Goal: Task Accomplishment & Management: Manage account settings

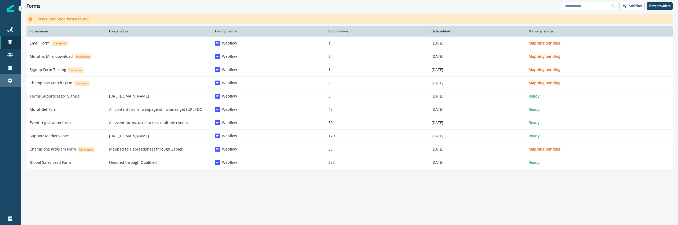
click at [8, 77] on link "Settings" at bounding box center [10, 80] width 21 height 13
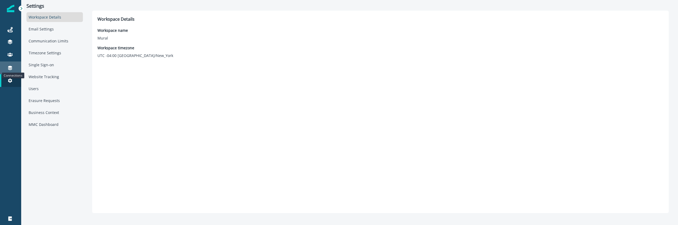
click at [8, 68] on icon at bounding box center [9, 67] width 5 height 5
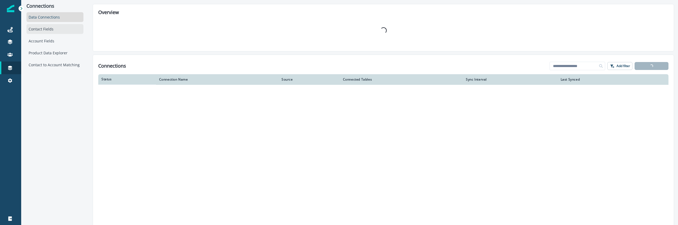
click at [57, 25] on div "Contact Fields" at bounding box center [54, 29] width 57 height 10
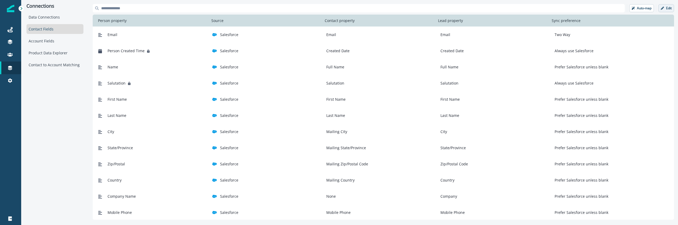
click at [670, 11] on button "Edit" at bounding box center [666, 8] width 16 height 8
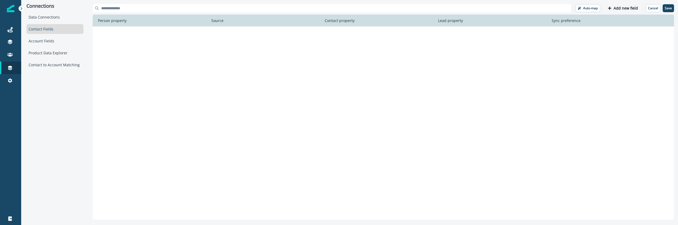
scroll to position [598, 0]
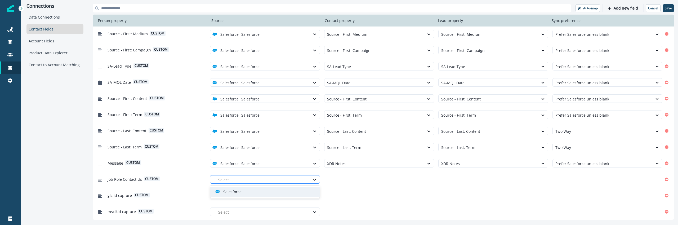
click at [285, 180] on div at bounding box center [262, 179] width 89 height 7
click at [278, 187] on div "Salesforce" at bounding box center [265, 192] width 110 height 10
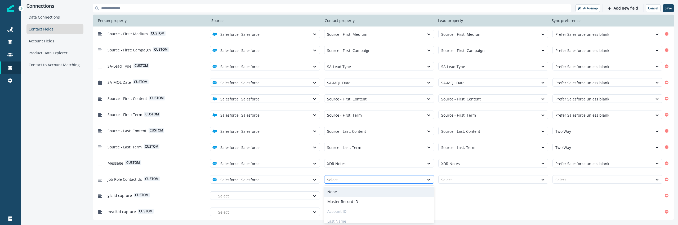
click at [333, 181] on div at bounding box center [374, 179] width 95 height 7
type input "****"
click at [346, 195] on div "Job Role Contact Us" at bounding box center [379, 192] width 110 height 10
click at [483, 176] on div at bounding box center [488, 179] width 95 height 7
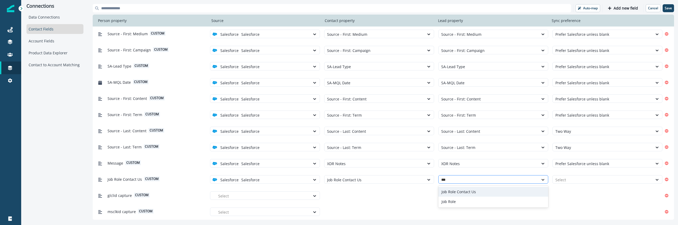
type input "****"
click at [476, 189] on div "Job Role Contact Us" at bounding box center [493, 192] width 110 height 10
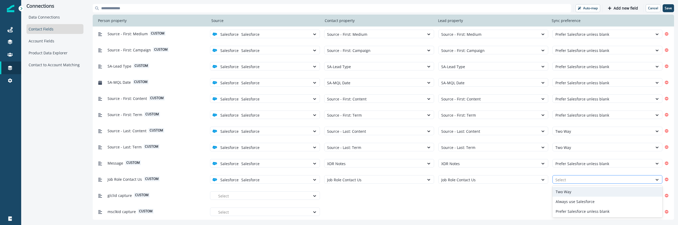
click at [591, 181] on div at bounding box center [602, 179] width 95 height 7
click at [568, 191] on div "Two Way" at bounding box center [607, 192] width 110 height 10
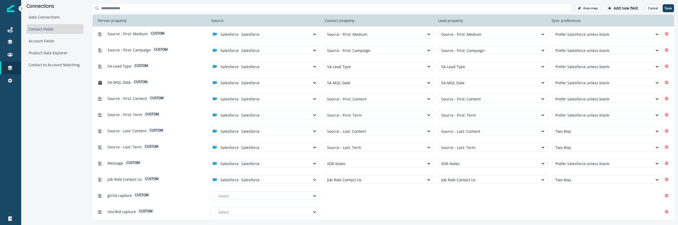
click at [568, 191] on div "glclid capture custom Select" at bounding box center [379, 195] width 566 height 10
click at [253, 193] on div at bounding box center [262, 196] width 89 height 7
click at [240, 211] on div "Salesforce" at bounding box center [265, 208] width 110 height 10
click at [348, 197] on div at bounding box center [374, 196] width 95 height 7
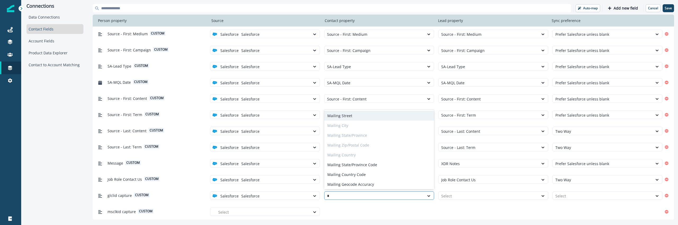
type input "**"
click at [347, 183] on div "GCLID" at bounding box center [379, 183] width 110 height 10
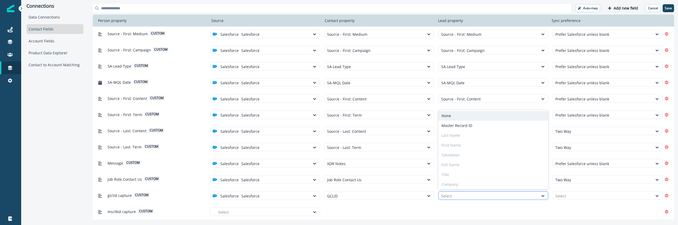
click at [468, 199] on div at bounding box center [488, 196] width 95 height 7
type input "**"
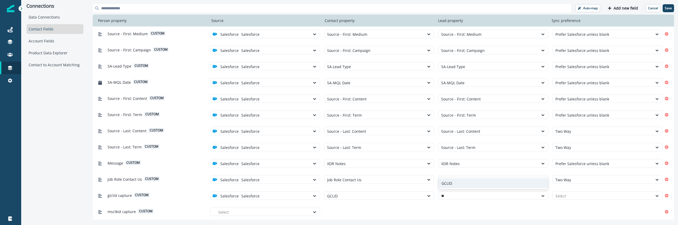
click at [452, 183] on div "GCLID" at bounding box center [493, 183] width 110 height 10
click at [579, 193] on div at bounding box center [602, 196] width 95 height 7
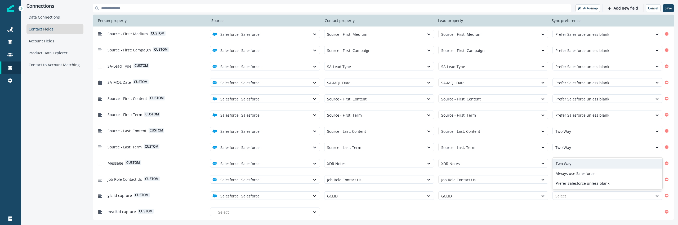
click at [573, 165] on div "Two Way" at bounding box center [607, 164] width 110 height 10
click at [230, 211] on div at bounding box center [262, 212] width 89 height 7
click at [236, 201] on p "Salesforce" at bounding box center [232, 199] width 18 height 6
click at [336, 211] on div at bounding box center [374, 212] width 95 height 7
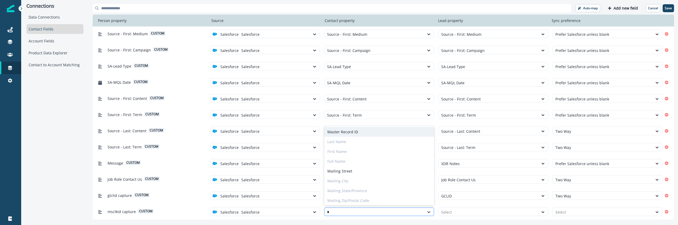
type input "**"
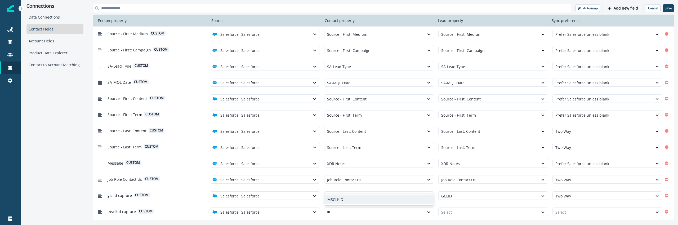
click at [338, 198] on div "MSCLKID" at bounding box center [379, 199] width 110 height 10
click at [450, 209] on div at bounding box center [488, 212] width 95 height 7
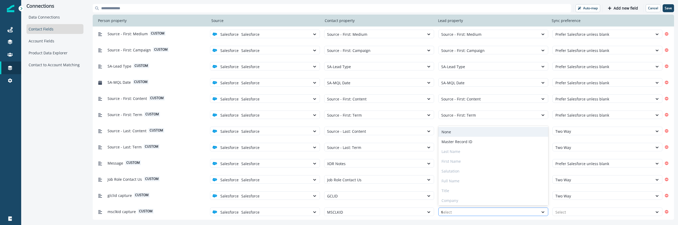
type input "**"
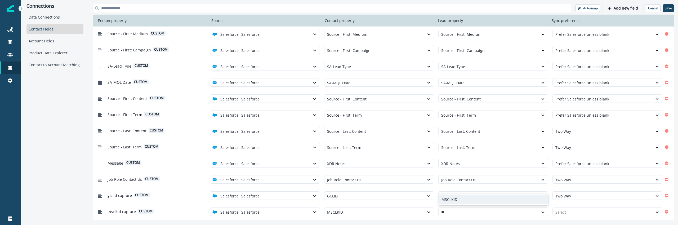
click at [446, 200] on div "MSCLKID" at bounding box center [493, 199] width 110 height 10
click at [558, 212] on div at bounding box center [602, 212] width 95 height 7
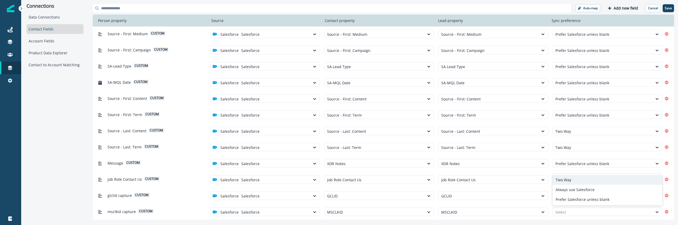
click at [569, 182] on div "Two Way" at bounding box center [607, 180] width 110 height 10
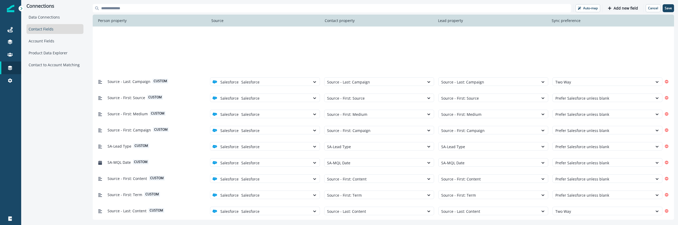
scroll to position [598, 0]
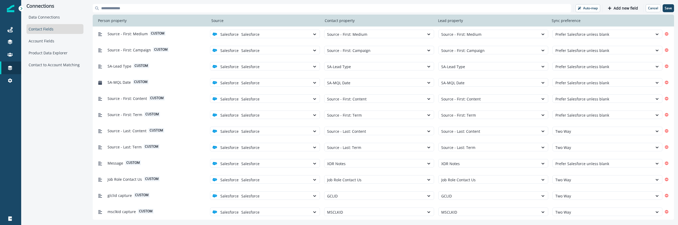
click at [569, 182] on div at bounding box center [602, 179] width 95 height 7
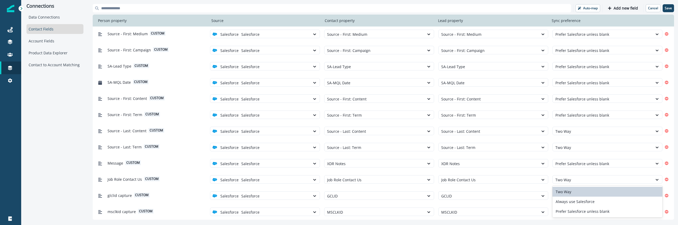
click at [569, 182] on div at bounding box center [602, 179] width 95 height 7
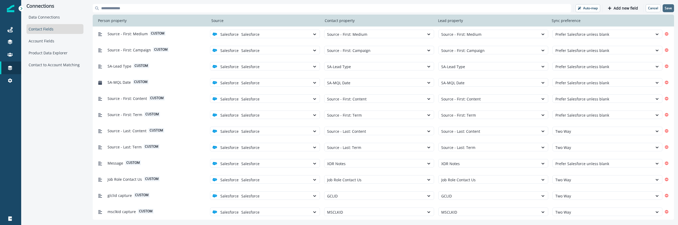
click at [668, 11] on button "Save" at bounding box center [668, 8] width 11 height 8
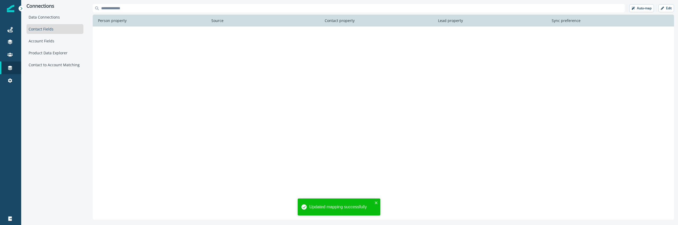
scroll to position [0, 0]
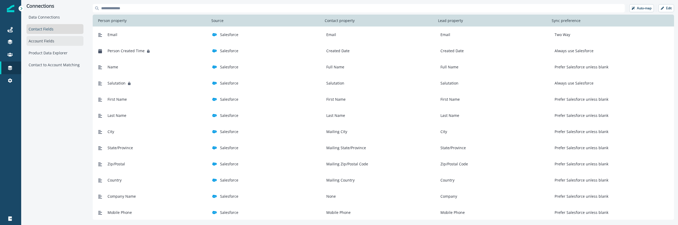
click at [60, 40] on div "Account Fields" at bounding box center [54, 41] width 57 height 10
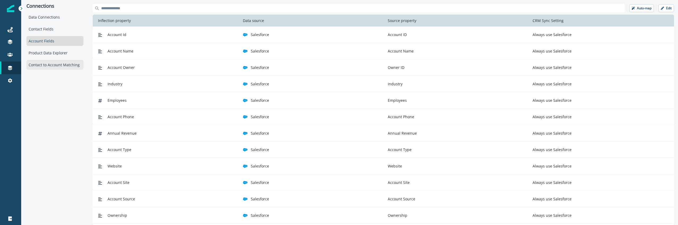
click at [64, 62] on div "Contact to Account Matching" at bounding box center [54, 65] width 57 height 10
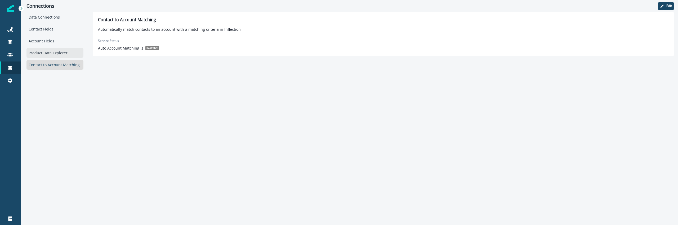
click at [63, 55] on div "Product Data Explorer" at bounding box center [54, 53] width 57 height 10
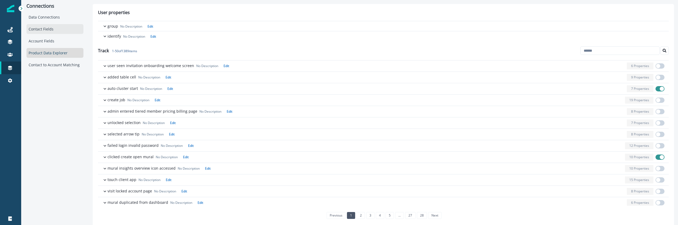
click at [52, 28] on div "Contact Fields" at bounding box center [54, 29] width 57 height 10
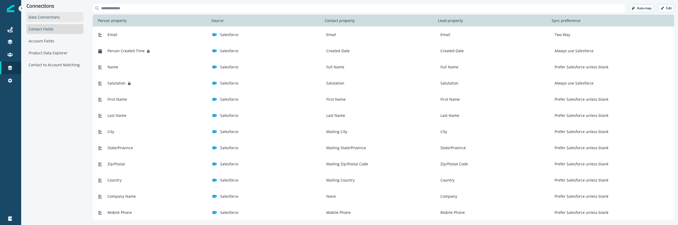
click at [53, 19] on div "Data Connections" at bounding box center [54, 17] width 57 height 10
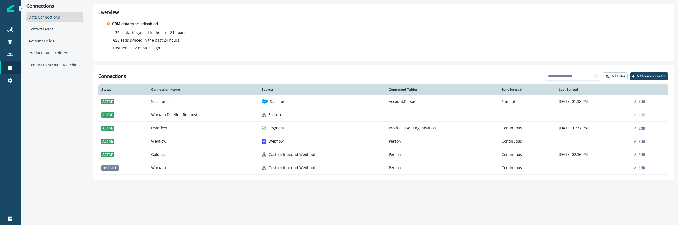
click at [127, 186] on div "Connections Data Connections Contact Fields Account Fields Product Data Explore…" at bounding box center [349, 112] width 657 height 225
click at [209, 44] on div "130 contacts synced in the past 24 hours 656 leads synced in the past 24 hours …" at bounding box center [383, 40] width 553 height 21
click at [13, 33] on link "Journeys" at bounding box center [10, 29] width 21 height 13
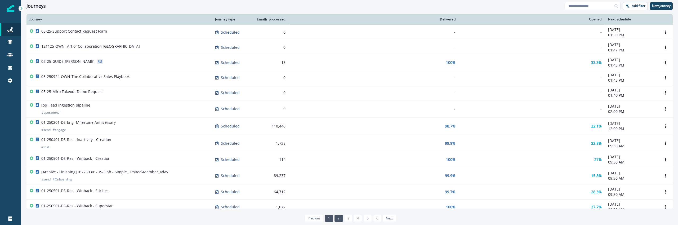
click at [339, 220] on link "2" at bounding box center [338, 218] width 8 height 7
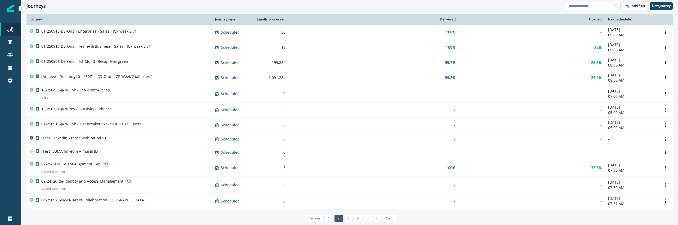
click at [591, 7] on input at bounding box center [593, 6] width 56 height 8
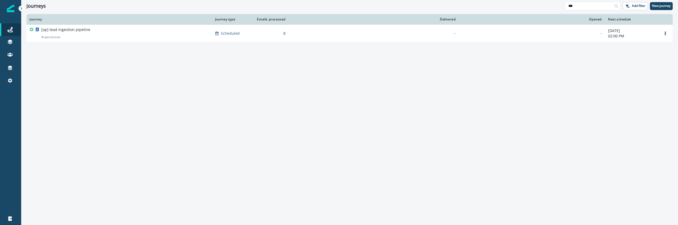
type input "***"
click at [397, 110] on div "Journey Journey type Emails processed Delivered Opened Next schedule [op] lead …" at bounding box center [349, 119] width 657 height 210
click at [661, 9] on button "New journey" at bounding box center [661, 6] width 23 height 8
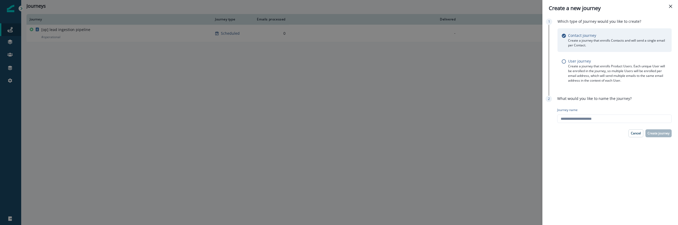
click at [393, 149] on div "Create a new journey Which type of Journey would you like to create? Contact jo…" at bounding box center [339, 112] width 678 height 225
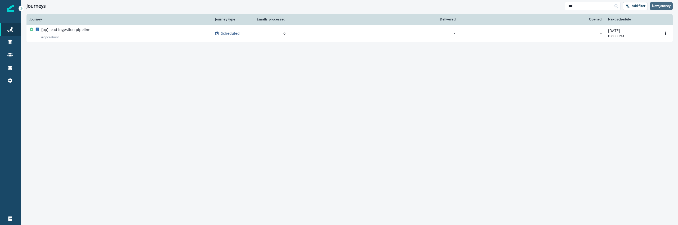
click at [662, 7] on p "New journey" at bounding box center [661, 6] width 19 height 4
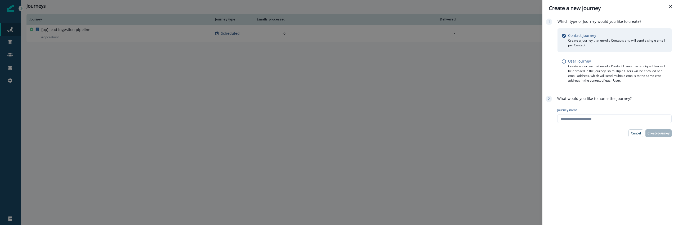
click at [606, 109] on div "Journey name" at bounding box center [612, 110] width 111 height 5
click at [606, 114] on input "Journey name" at bounding box center [614, 118] width 114 height 8
click at [602, 116] on input "Journey name" at bounding box center [614, 118] width 114 height 8
type input "**********"
click at [653, 135] on p "Create journey" at bounding box center [658, 133] width 22 height 4
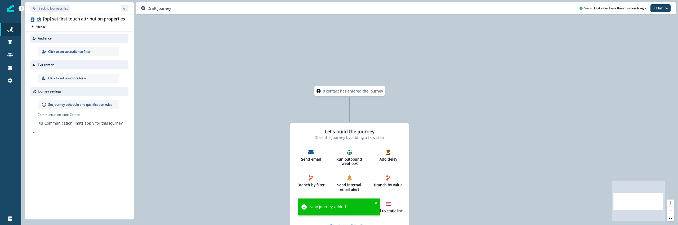
click at [55, 50] on p "Click to set up audience filter" at bounding box center [69, 51] width 42 height 5
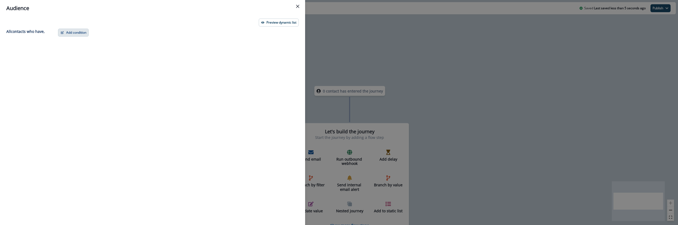
click at [76, 32] on button "Add condition" at bounding box center [73, 33] width 31 height 8
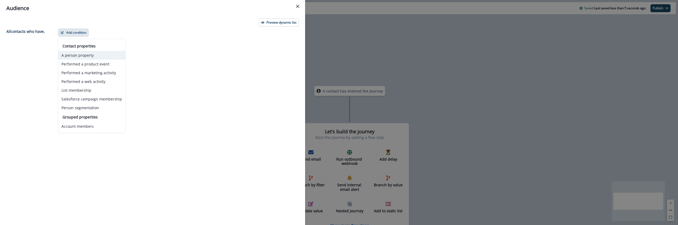
click at [86, 55] on button "A person property" at bounding box center [91, 55] width 67 height 9
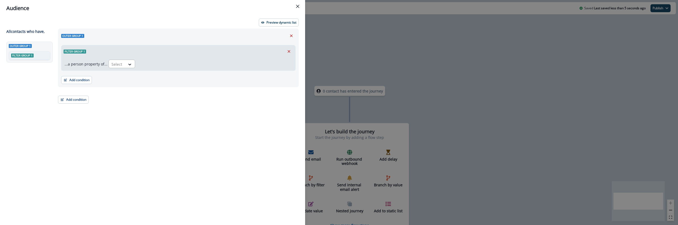
click at [120, 63] on div at bounding box center [116, 64] width 11 height 7
click at [41, 108] on div "Outer group 1 Filter group 1" at bounding box center [30, 124] width 48 height 164
click at [288, 51] on icon "Remove" at bounding box center [289, 51] width 3 height 3
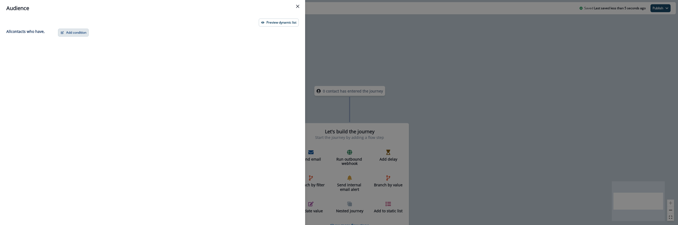
click at [69, 30] on button "Add condition" at bounding box center [73, 33] width 31 height 8
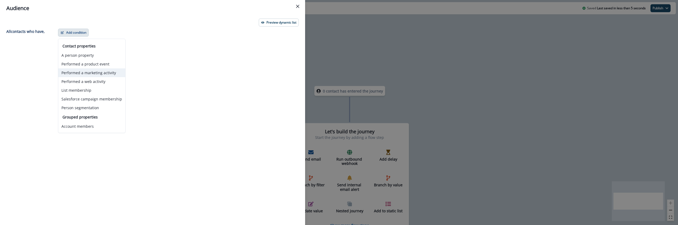
click at [101, 74] on button "Performed a marketing activity" at bounding box center [91, 72] width 67 height 9
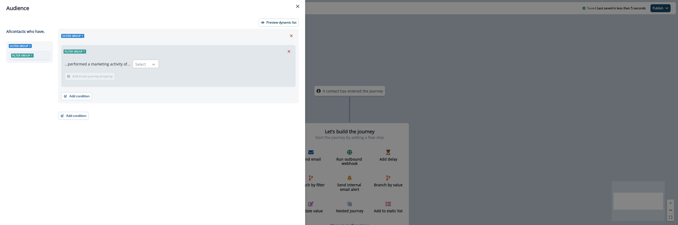
click at [153, 62] on icon at bounding box center [153, 64] width 5 height 5
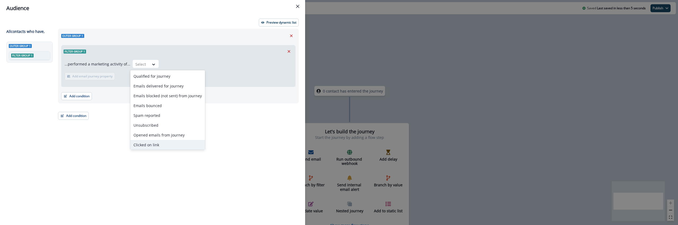
click at [95, 150] on div "Outer group 1 Filter group 1 ...performed a marketing activity of... Clicked on…" at bounding box center [177, 117] width 244 height 177
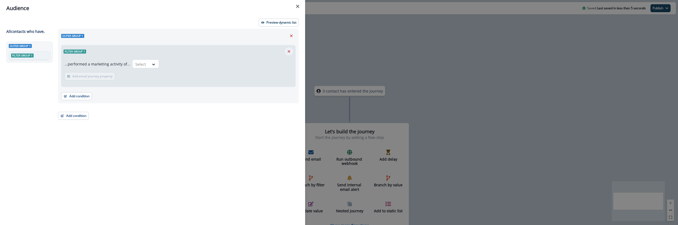
click at [291, 50] on button "Remove" at bounding box center [289, 51] width 8 height 8
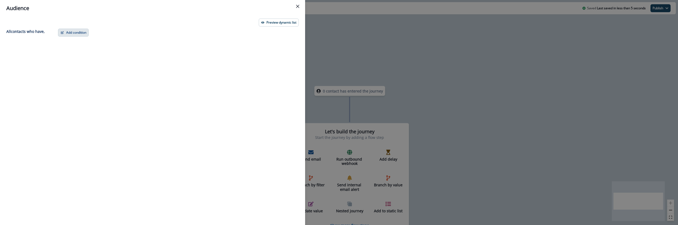
click at [86, 30] on button "Add condition" at bounding box center [73, 33] width 31 height 8
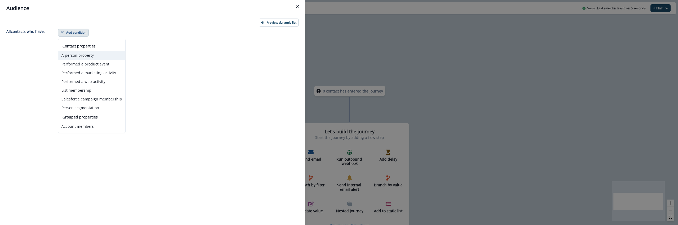
click at [78, 57] on button "A person property" at bounding box center [91, 55] width 67 height 9
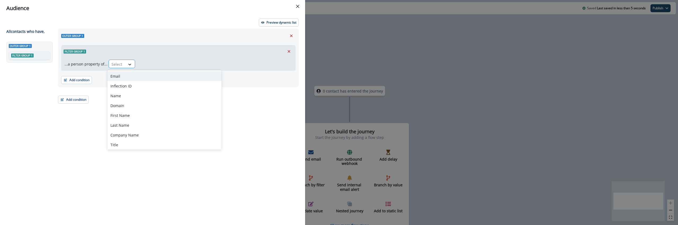
click at [127, 62] on icon at bounding box center [129, 64] width 5 height 5
click at [73, 153] on div "Outer group 1 Filter group 1 ...a person property of... Select Add condition Co…" at bounding box center [177, 117] width 244 height 177
click at [121, 64] on div "Select" at bounding box center [117, 64] width 16 height 9
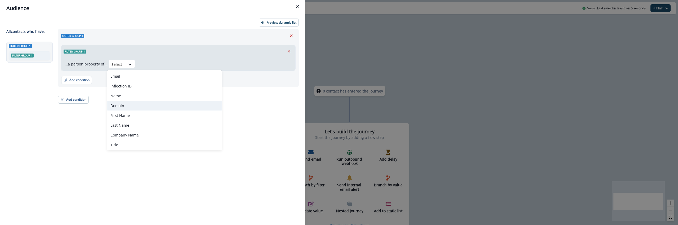
type input "****"
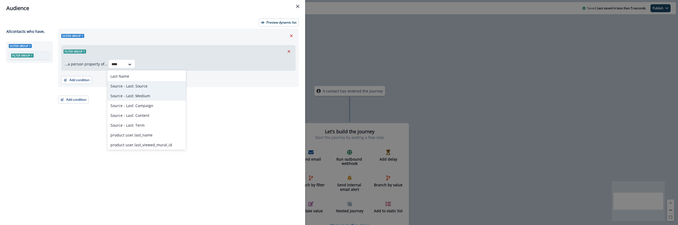
click at [147, 87] on div "Source - Last: Source" at bounding box center [146, 86] width 79 height 10
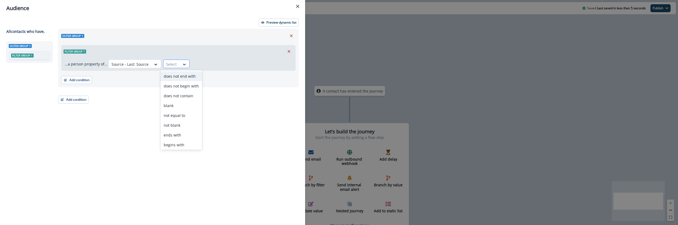
click at [182, 63] on icon at bounding box center [184, 64] width 5 height 5
click at [180, 125] on div "not blank" at bounding box center [181, 125] width 42 height 10
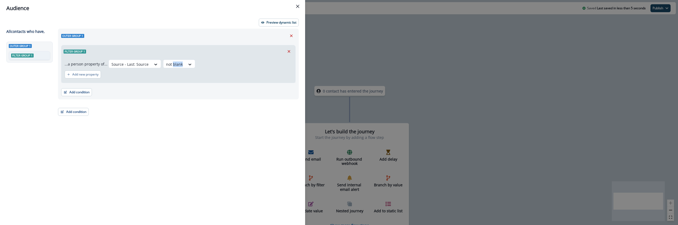
click at [180, 125] on div "Outer group 1 Filter group 1 ...a person property of... Source - Last: Source o…" at bounding box center [177, 117] width 244 height 177
click at [180, 125] on div "Outer group 1 Filter group 1 ...a person property of... Source - Last: Source n…" at bounding box center [177, 117] width 244 height 177
click at [86, 77] on button "Add new property" at bounding box center [83, 74] width 36 height 8
click at [99, 76] on div at bounding box center [93, 77] width 11 height 7
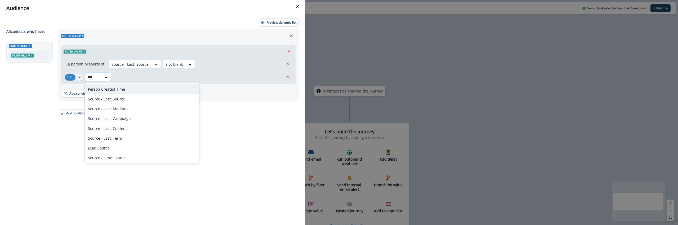
type input "****"
click at [135, 138] on div "Source - First: Source" at bounding box center [117, 137] width 65 height 10
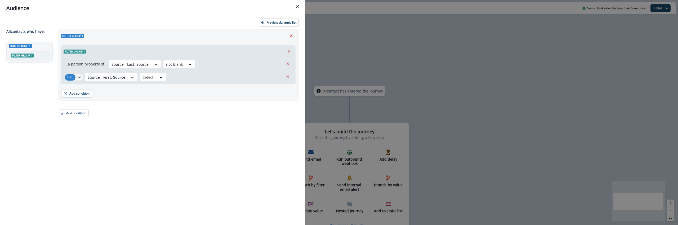
click at [135, 138] on div "Outer group 1 Filter group 1 ...a person property of... Source - Last: Source n…" at bounding box center [177, 117] width 244 height 177
click at [160, 77] on icon at bounding box center [161, 78] width 3 height 2
click at [111, 148] on div "Outer group 1 Filter group 1 ...a person property of... Source - Last: Source n…" at bounding box center [177, 117] width 244 height 177
click at [149, 79] on div at bounding box center [148, 77] width 11 height 7
click at [156, 120] on div "blank" at bounding box center [159, 119] width 42 height 10
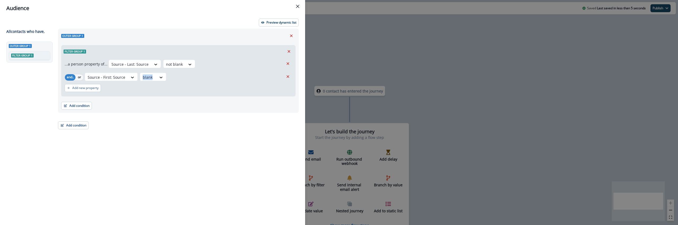
click at [156, 120] on div "Outer group 1 Filter group 1 ...a person property of... Source - Last: Source n…" at bounding box center [177, 117] width 244 height 177
click at [155, 136] on div "Outer group 1 Filter group 1 ...a person property of... Source - Last: Source n…" at bounding box center [177, 117] width 244 height 177
click at [83, 106] on button "Add condition" at bounding box center [76, 106] width 31 height 8
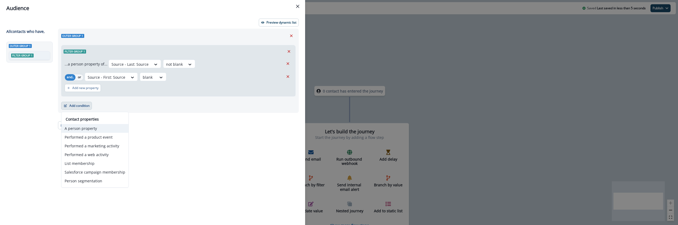
click at [83, 127] on button "A person property" at bounding box center [94, 128] width 67 height 9
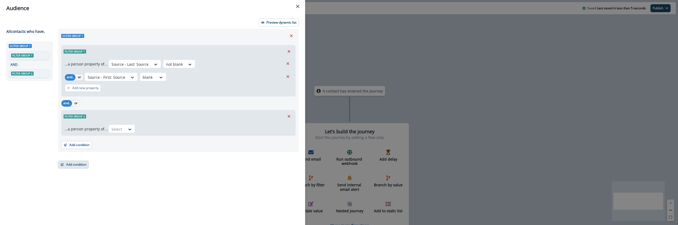
click at [81, 166] on button "Add condition" at bounding box center [73, 164] width 31 height 8
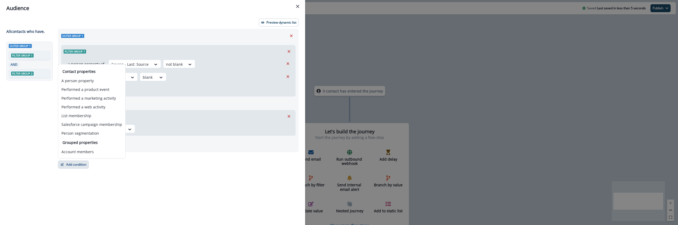
click at [104, 184] on div "Outer group 1 Filter group 1 ...a person property of... Source - Last: Source n…" at bounding box center [177, 117] width 244 height 177
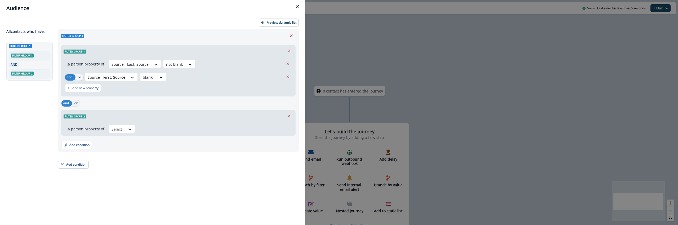
click at [75, 100] on button "or" at bounding box center [76, 103] width 8 height 6
click at [80, 52] on span "Filter group 1" at bounding box center [75, 52] width 23 height 4
click at [91, 50] on icon "Edit name" at bounding box center [91, 51] width 3 height 3
click at [91, 50] on input "text" at bounding box center [83, 51] width 39 height 7
type input "**********"
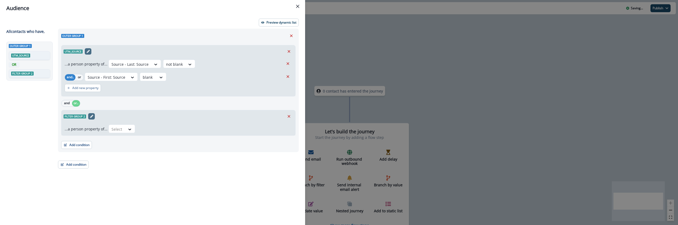
click at [91, 113] on button "Edit name" at bounding box center [91, 116] width 7 height 6
click at [91, 113] on input "text" at bounding box center [83, 116] width 39 height 7
type input "**********"
click at [120, 128] on div at bounding box center [116, 129] width 11 height 7
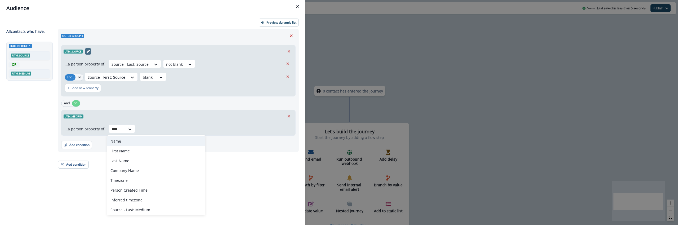
type input "*****"
click at [144, 143] on div "Source - Last: Medium" at bounding box center [139, 141] width 65 height 10
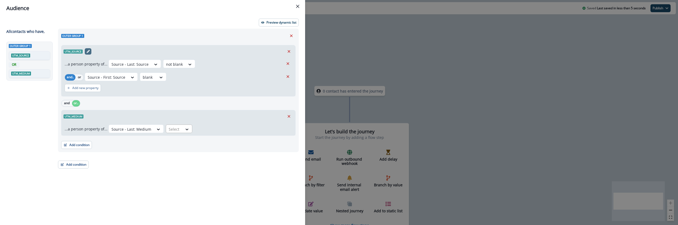
click at [176, 131] on div at bounding box center [174, 129] width 11 height 7
click at [177, 192] on div "not blank" at bounding box center [184, 190] width 42 height 10
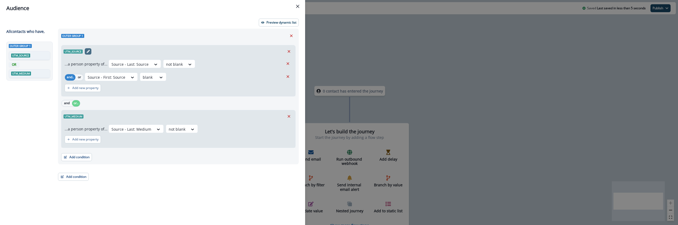
click at [177, 193] on div "Outer group 1 utm_source ...a person property of... Source - Last: Source not b…" at bounding box center [177, 117] width 244 height 177
click at [81, 142] on button "Add new property" at bounding box center [83, 139] width 36 height 8
click at [98, 141] on div at bounding box center [93, 142] width 11 height 7
type input "*****"
click at [113, 166] on div "Source - First: Medium" at bounding box center [117, 164] width 65 height 10
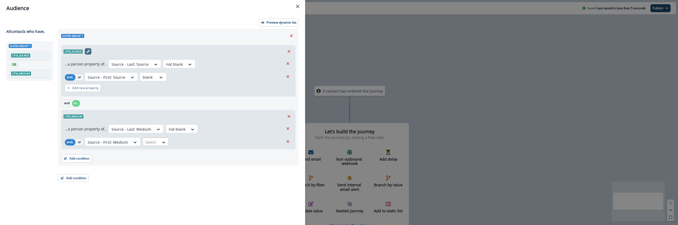
click at [153, 144] on div at bounding box center [150, 142] width 11 height 7
click at [156, 186] on div "blank" at bounding box center [162, 183] width 42 height 10
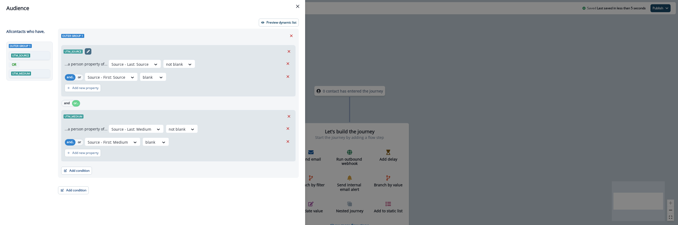
click at [155, 205] on div "Outer group 1 utm_source ...a person property of... Source - Last: Source not b…" at bounding box center [177, 117] width 244 height 177
click at [78, 172] on button "Add condition" at bounding box center [76, 171] width 31 height 8
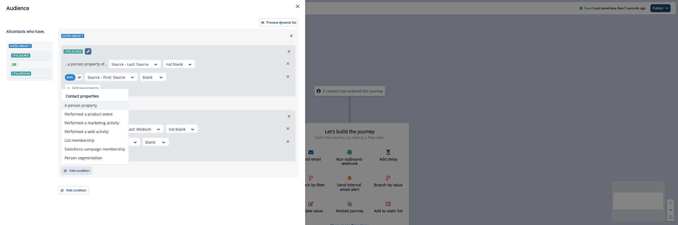
click at [78, 103] on button "A person property" at bounding box center [94, 105] width 67 height 9
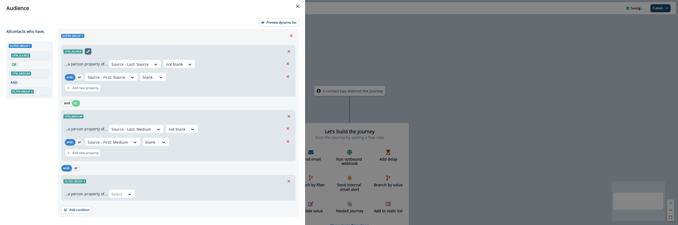
click at [76, 166] on button "or" at bounding box center [76, 168] width 8 height 6
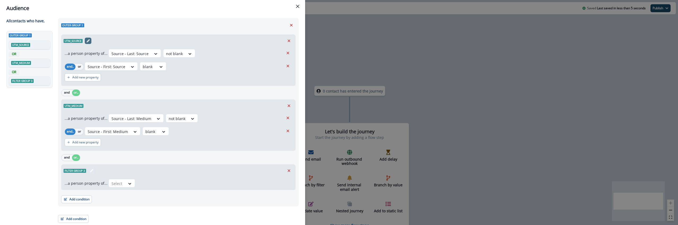
click at [78, 172] on span "Filter group 3" at bounding box center [75, 171] width 23 height 4
click at [91, 169] on icon "Edit name" at bounding box center [91, 170] width 3 height 3
click at [91, 169] on input "text" at bounding box center [83, 170] width 39 height 7
type input "**********"
click at [123, 185] on div "Select" at bounding box center [117, 183] width 16 height 9
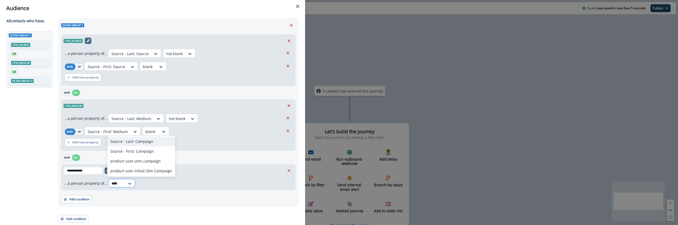
type input "*****"
click at [147, 143] on div "Source - Last: Campaign" at bounding box center [141, 141] width 68 height 10
click at [177, 185] on div at bounding box center [177, 183] width 11 height 7
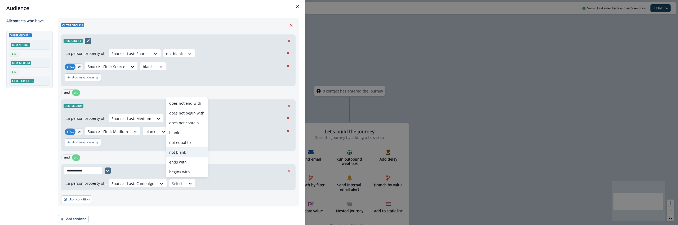
click at [186, 152] on div "not blank" at bounding box center [187, 152] width 42 height 10
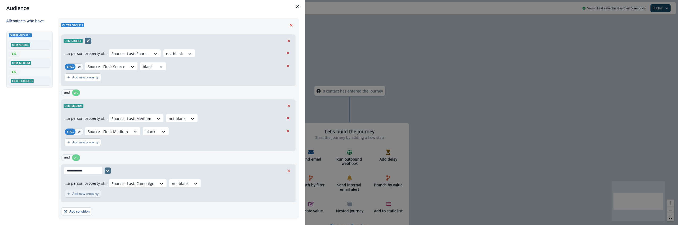
click at [96, 195] on p "Add new property" at bounding box center [85, 194] width 26 height 4
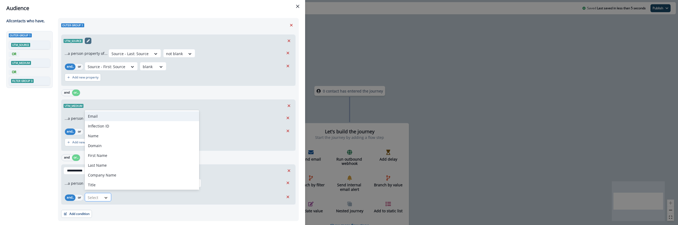
click at [102, 197] on div at bounding box center [105, 197] width 9 height 5
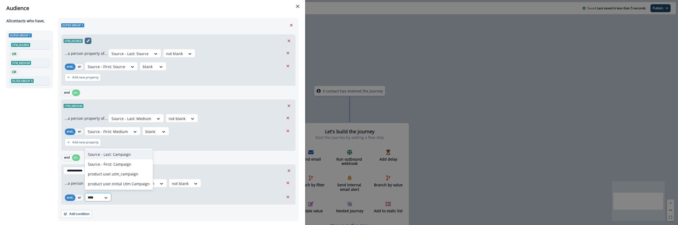
type input "*****"
click at [120, 165] on div "Source - First: Campaign" at bounding box center [119, 164] width 68 height 10
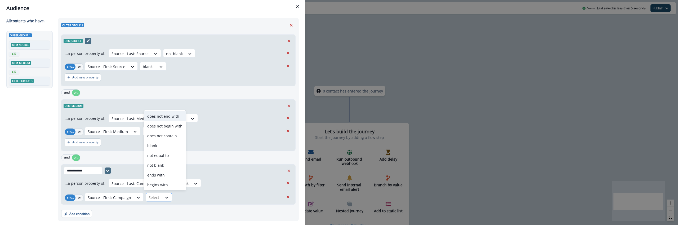
click at [157, 195] on div at bounding box center [154, 197] width 11 height 7
click at [159, 149] on div "blank" at bounding box center [165, 146] width 42 height 10
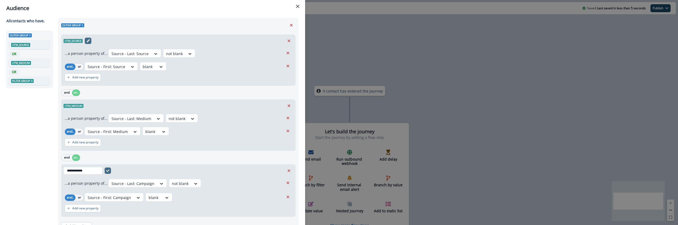
scroll to position [36, 0]
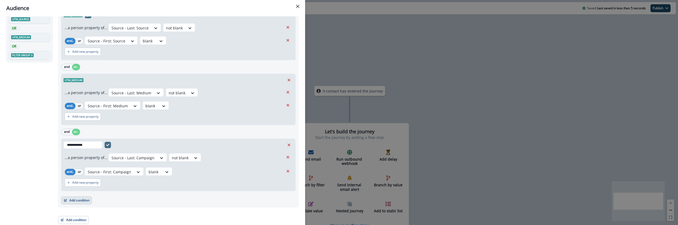
click at [81, 203] on button "Add condition" at bounding box center [76, 200] width 31 height 8
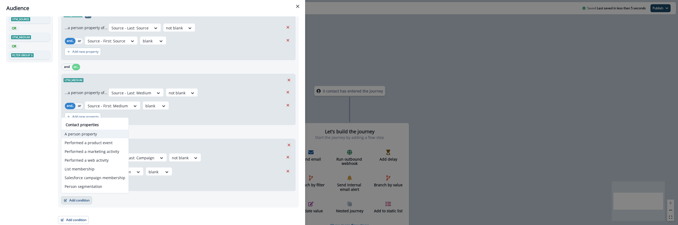
click at [86, 135] on button "A person property" at bounding box center [94, 133] width 67 height 9
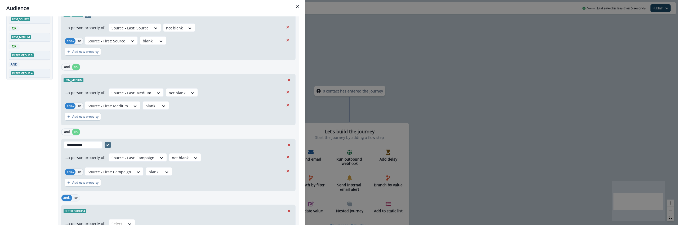
click at [77, 195] on button "or" at bounding box center [76, 198] width 8 height 6
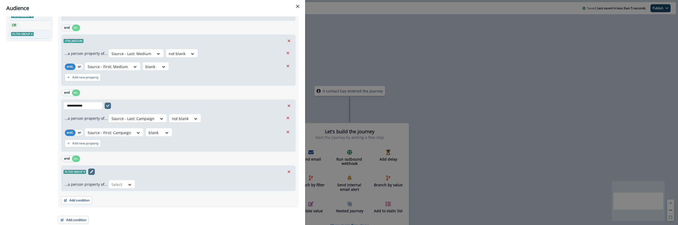
click at [91, 171] on icon "Edit name" at bounding box center [91, 171] width 3 height 3
click at [91, 171] on input "text" at bounding box center [83, 171] width 39 height 7
type input "********"
click at [51, 177] on div "All contact s who have, Outer group 1 utm_source OR utm_medium OR Filter group …" at bounding box center [30, 88] width 48 height 271
click at [116, 184] on div at bounding box center [116, 184] width 11 height 7
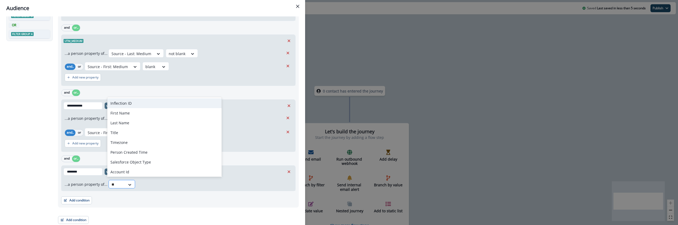
type input "****"
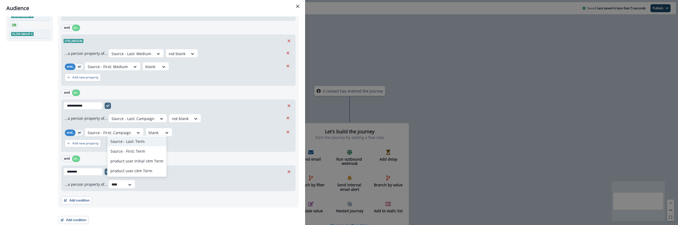
click at [135, 143] on div "Source - Last: Term" at bounding box center [136, 141] width 59 height 10
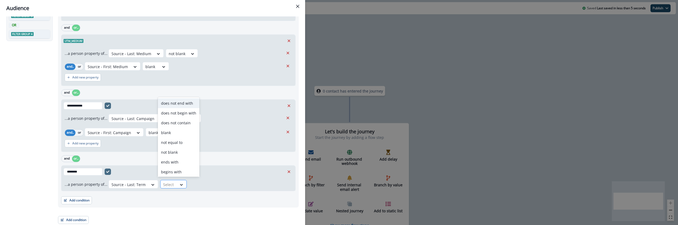
click at [168, 181] on div at bounding box center [168, 184] width 11 height 7
click at [178, 154] on div "not blank" at bounding box center [179, 152] width 42 height 10
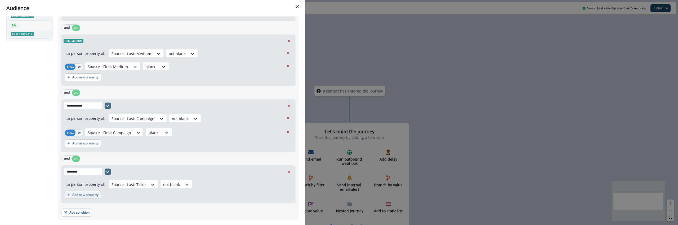
click at [93, 193] on p "Add new property" at bounding box center [85, 195] width 26 height 4
click at [90, 196] on div at bounding box center [93, 197] width 11 height 7
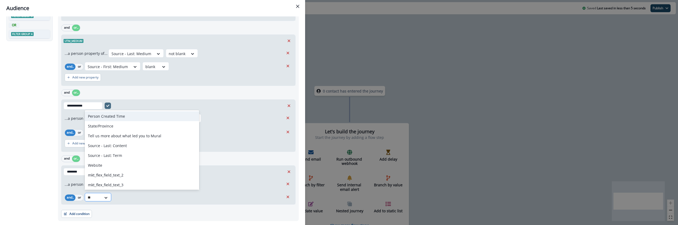
type input "***"
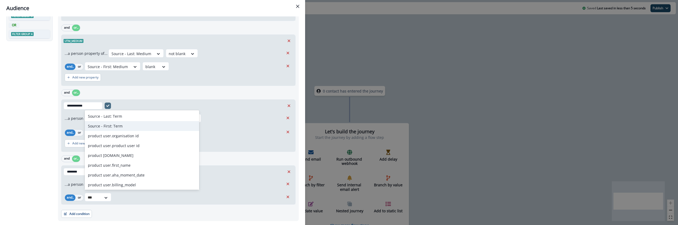
click at [116, 127] on div "Source - First: Term" at bounding box center [142, 126] width 114 height 10
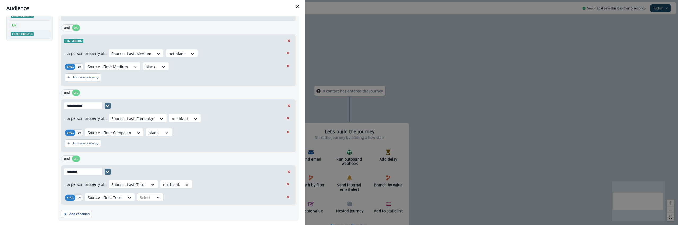
click at [147, 196] on div at bounding box center [145, 197] width 11 height 7
click at [155, 142] on div "blank" at bounding box center [157, 146] width 42 height 10
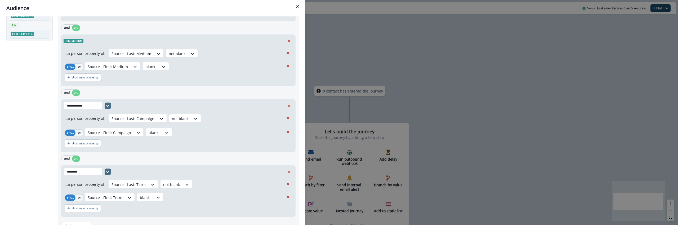
scroll to position [101, 0]
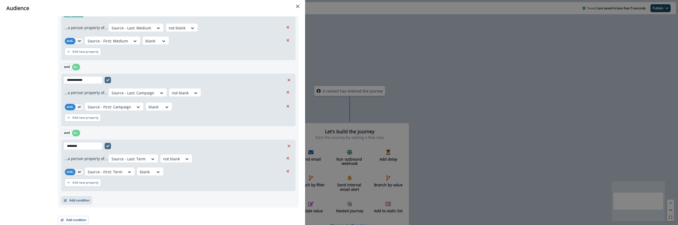
click at [82, 196] on button "Add condition" at bounding box center [76, 200] width 31 height 8
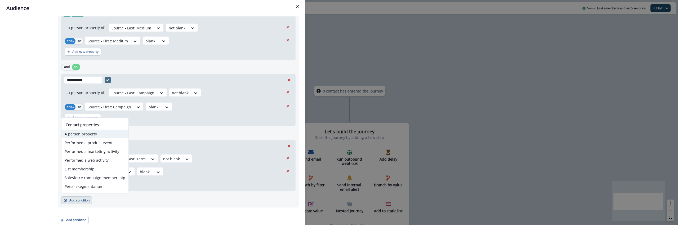
click at [80, 133] on button "A person property" at bounding box center [94, 133] width 67 height 9
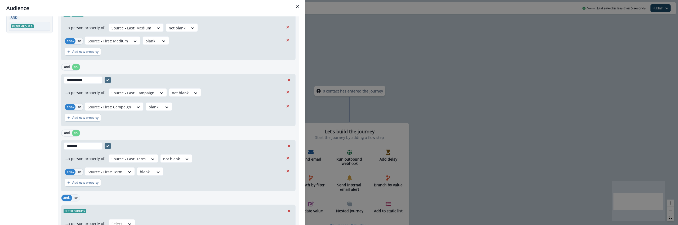
click at [76, 196] on button "or" at bounding box center [76, 198] width 8 height 6
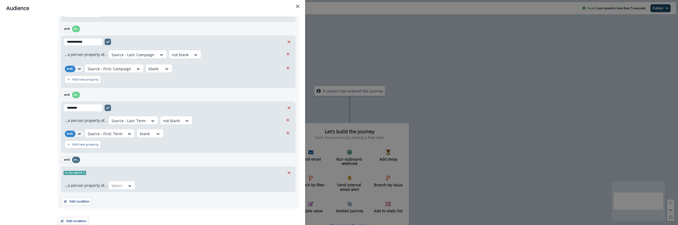
scroll to position [140, 0]
click at [77, 175] on div "Filter group 5" at bounding box center [178, 172] width 234 height 12
click at [77, 171] on span "Filter group 5" at bounding box center [75, 172] width 23 height 4
click at [89, 171] on button "Edit name" at bounding box center [91, 171] width 7 height 6
click at [89, 171] on input "text" at bounding box center [83, 171] width 39 height 7
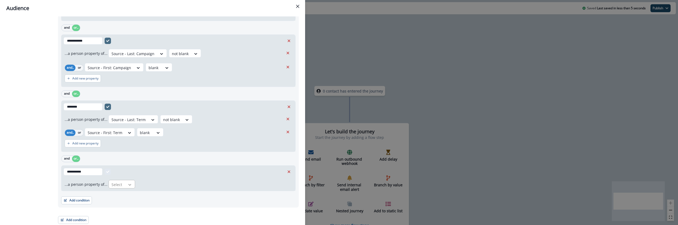
type input "**********"
click at [132, 182] on div at bounding box center [129, 184] width 9 height 5
type input "****"
click at [144, 133] on div "Source - Last: Content" at bounding box center [139, 132] width 64 height 10
click at [172, 183] on div at bounding box center [173, 184] width 11 height 7
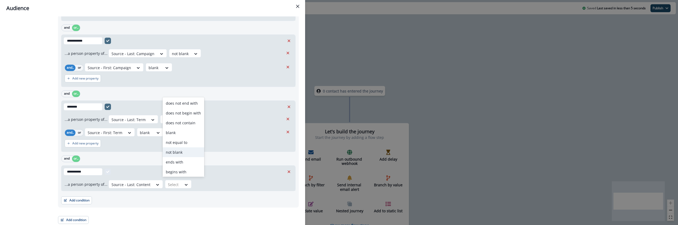
click at [176, 152] on div "not blank" at bounding box center [184, 152] width 42 height 10
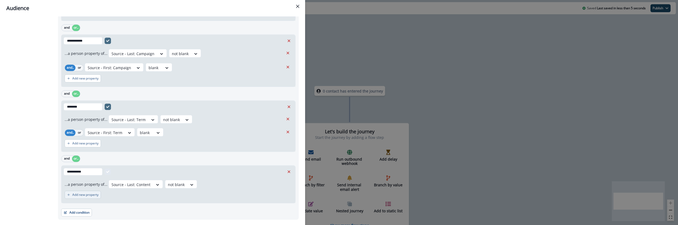
click at [83, 194] on p "Add new property" at bounding box center [85, 195] width 26 height 4
click at [76, 191] on div "...a person property of... option Source - Last: Content, selected. Select is f…" at bounding box center [178, 191] width 234 height 26
click at [97, 195] on div at bounding box center [93, 197] width 11 height 7
type input "*******"
click at [113, 165] on div "Source - First: Content" at bounding box center [117, 164] width 64 height 10
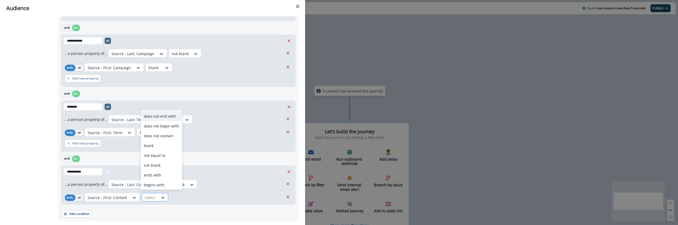
click at [156, 194] on div "Select" at bounding box center [150, 197] width 16 height 9
click at [158, 145] on div "blank" at bounding box center [162, 146] width 42 height 10
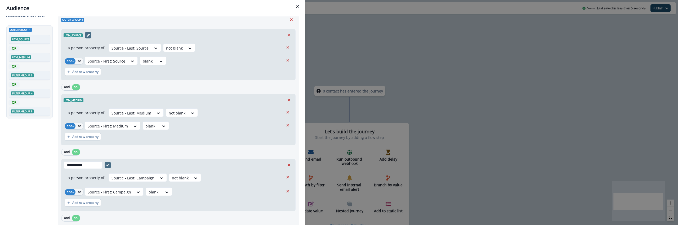
scroll to position [0, 0]
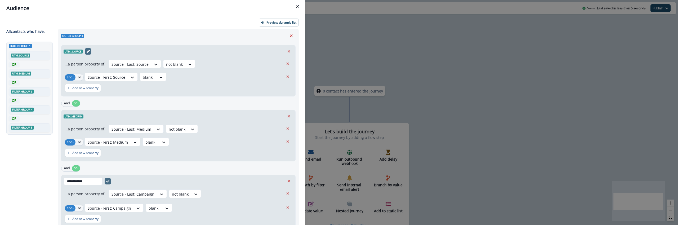
click at [33, 153] on div "Outer group 1 utm_source OR utm_medium OR Filter group 3 OR Filter group 4 OR F…" at bounding box center [30, 124] width 48 height 164
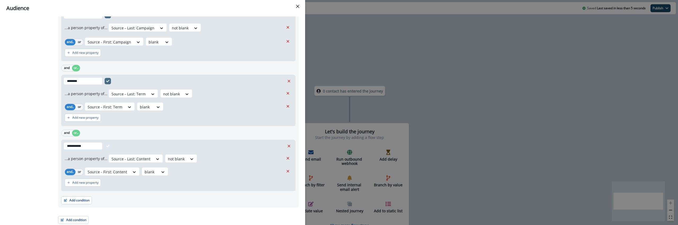
click at [92, 208] on div "**********" at bounding box center [177, 43] width 244 height 361
click at [436, 105] on div "**********" at bounding box center [339, 112] width 678 height 225
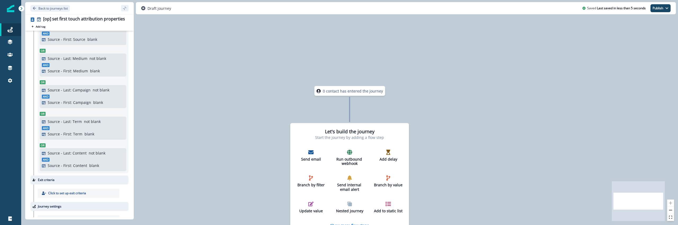
scroll to position [0, 0]
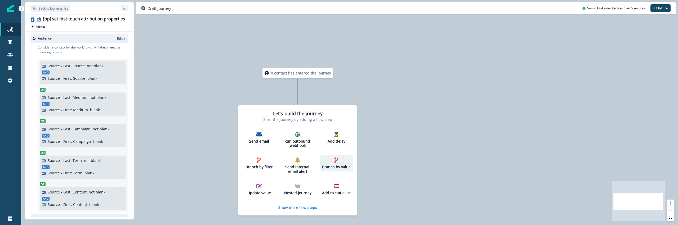
drag, startPoint x: 333, startPoint y: 145, endPoint x: 335, endPoint y: 164, distance: 18.8
click at [335, 164] on div "Branch by value" at bounding box center [336, 163] width 29 height 12
click at [335, 164] on div "Branch by value" at bounding box center [337, 164] width 29 height 12
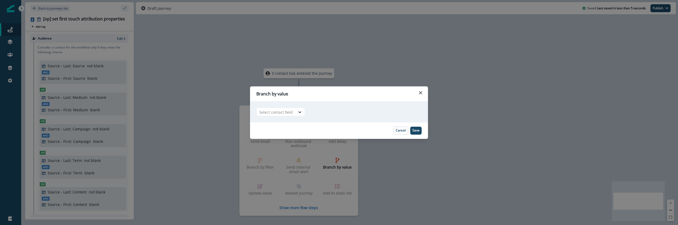
click at [271, 106] on div "Adding Branch by value flow step in the middle will add the succeeding flow ste…" at bounding box center [339, 111] width 178 height 21
click at [271, 114] on div at bounding box center [275, 112] width 33 height 7
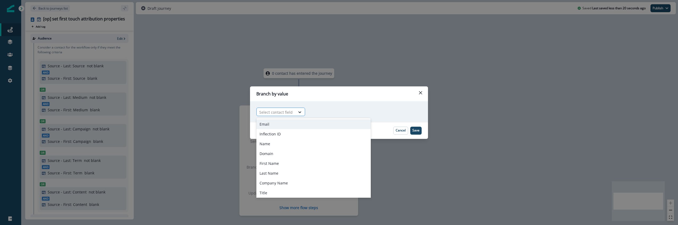
click at [271, 114] on div at bounding box center [275, 112] width 33 height 7
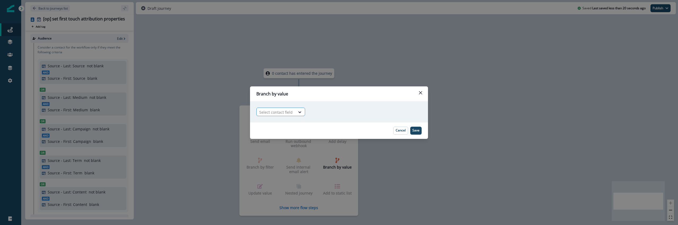
click at [271, 114] on div at bounding box center [275, 112] width 33 height 7
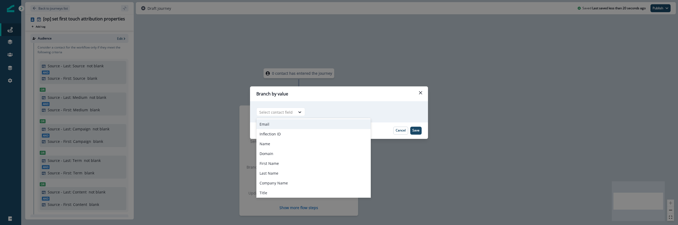
click at [222, 134] on div "Branch by value Adding Branch by value flow step in the middle will add the suc…" at bounding box center [339, 112] width 678 height 225
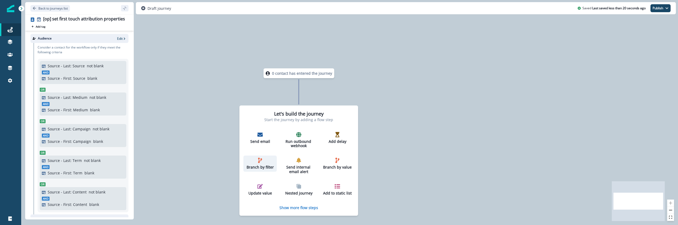
click at [263, 160] on div "Branch by filter" at bounding box center [259, 164] width 29 height 12
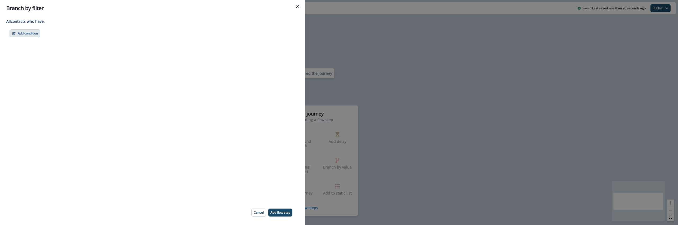
click at [35, 33] on button "Add condition" at bounding box center [25, 33] width 31 height 8
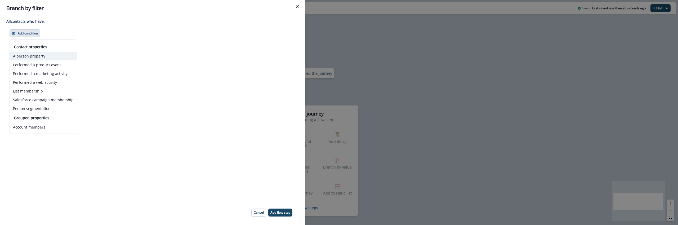
click at [57, 56] on button "A person property" at bounding box center [43, 56] width 67 height 9
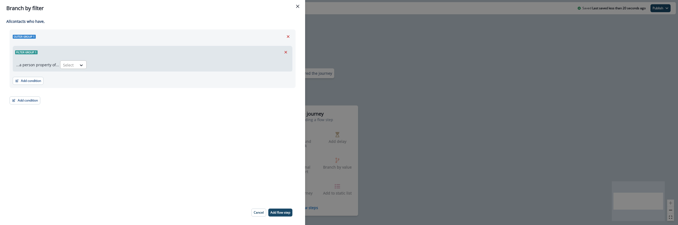
click at [69, 62] on div at bounding box center [68, 65] width 11 height 7
click at [31, 48] on div "Filter group 1" at bounding box center [152, 52] width 279 height 12
click at [27, 52] on span "Filter group 1" at bounding box center [26, 52] width 23 height 4
click at [42, 52] on icon "Edit name" at bounding box center [43, 52] width 3 height 3
click at [42, 51] on input "text" at bounding box center [34, 51] width 39 height 7
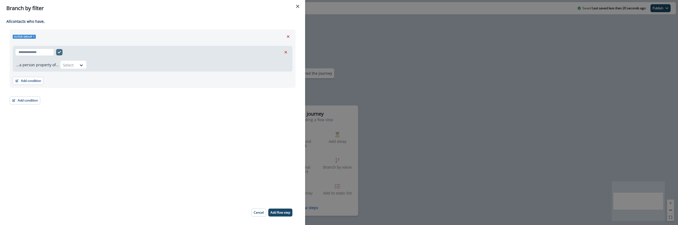
type input "**********"
click at [72, 64] on div at bounding box center [68, 65] width 11 height 7
type input "****"
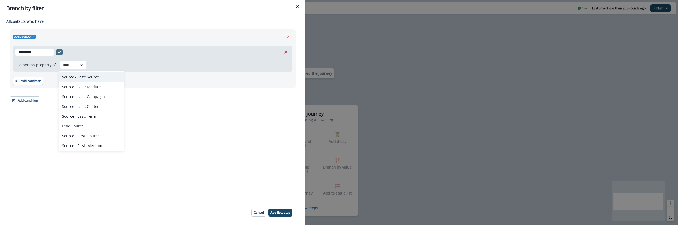
click at [91, 77] on div "Source - Last: Source" at bounding box center [91, 77] width 65 height 10
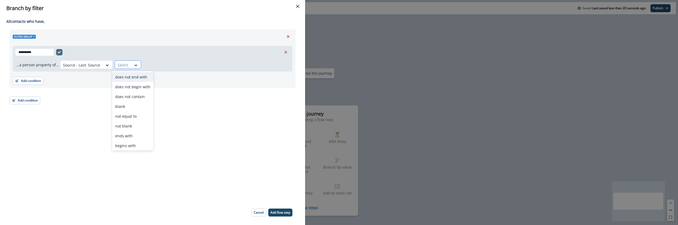
click at [133, 64] on icon at bounding box center [135, 64] width 5 height 5
click at [133, 126] on div "not blank" at bounding box center [133, 126] width 42 height 10
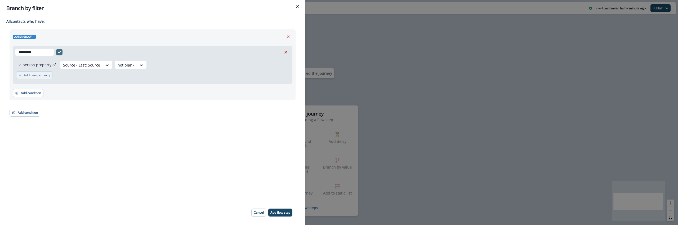
click at [36, 76] on p "Add new property" at bounding box center [37, 75] width 26 height 4
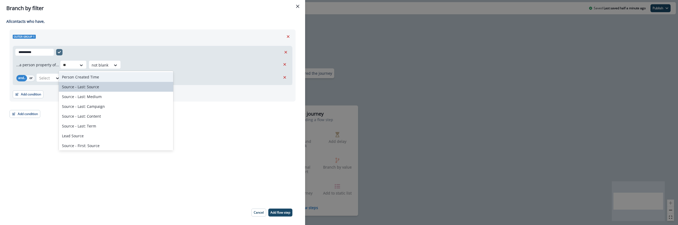
type input "*"
type input "****"
click at [74, 73] on div "Source - Last: Source" at bounding box center [91, 77] width 65 height 10
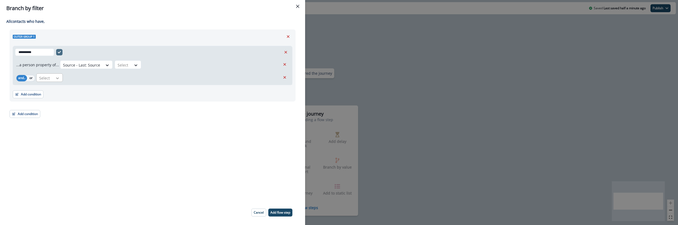
click at [56, 77] on icon at bounding box center [57, 78] width 3 height 2
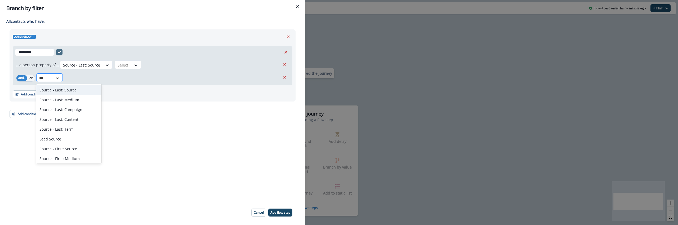
type input "****"
click at [67, 137] on div "Source - First: Source" at bounding box center [68, 137] width 65 height 10
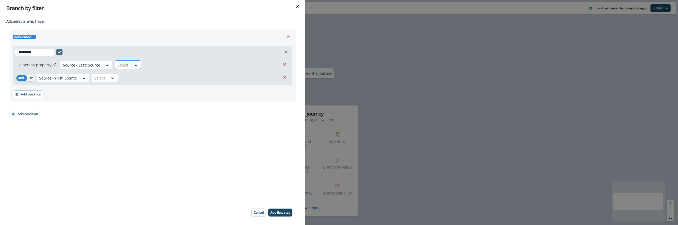
click at [121, 69] on div "Select" at bounding box center [123, 65] width 16 height 9
click at [129, 125] on div "not blank" at bounding box center [133, 126] width 42 height 10
click at [106, 83] on div "...a person property of... Source - Last: Source not blank and.. or Source - Fi…" at bounding box center [152, 71] width 279 height 26
click at [106, 81] on div "Select" at bounding box center [100, 78] width 16 height 9
click at [110, 122] on div "blank" at bounding box center [111, 119] width 42 height 10
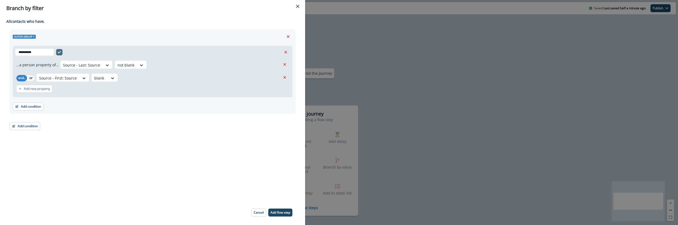
click at [124, 158] on div "**********" at bounding box center [152, 108] width 305 height 184
click at [281, 214] on p "Add flow step" at bounding box center [280, 213] width 20 height 4
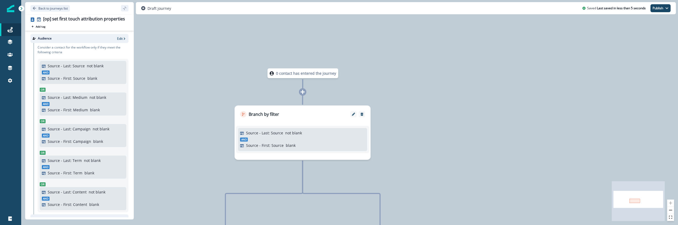
click at [199, 175] on div "0 contact has entered the journey Branch by filter Source - Last: Source not bl…" at bounding box center [349, 112] width 657 height 225
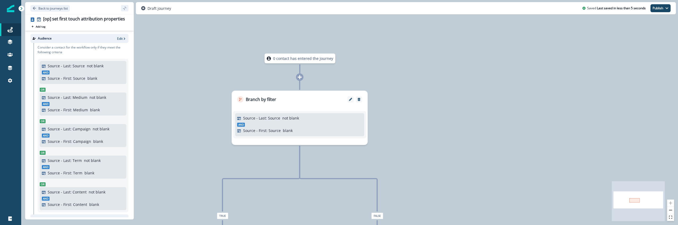
click at [299, 77] on icon at bounding box center [300, 77] width 4 height 4
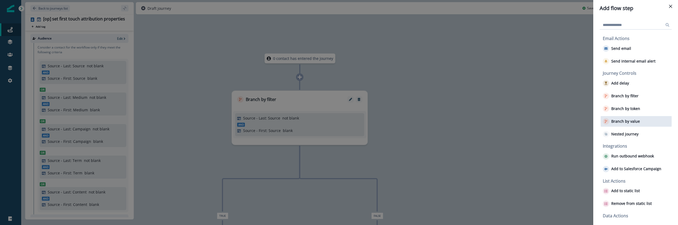
click at [643, 121] on div "Branch by value" at bounding box center [636, 121] width 71 height 11
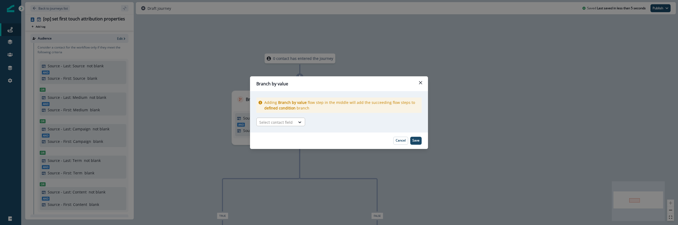
click at [280, 122] on div at bounding box center [275, 122] width 33 height 7
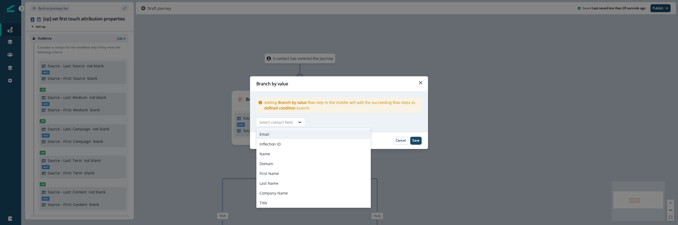
click at [345, 124] on div "Adding Branch by value flow step in the middle will add the succeeding flow ste…" at bounding box center [339, 111] width 178 height 41
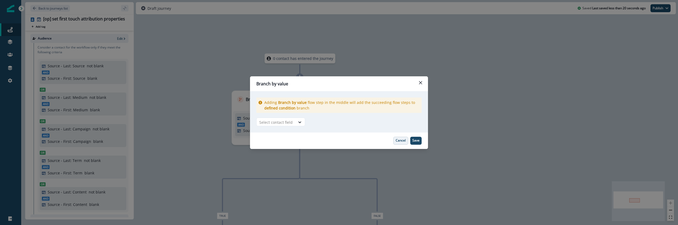
click at [398, 143] on button "Cancel" at bounding box center [400, 141] width 15 height 8
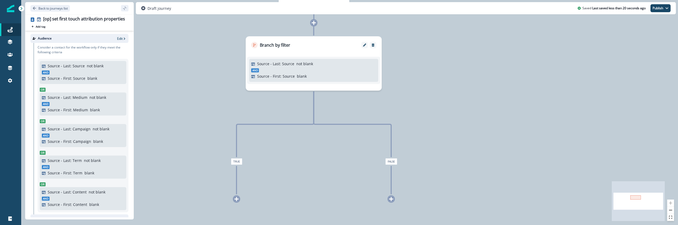
click at [394, 198] on div at bounding box center [390, 198] width 7 height 7
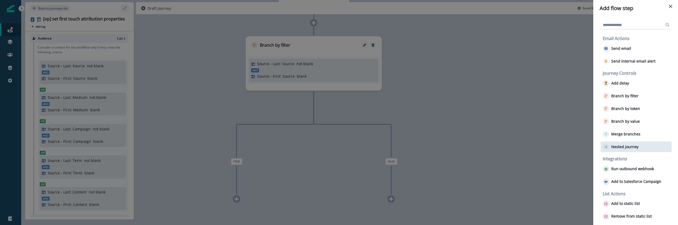
click at [622, 149] on p "Nested journey" at bounding box center [624, 147] width 27 height 5
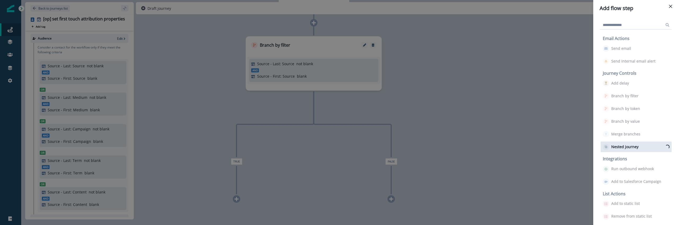
scroll to position [0, 0]
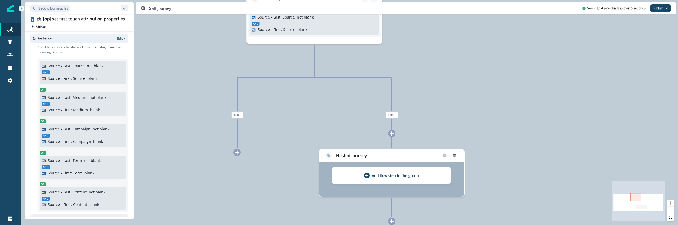
click at [300, 180] on div "0 contact has entered the journey Branch by filter Source - Last: Source not bl…" at bounding box center [349, 112] width 657 height 225
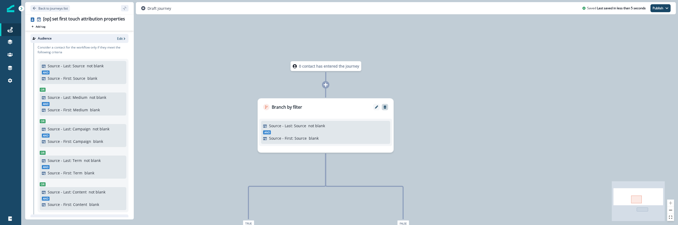
click at [383, 108] on icon "Remove" at bounding box center [385, 107] width 4 height 4
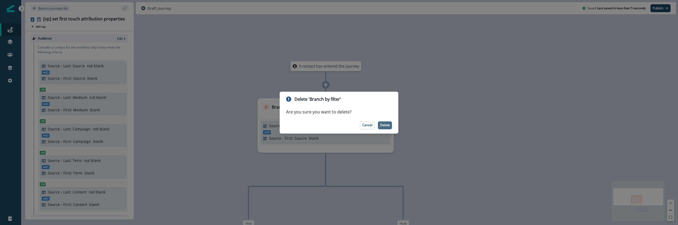
click at [381, 125] on p "Delete" at bounding box center [385, 125] width 10 height 4
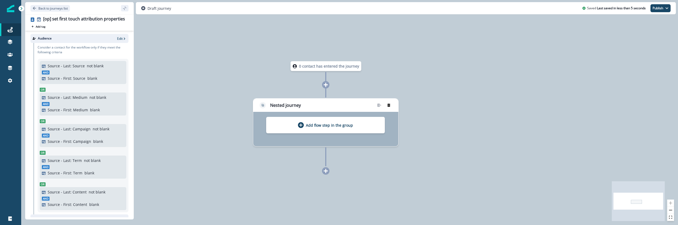
click at [392, 105] on button "remove-group" at bounding box center [388, 105] width 8 height 8
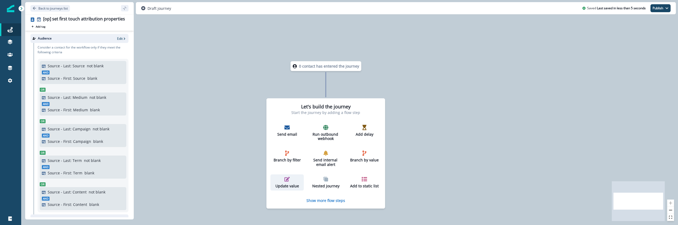
click at [285, 181] on icon "button" at bounding box center [286, 178] width 5 height 5
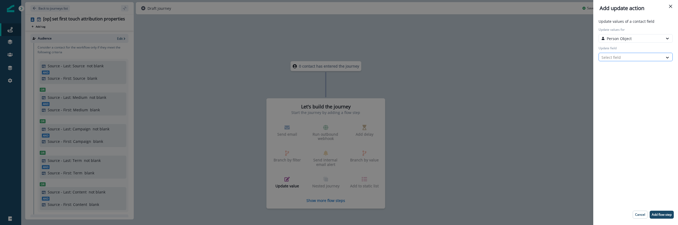
click at [605, 56] on div at bounding box center [630, 57] width 59 height 7
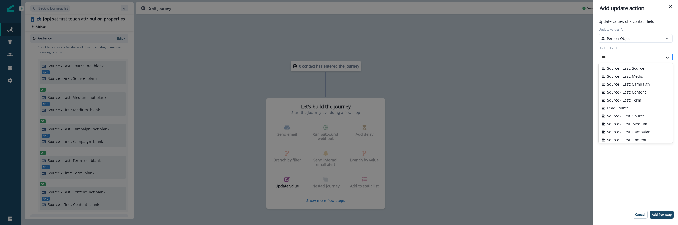
type input "****"
click at [637, 114] on button "Source - First: Source" at bounding box center [635, 116] width 74 height 8
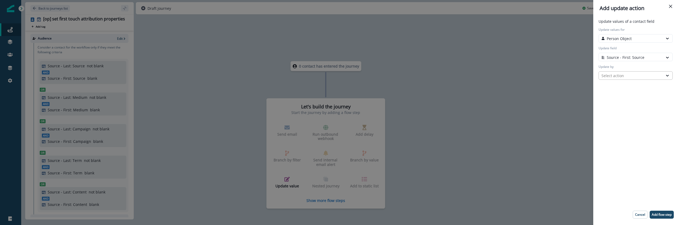
click at [615, 75] on div "Select action" at bounding box center [630, 76] width 59 height 6
click at [615, 87] on button "Token" at bounding box center [635, 87] width 74 height 8
click at [616, 93] on div at bounding box center [630, 94] width 59 height 7
type input "*"
click at [614, 87] on label "Update by token" at bounding box center [633, 85] width 71 height 5
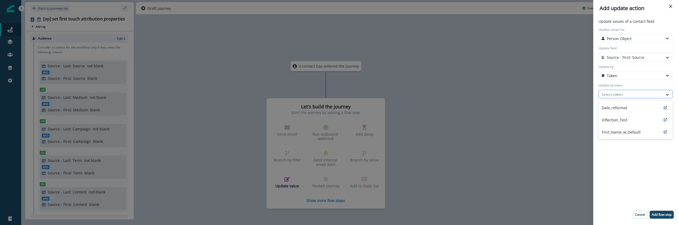
click at [614, 91] on div at bounding box center [630, 94] width 59 height 7
click at [613, 78] on div "Token" at bounding box center [631, 75] width 64 height 7
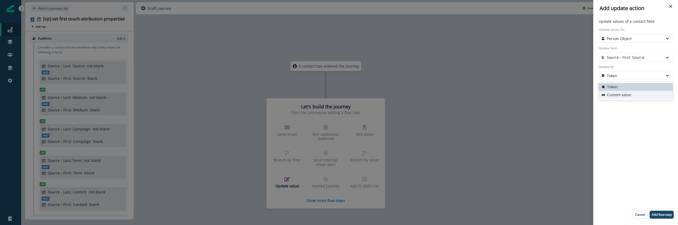
click at [614, 93] on button "Custom value" at bounding box center [635, 95] width 74 height 8
click at [614, 93] on input "New value" at bounding box center [635, 94] width 74 height 8
click at [614, 122] on div "Update values of a contact field Update values for Person Object Update field S…" at bounding box center [635, 121] width 80 height 204
click at [619, 75] on p "Custom value" at bounding box center [619, 76] width 24 height 6
click at [619, 82] on div "Token Custom value" at bounding box center [635, 91] width 74 height 18
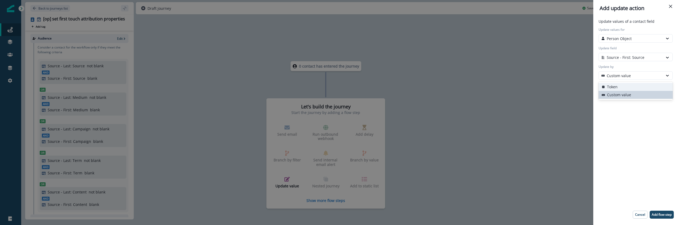
click at [619, 84] on button "Token" at bounding box center [635, 87] width 74 height 8
click at [619, 131] on div "Update values of a contact field Update values for Person Object Update field S…" at bounding box center [635, 121] width 80 height 204
click at [612, 99] on div "Select token" at bounding box center [631, 94] width 64 height 9
click at [638, 182] on div "Update values of a contact field Update values for Person Object Update field S…" at bounding box center [635, 121] width 80 height 204
click at [638, 214] on p "Cancel" at bounding box center [640, 215] width 10 height 4
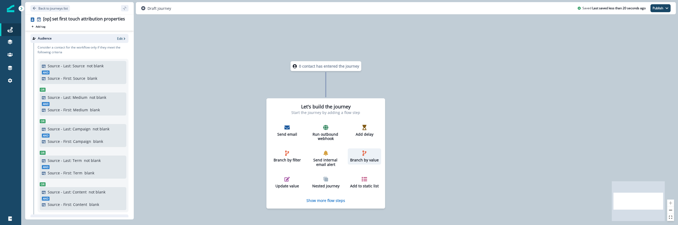
click at [373, 155] on div "Branch by value" at bounding box center [364, 156] width 29 height 12
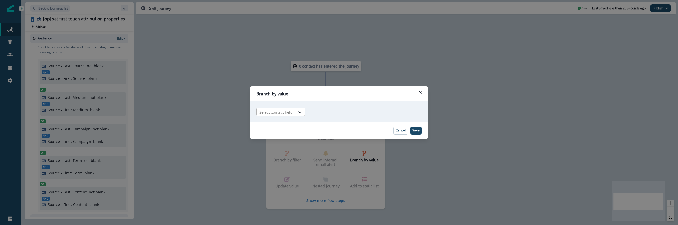
click at [284, 111] on div at bounding box center [275, 112] width 33 height 7
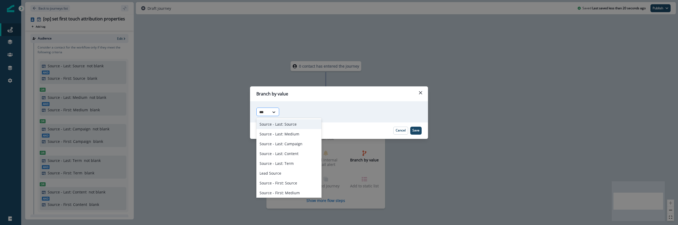
type input "****"
click at [292, 187] on div "Source - First: Source" at bounding box center [288, 183] width 65 height 10
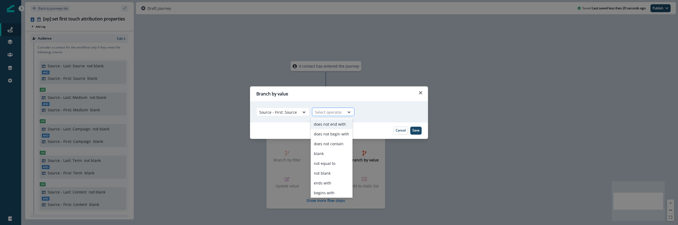
click at [347, 113] on icon at bounding box center [349, 111] width 5 height 5
click at [333, 155] on div "blank" at bounding box center [332, 154] width 42 height 10
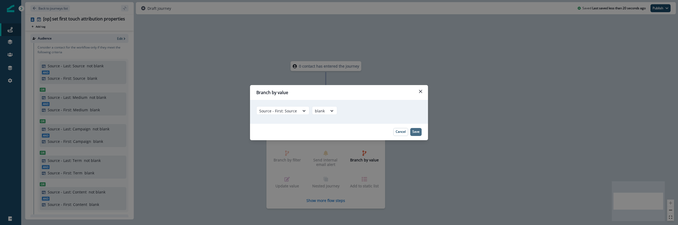
click at [416, 133] on button "Save" at bounding box center [415, 132] width 11 height 8
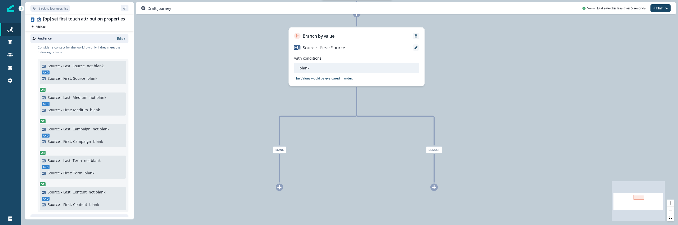
click at [279, 187] on icon at bounding box center [279, 187] width 5 height 5
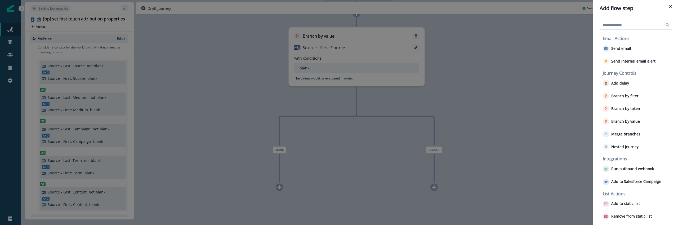
click at [260, 179] on div "Add flow step Email Actions Send email Send internal email alert Journey Contro…" at bounding box center [339, 112] width 678 height 225
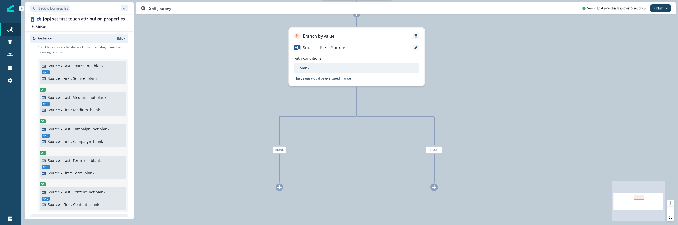
click at [389, 181] on div "0 contact has entered the journey Branch by value Source - First: Source with c…" at bounding box center [349, 112] width 657 height 225
click at [179, 66] on div "0 contact has entered the journey Branch by value Source - First: Source with c…" at bounding box center [349, 112] width 657 height 225
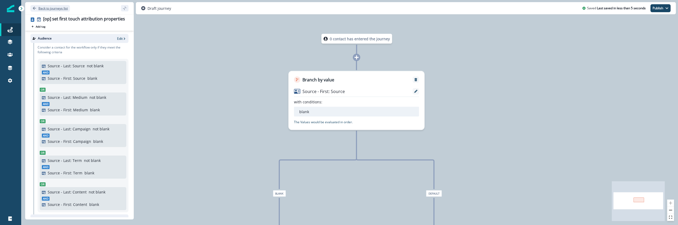
click at [56, 9] on p "Back to journeys list" at bounding box center [52, 8] width 29 height 5
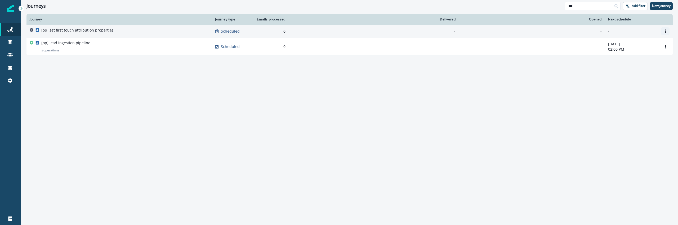
click at [668, 29] on button "Options" at bounding box center [665, 31] width 8 height 8
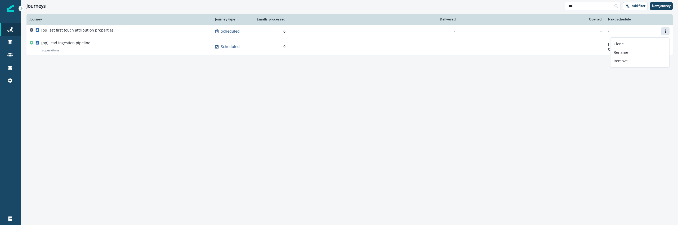
click at [194, 200] on div "Journey Journey type Emails processed Delivered Opened Next schedule [op] set f…" at bounding box center [349, 119] width 657 height 210
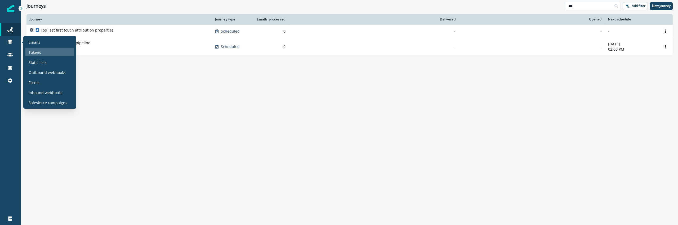
click at [40, 54] on p "Tokens" at bounding box center [35, 53] width 12 height 6
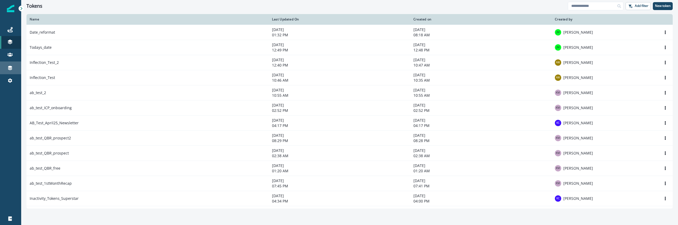
click at [13, 70] on div "Connections" at bounding box center [10, 68] width 17 height 6
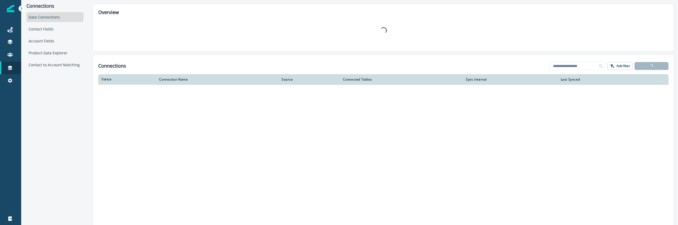
click at [71, 34] on div "Data Connections Contact Fields Account Fields Product Data Explorer Contact to…" at bounding box center [54, 40] width 57 height 57
click at [71, 32] on div "Contact Fields" at bounding box center [54, 29] width 57 height 10
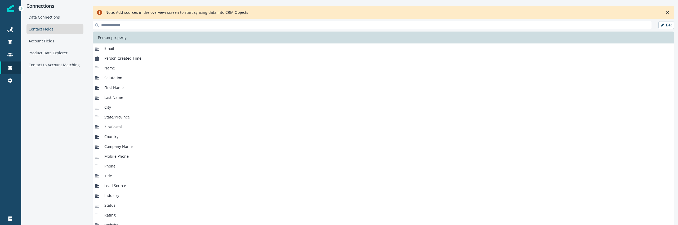
click at [125, 78] on div "Salutation" at bounding box center [383, 78] width 581 height 10
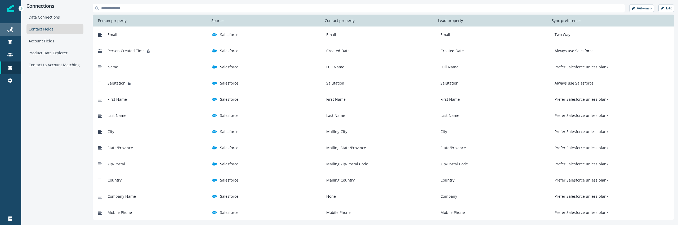
click at [14, 29] on div "Journeys" at bounding box center [10, 29] width 17 height 6
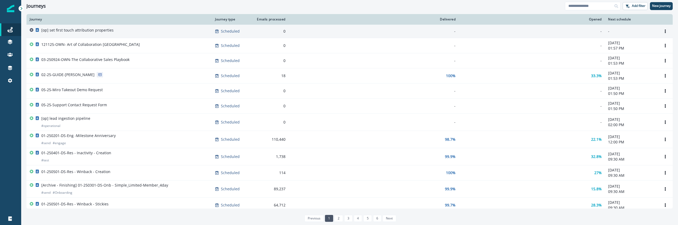
click at [97, 35] on div "[op] set first touch attribution properties" at bounding box center [77, 31] width 72 height 7
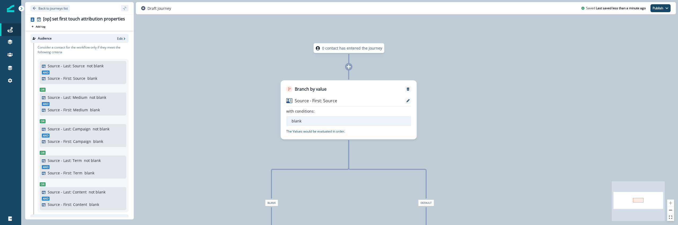
click at [412, 100] on div "Source - First: Source with conditions: blank The Values would be evaluated in …" at bounding box center [349, 115] width 136 height 47
click at [408, 101] on icon at bounding box center [407, 100] width 3 height 3
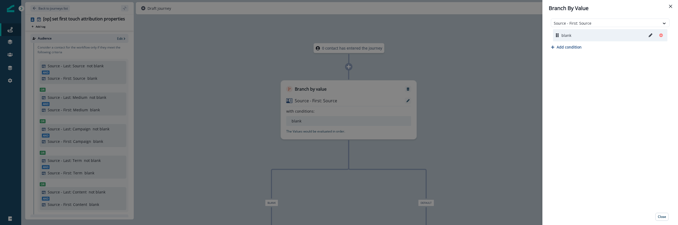
click at [576, 39] on div "blank" at bounding box center [610, 35] width 114 height 12
click at [500, 81] on div "Branch By Value Source - First: Source blank Add condition Close" at bounding box center [339, 112] width 678 height 225
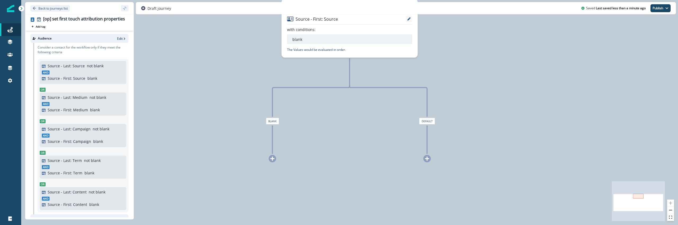
click at [278, 161] on div "0 contact has entered the journey Branch by value Source - First: Source with c…" at bounding box center [349, 112] width 657 height 225
click at [274, 160] on div at bounding box center [272, 158] width 7 height 7
click at [272, 158] on icon at bounding box center [272, 158] width 4 height 4
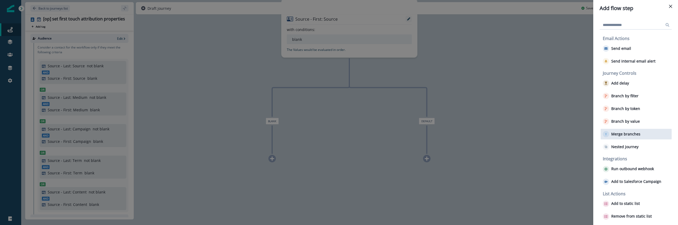
scroll to position [28, 0]
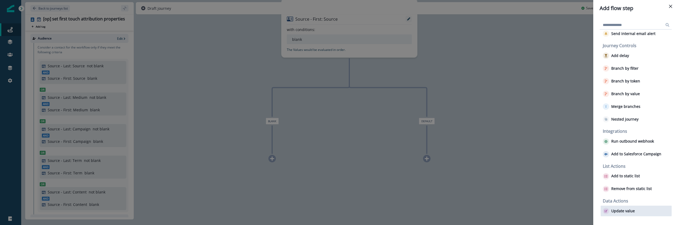
click at [633, 215] on div "Update value" at bounding box center [636, 210] width 71 height 11
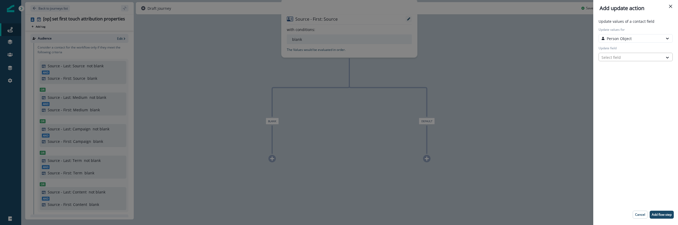
click at [621, 57] on div at bounding box center [630, 57] width 59 height 7
click at [620, 38] on p "Person Object" at bounding box center [619, 39] width 25 height 6
click at [619, 68] on div "Update values of a contact field Update values for Person Object Update field S…" at bounding box center [635, 121] width 80 height 204
click at [619, 55] on div at bounding box center [630, 57] width 59 height 7
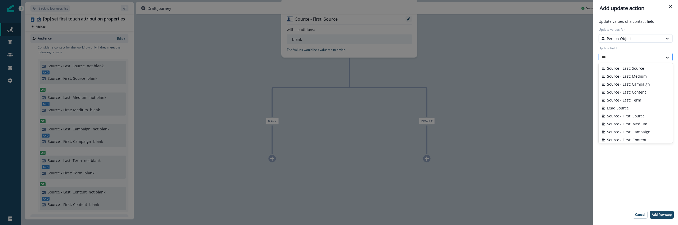
type input "****"
click at [629, 115] on button "Source - First: Source" at bounding box center [635, 116] width 74 height 8
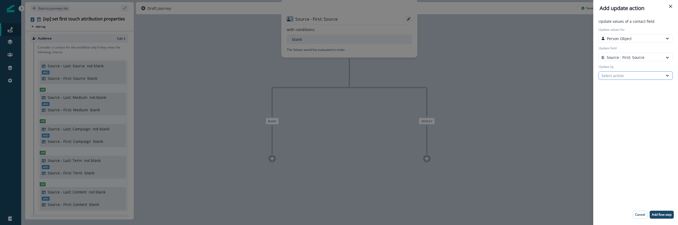
click at [621, 74] on div "Select action" at bounding box center [630, 76] width 59 height 6
click at [621, 90] on button "Token" at bounding box center [635, 87] width 74 height 8
click at [621, 90] on div "Select token" at bounding box center [631, 94] width 64 height 9
type input "*"
click at [622, 86] on label "Update by token" at bounding box center [633, 85] width 71 height 5
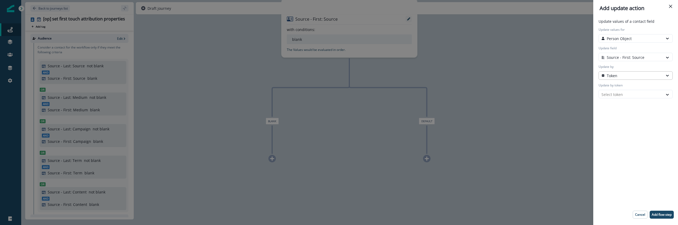
click at [621, 73] on div "Token" at bounding box center [630, 76] width 59 height 6
click at [618, 94] on button "Custom value" at bounding box center [635, 95] width 74 height 8
click at [618, 94] on input "New value" at bounding box center [635, 94] width 74 height 8
type input "*"
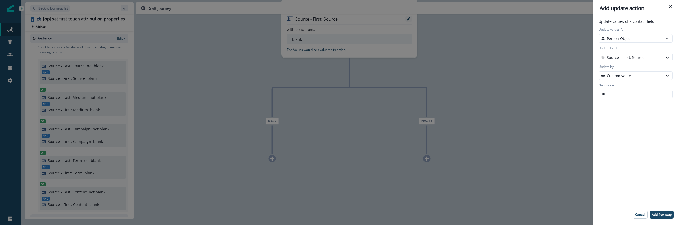
type input "*"
type input "*******"
click at [225, 117] on div "Add update action Update values of a contact field Update values for Person Obj…" at bounding box center [339, 112] width 678 height 225
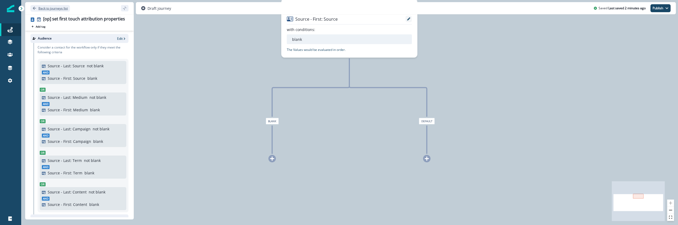
click at [48, 7] on p "Back to journeys list" at bounding box center [52, 8] width 29 height 5
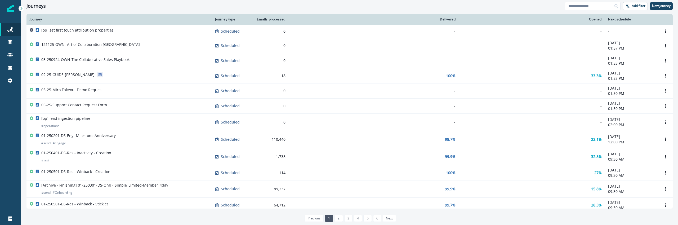
click at [103, 107] on div "05-25-Support Contact Request Form" at bounding box center [74, 105] width 66 height 7
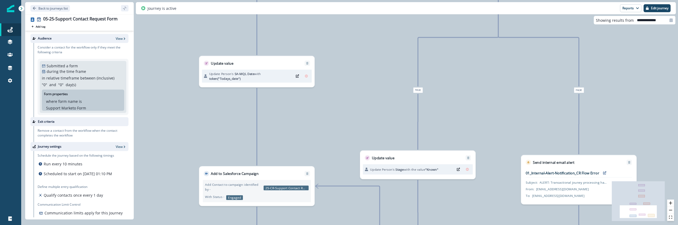
click at [237, 61] on div "Update value" at bounding box center [256, 61] width 115 height 10
click at [277, 77] on p "Update Person's SA-MQL Date with token("Todays_date")" at bounding box center [250, 76] width 83 height 10
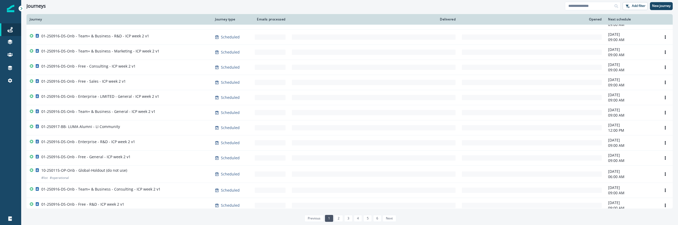
scroll to position [282, 0]
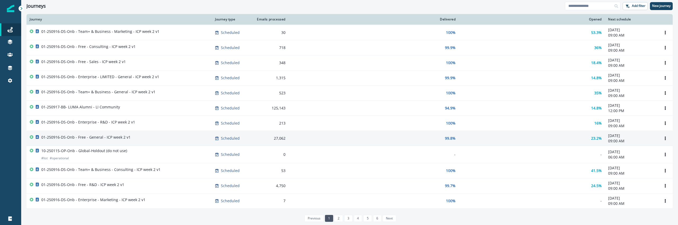
click at [106, 141] on div "01-250916-DS-Onb - Free - General - ICP week 2 v1" at bounding box center [85, 138] width 89 height 7
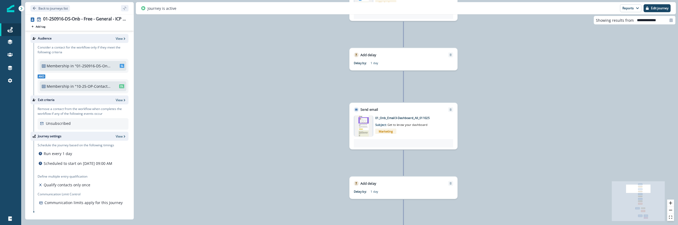
click at [361, 131] on img at bounding box center [363, 125] width 17 height 21
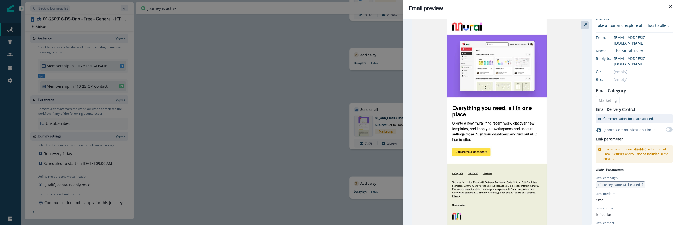
scroll to position [46, 0]
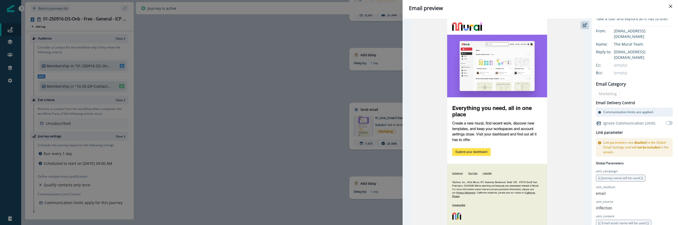
click at [341, 157] on div "Email preview 01_Onb_Email3-Dashboard_All_011025 You can add overrides to Subje…" at bounding box center [339, 112] width 678 height 225
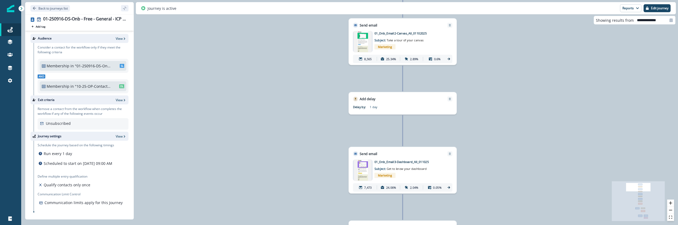
click at [407, 34] on p "01_Onb_Email2-Canvas_All_01102025" at bounding box center [407, 33] width 67 height 5
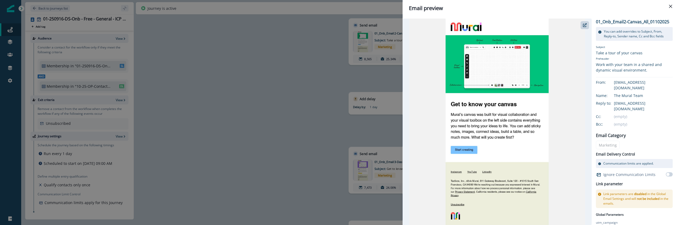
click at [319, 74] on div "Email preview 01_Onb_Email2-Canvas_All_01102025 You can add overrides to Subjec…" at bounding box center [339, 112] width 678 height 225
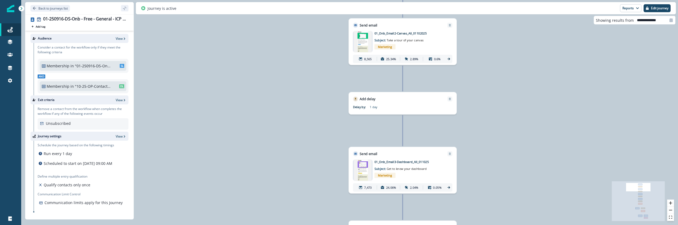
scroll to position [0, 0]
click at [55, 6] on p "Back to journeys list" at bounding box center [52, 8] width 29 height 5
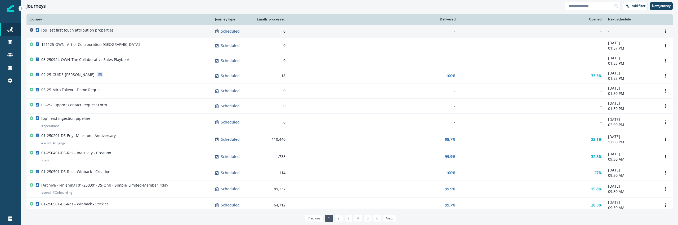
click at [82, 25] on td "[op] set first touch attribution properties" at bounding box center [118, 31] width 185 height 13
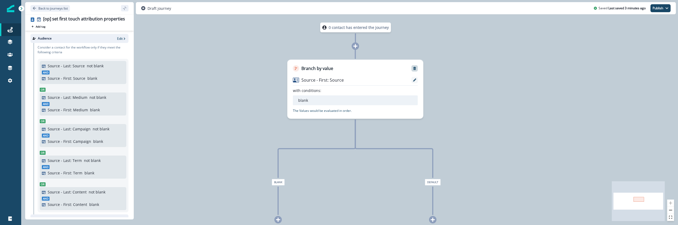
click at [414, 69] on icon "Remove" at bounding box center [414, 68] width 3 height 3
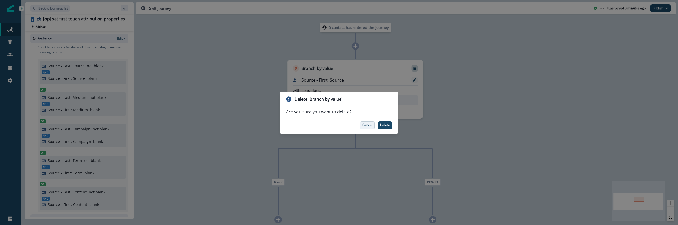
click at [369, 126] on p "Cancel" at bounding box center [367, 125] width 10 height 4
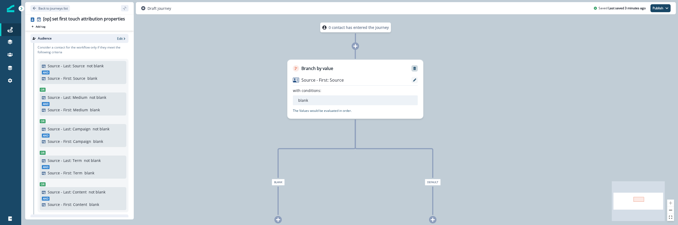
click at [280, 221] on icon at bounding box center [278, 219] width 5 height 5
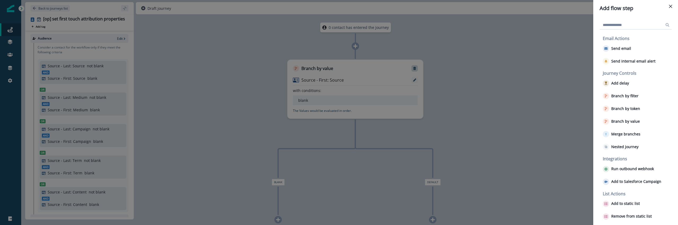
scroll to position [28, 0]
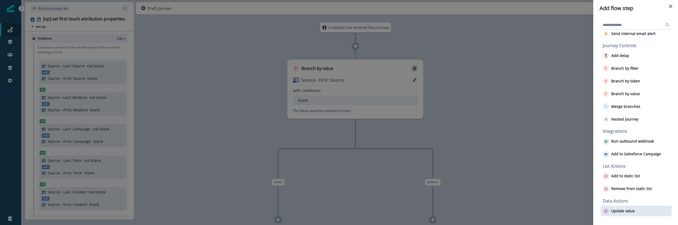
click at [633, 210] on p "Update value" at bounding box center [623, 211] width 24 height 5
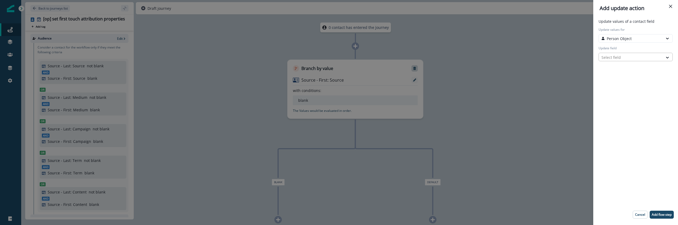
click at [633, 59] on div at bounding box center [630, 57] width 59 height 7
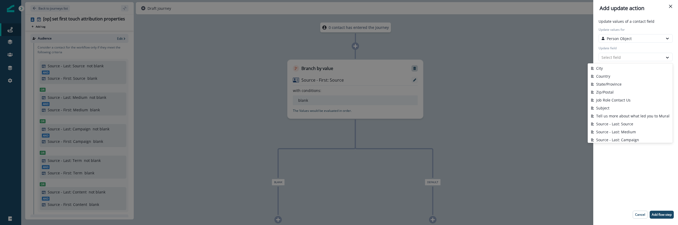
scroll to position [0, 0]
click at [632, 82] on button "Last Name" at bounding box center [630, 84] width 85 height 8
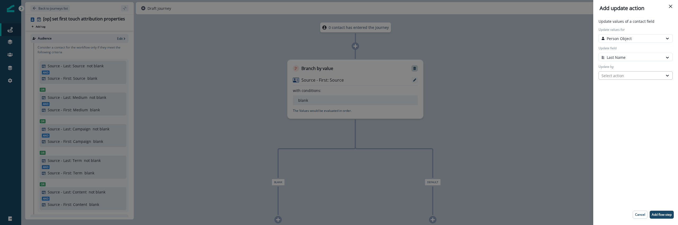
click at [632, 78] on div "Select action" at bounding box center [631, 75] width 64 height 7
click at [629, 88] on button "Token" at bounding box center [635, 87] width 74 height 8
click at [628, 94] on div at bounding box center [630, 94] width 59 height 7
click at [631, 136] on div "First_Name_w_Default" at bounding box center [635, 132] width 74 height 12
click at [642, 93] on div at bounding box center [630, 94] width 59 height 7
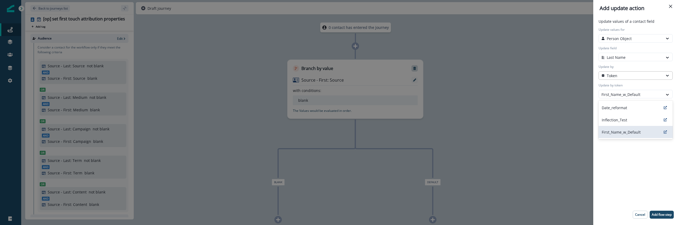
click at [627, 76] on div "Token" at bounding box center [630, 76] width 59 height 6
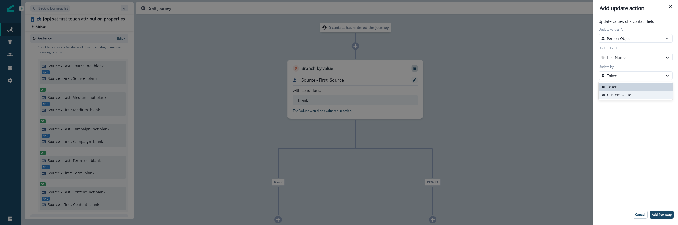
click at [619, 94] on button "Custom value" at bounding box center [635, 95] width 74 height 8
click at [619, 94] on input "New value" at bounding box center [635, 94] width 74 height 8
type input "*"
type input "********"
click at [625, 57] on div at bounding box center [630, 57] width 59 height 7
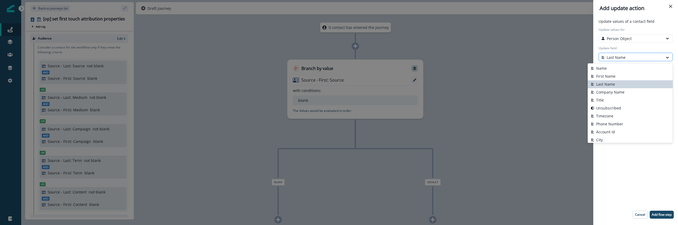
click at [625, 57] on div at bounding box center [630, 57] width 59 height 7
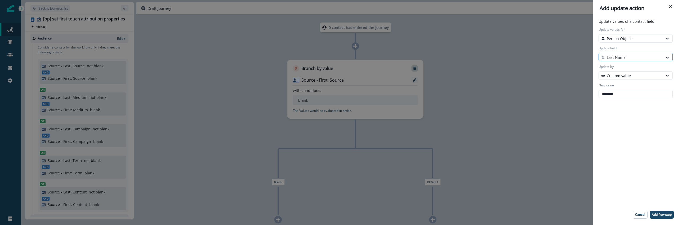
click at [617, 59] on div at bounding box center [630, 57] width 59 height 7
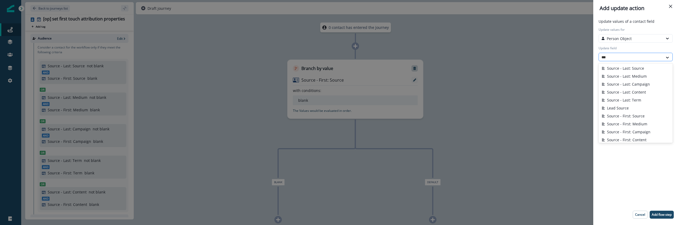
type input "****"
click at [641, 112] on button "Source - First: Source" at bounding box center [635, 116] width 74 height 8
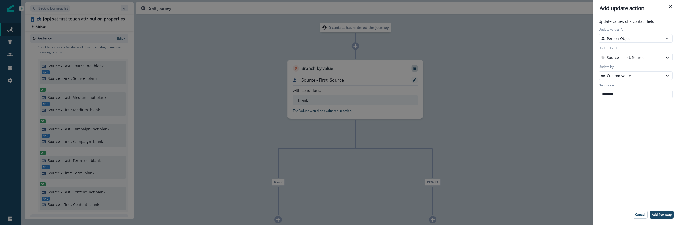
click at [620, 117] on div "Update values of a contact field Update values for Person Object Update field o…" at bounding box center [635, 121] width 80 height 204
click at [621, 93] on input "********" at bounding box center [635, 94] width 74 height 8
type input "**********"
click at [624, 145] on div "**********" at bounding box center [635, 121] width 80 height 204
click at [661, 213] on p "Add flow step" at bounding box center [662, 215] width 20 height 4
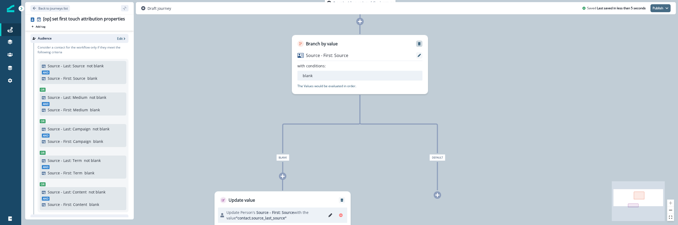
click at [665, 10] on button "Publish" at bounding box center [660, 8] width 20 height 8
click at [554, 93] on div "0 contact has entered the journey Branch by value Source - First: Source with c…" at bounding box center [349, 112] width 657 height 225
click at [282, 188] on div "0 contact has entered the journey Branch by value Source - First: Source with c…" at bounding box center [306, 106] width 657 height 225
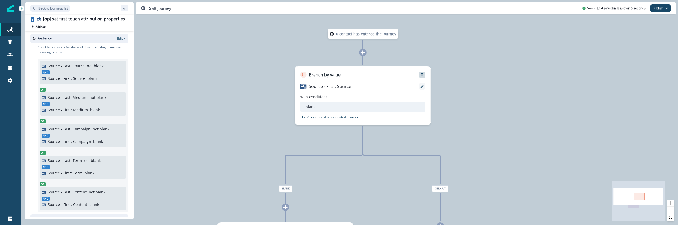
click at [43, 7] on p "Back to journeys list" at bounding box center [52, 8] width 29 height 5
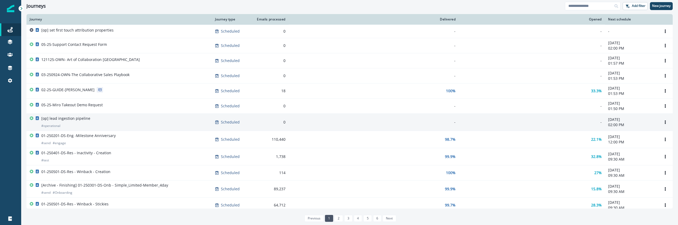
scroll to position [282, 0]
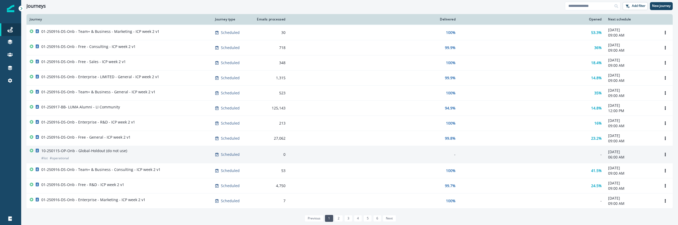
click at [101, 153] on p "10-250115-OP-Onb - Global-Holdout (do not use)" at bounding box center [84, 150] width 86 height 5
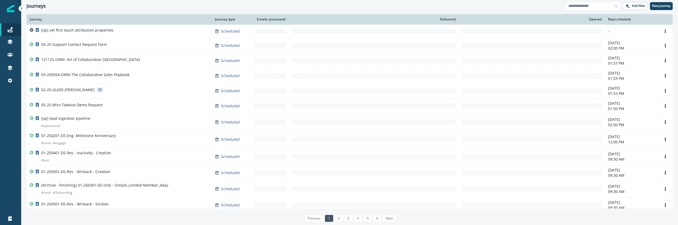
scroll to position [282, 0]
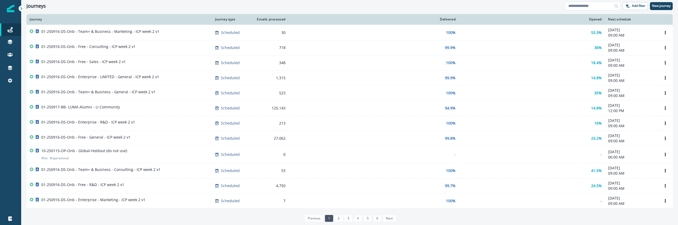
click at [357, 212] on div "Journey Journey type Emails processed Delivered Opened Next schedule [op] set f…" at bounding box center [349, 119] width 657 height 210
click at [357, 217] on link "4" at bounding box center [358, 218] width 8 height 7
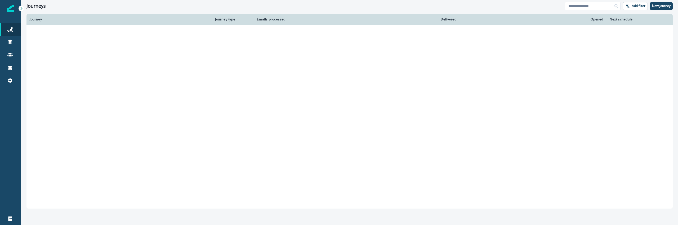
scroll to position [234, 0]
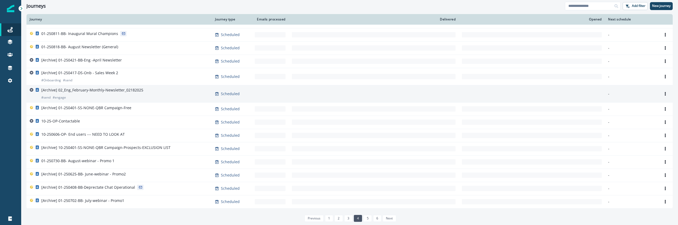
click at [82, 89] on p "[Archive] 02_Eng_February-Monthly-Newsletter_02182025" at bounding box center [92, 89] width 102 height 5
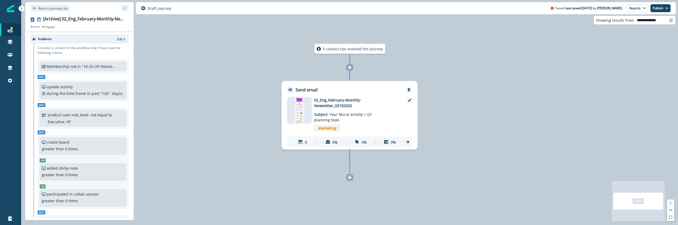
click at [301, 111] on img at bounding box center [299, 110] width 10 height 26
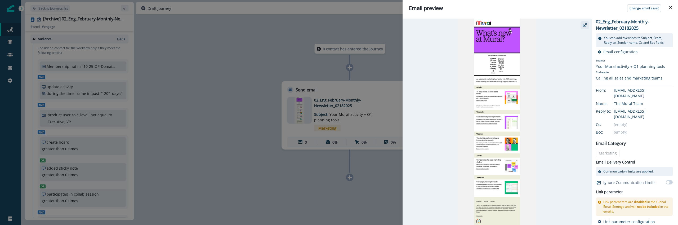
click at [583, 24] on icon "button" at bounding box center [585, 25] width 4 height 4
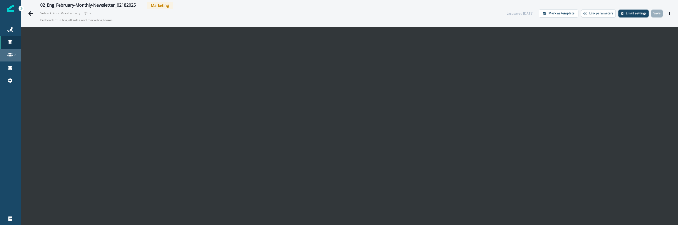
click at [15, 55] on icon at bounding box center [14, 55] width 1 height 2
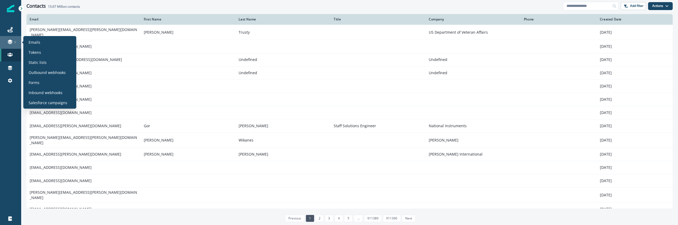
click at [5, 42] on div at bounding box center [10, 41] width 17 height 5
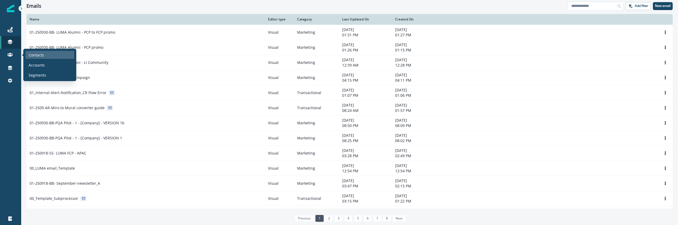
click at [49, 54] on div "Contacts" at bounding box center [49, 55] width 49 height 8
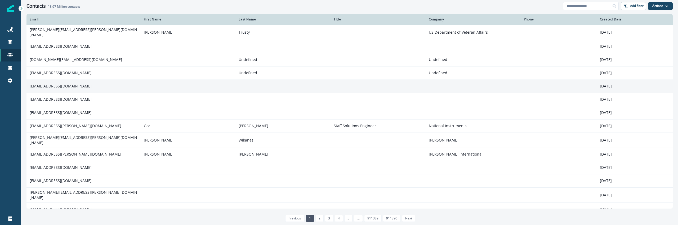
click at [46, 83] on td "[EMAIL_ADDRESS][DOMAIN_NAME]" at bounding box center [83, 85] width 114 height 13
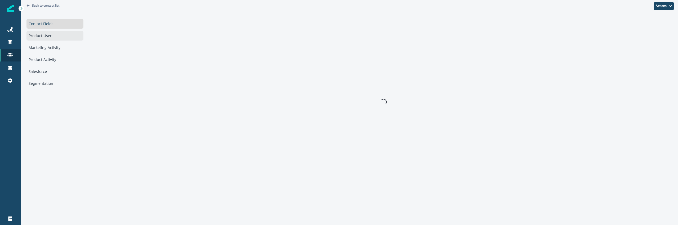
click at [38, 36] on div "Product User" at bounding box center [54, 36] width 57 height 10
click at [40, 26] on div "Contact Fields" at bounding box center [58, 24] width 64 height 10
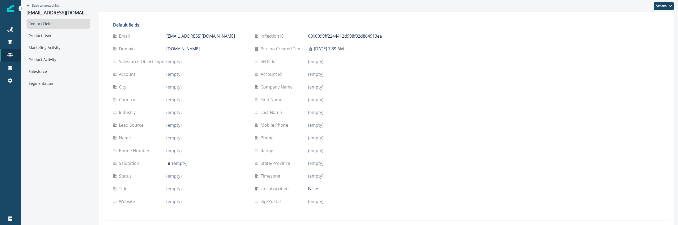
click at [170, 94] on div "Country (empty)" at bounding box center [179, 99] width 133 height 13
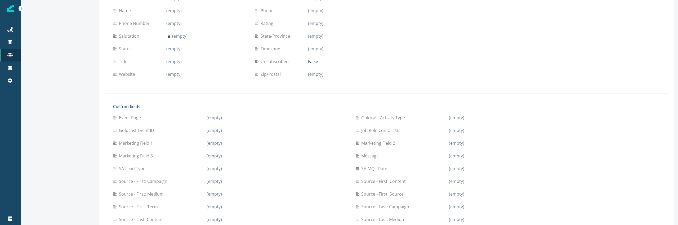
scroll to position [304, 0]
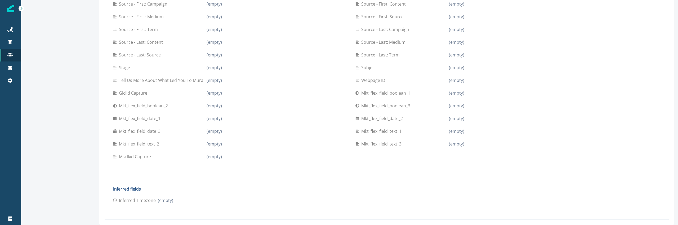
click at [130, 121] on p "mkt_flex_field_date_1" at bounding box center [141, 118] width 44 height 6
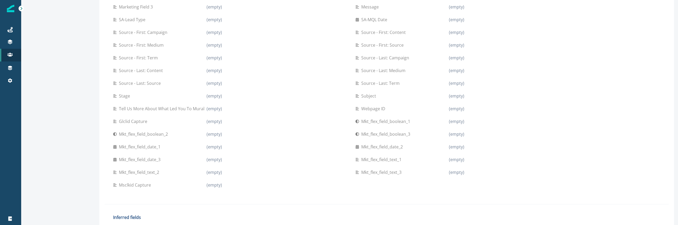
scroll to position [0, 0]
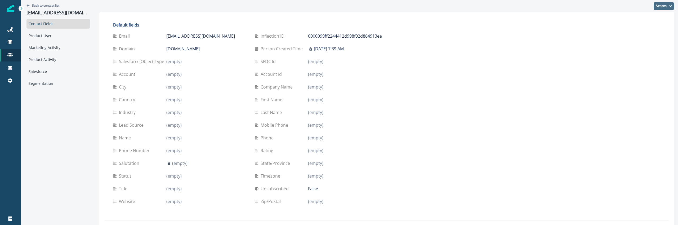
click at [664, 6] on button "Actions" at bounding box center [664, 6] width 20 height 8
click at [46, 34] on div "Product User" at bounding box center [58, 36] width 64 height 10
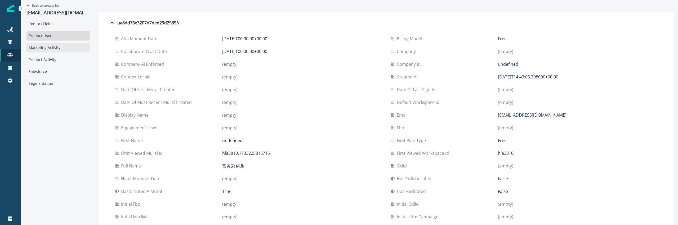
click at [60, 47] on div "Marketing Activity" at bounding box center [58, 48] width 64 height 10
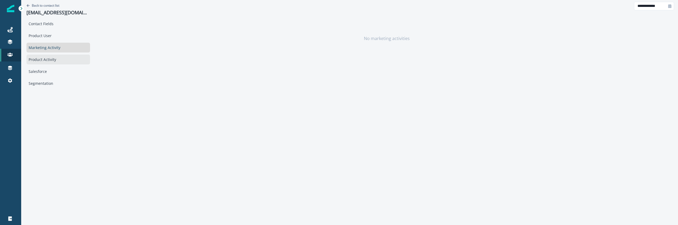
click at [58, 58] on div "Product Activity" at bounding box center [58, 60] width 64 height 10
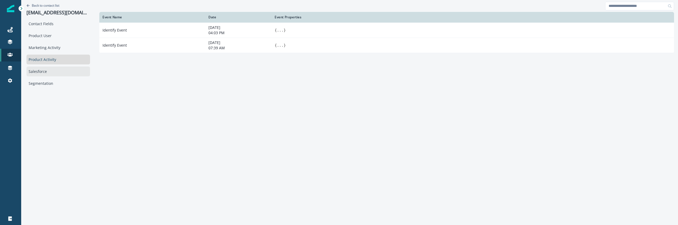
click at [57, 73] on div "Salesforce" at bounding box center [58, 71] width 64 height 10
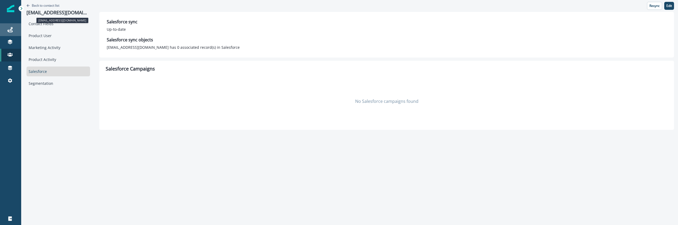
click at [19, 26] on div "Journeys" at bounding box center [10, 29] width 17 height 6
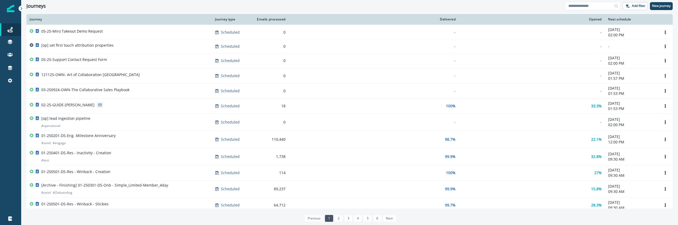
scroll to position [282, 0]
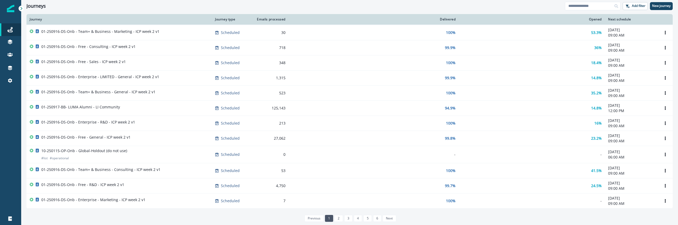
click at [43, 61] on p "Static lists" at bounding box center [38, 63] width 18 height 6
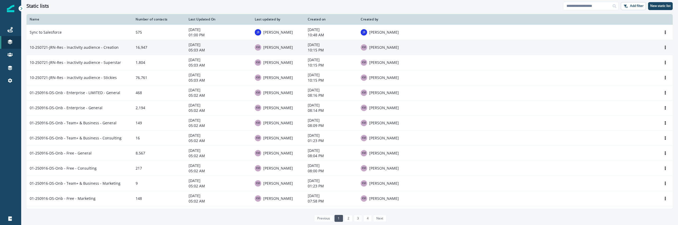
click at [51, 53] on td "10-250721-JRN-Res - Inactivity audience - Creation" at bounding box center [79, 47] width 106 height 15
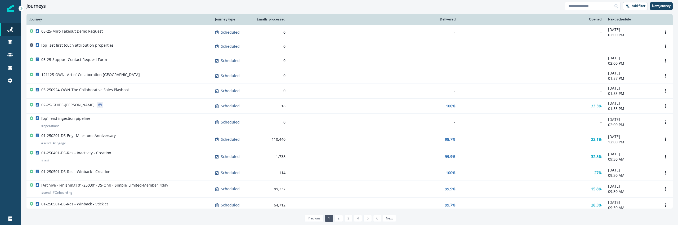
click at [50, 52] on div "Tokens" at bounding box center [49, 52] width 49 height 8
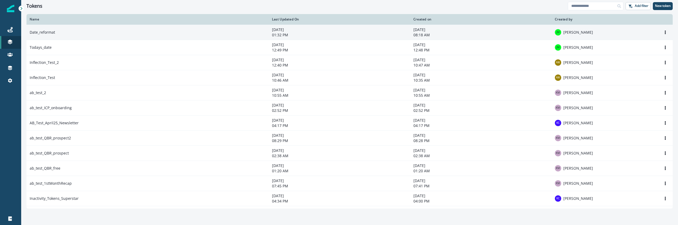
click at [589, 29] on td "JM Jordan Mauldin" at bounding box center [592, 32] width 81 height 15
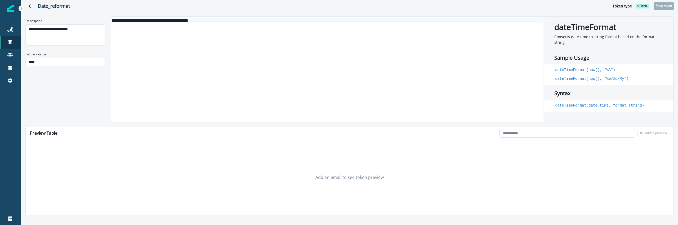
click at [535, 132] on input "email" at bounding box center [567, 133] width 136 height 8
click at [447, 163] on div "Add an email to see token preview" at bounding box center [350, 177] width 648 height 75
click at [258, 61] on div "**********" at bounding box center [326, 69] width 432 height 105
click at [371, 167] on div "Add an email to see token preview" at bounding box center [350, 177] width 648 height 75
click at [238, 90] on div "**********" at bounding box center [326, 69] width 432 height 105
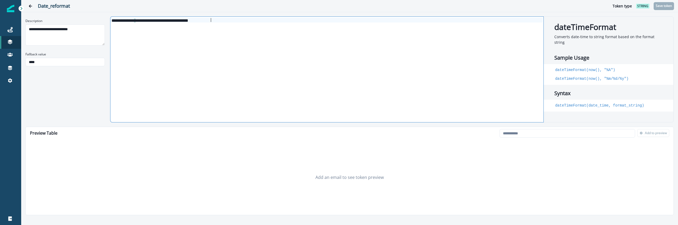
click at [238, 90] on div "**********" at bounding box center [326, 69] width 432 height 105
click at [76, 68] on div "Fallback value ****" at bounding box center [64, 59] width 79 height 19
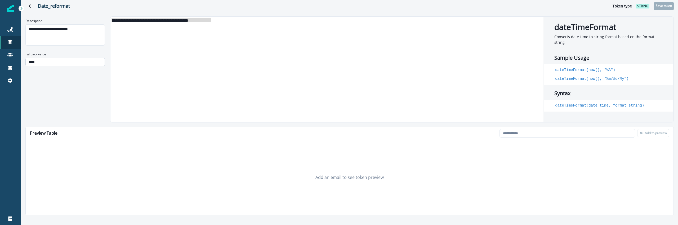
click at [76, 65] on input "****" at bounding box center [64, 62] width 79 height 8
click at [82, 37] on textarea "**********" at bounding box center [64, 34] width 79 height 21
click at [154, 64] on div "**********" at bounding box center [326, 69] width 432 height 105
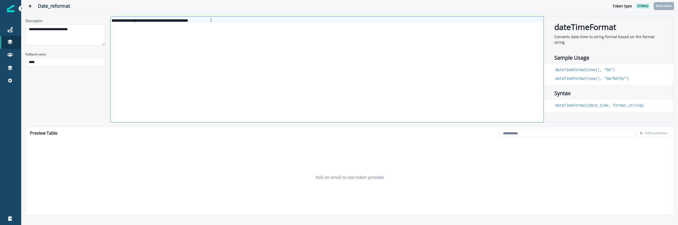
click at [92, 104] on div "**********" at bounding box center [349, 69] width 648 height 106
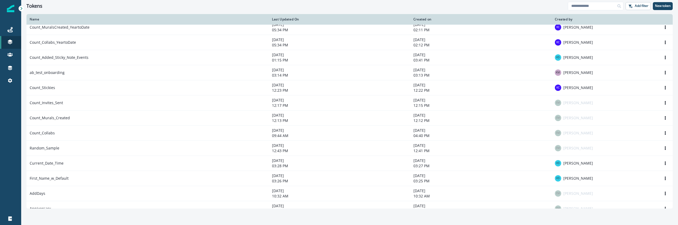
scroll to position [269, 0]
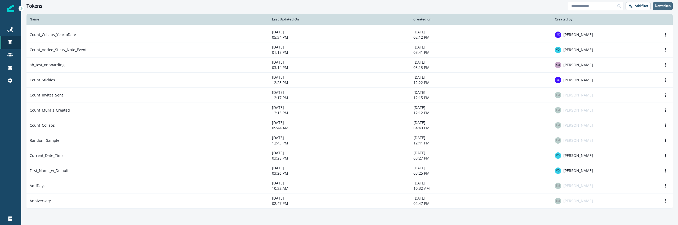
click at [666, 8] on button "New token" at bounding box center [663, 6] width 20 height 8
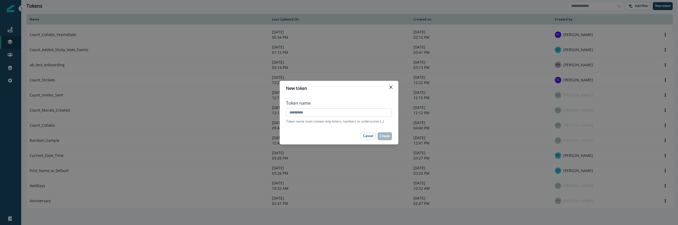
click at [331, 111] on input "Token name" at bounding box center [339, 112] width 106 height 8
type input "*"
type input "**********"
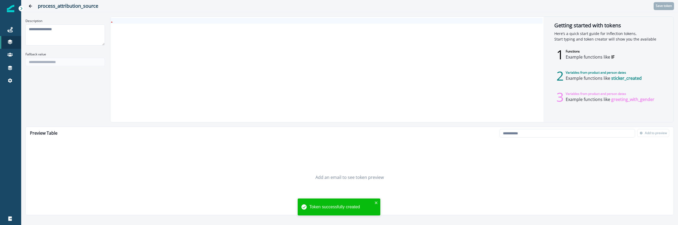
click at [611, 68] on div "2 Variables from product and person dates Example functions like sticker_created" at bounding box center [608, 75] width 108 height 19
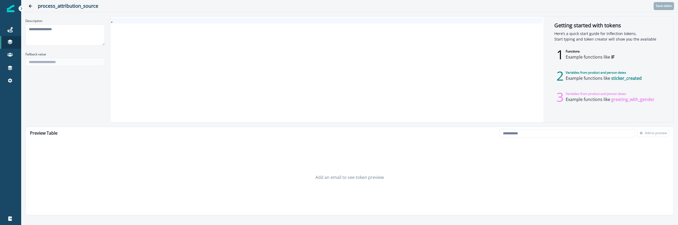
drag, startPoint x: 588, startPoint y: 75, endPoint x: 624, endPoint y: 78, distance: 36.5
click at [624, 78] on p "Example functions like sticker_created" at bounding box center [604, 78] width 76 height 6
click at [245, 102] on div at bounding box center [326, 69] width 432 height 105
click at [400, 61] on div at bounding box center [326, 69] width 432 height 105
click at [634, 41] on p "Here’s a quick start guide for Inflection tokens, Start typing and token creato…" at bounding box center [608, 36] width 108 height 11
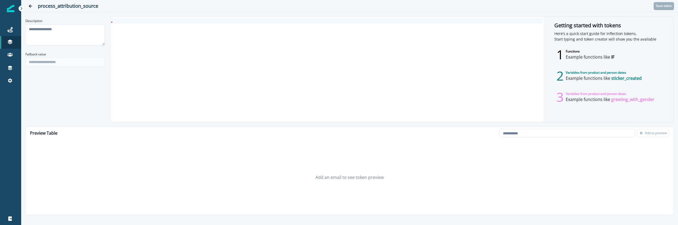
click at [617, 67] on div "2 Variables from product and person dates Example functions like sticker_created" at bounding box center [608, 75] width 108 height 19
click at [436, 64] on div at bounding box center [326, 69] width 432 height 105
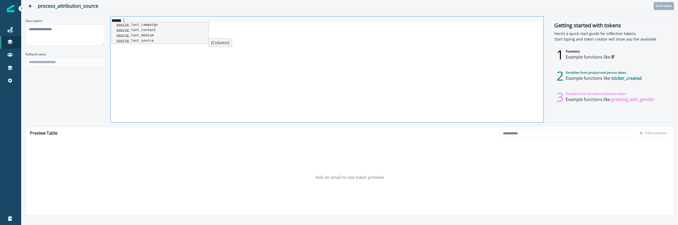
scroll to position [32, 0]
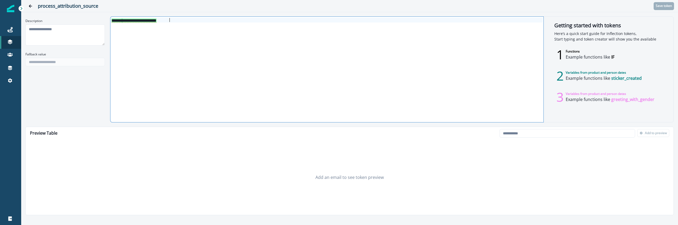
click at [480, 115] on div "**********" at bounding box center [326, 69] width 432 height 105
click at [108, 89] on div "**********" at bounding box center [349, 69] width 648 height 106
click at [527, 140] on div "Add an email to see token preview" at bounding box center [350, 177] width 648 height 75
click at [528, 135] on input "email" at bounding box center [567, 133] width 136 height 8
type input "**********"
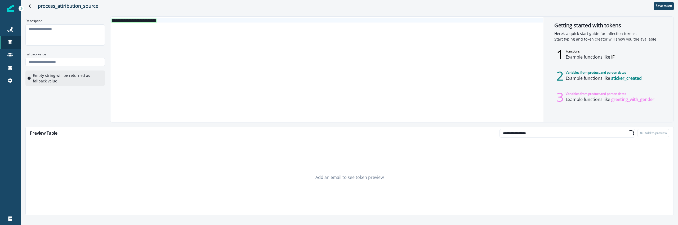
click at [531, 164] on div "Add an email to see token preview" at bounding box center [350, 177] width 648 height 75
click at [531, 164] on div "Add an email to see token preview" at bounding box center [350, 179] width 648 height 75
click at [667, 10] on button "Save token" at bounding box center [664, 6] width 20 height 8
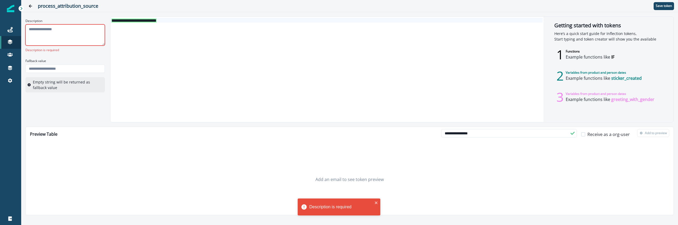
click at [75, 33] on textarea "Description" at bounding box center [64, 34] width 79 height 21
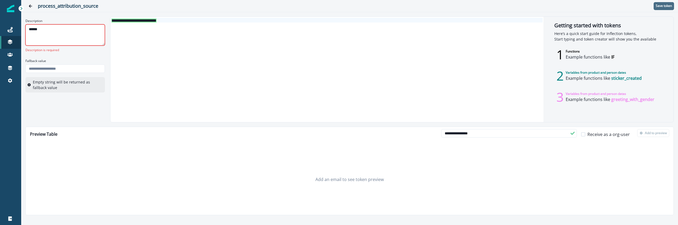
type textarea "******"
click at [663, 8] on button "Save token" at bounding box center [664, 6] width 20 height 8
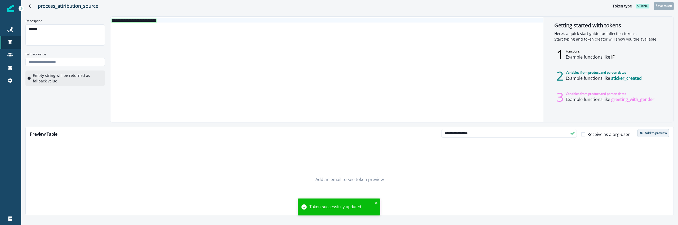
click at [651, 131] on p "Add to preview" at bounding box center [656, 133] width 22 height 4
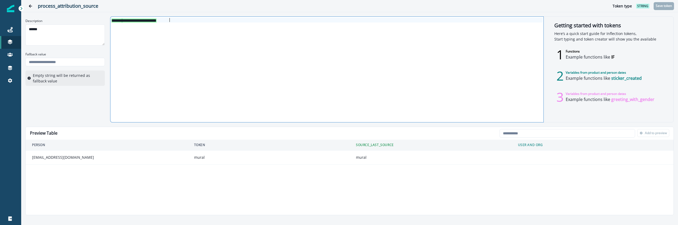
click at [222, 104] on div "**********" at bounding box center [326, 69] width 432 height 105
click at [87, 117] on div "**********" at bounding box center [349, 69] width 648 height 106
click at [11, 23] on link "Journeys" at bounding box center [10, 29] width 21 height 13
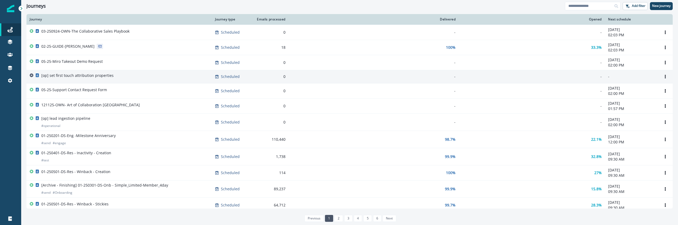
click at [108, 80] on div "[op] set first touch attribution properties" at bounding box center [77, 76] width 72 height 7
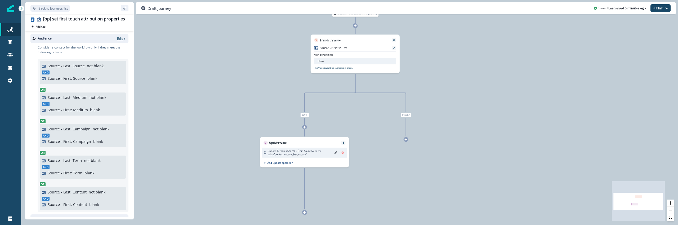
click at [121, 39] on p "Edit" at bounding box center [120, 38] width 6 height 5
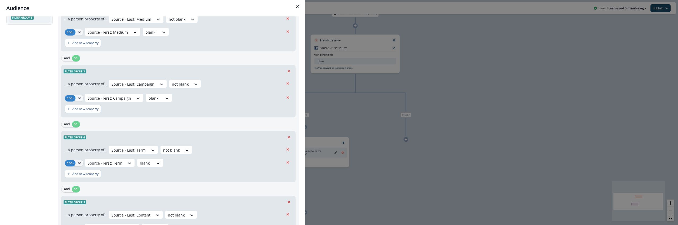
scroll to position [166, 0]
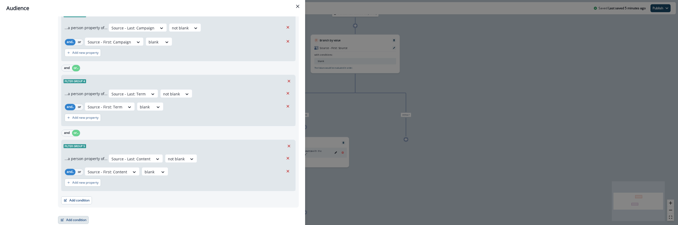
click at [75, 219] on button "Add condition" at bounding box center [73, 220] width 31 height 8
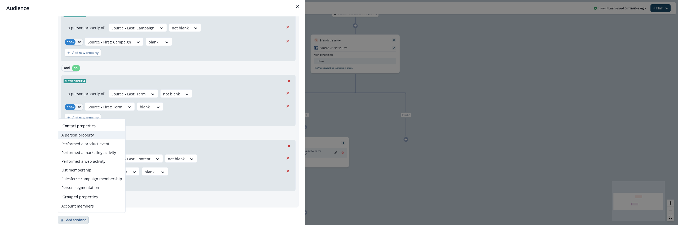
click at [90, 134] on button "A person property" at bounding box center [91, 135] width 67 height 9
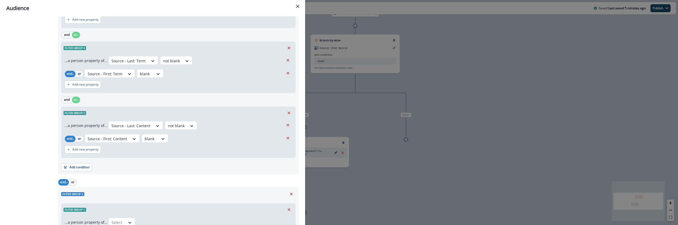
scroll to position [237, 0]
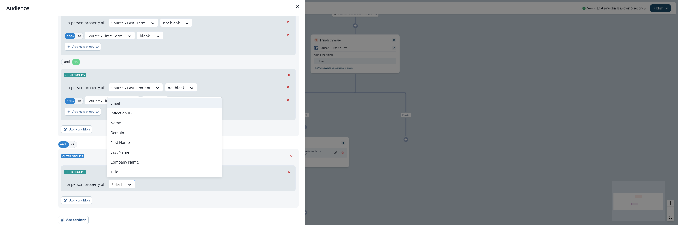
click at [117, 186] on div at bounding box center [116, 184] width 11 height 7
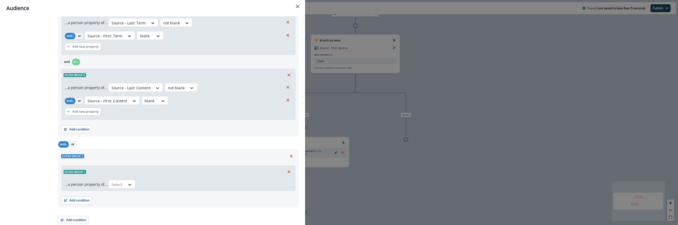
click at [359, 221] on div "Audience Preview dynamic list All contact s who have, Outer group 1 utm_source …" at bounding box center [339, 112] width 678 height 225
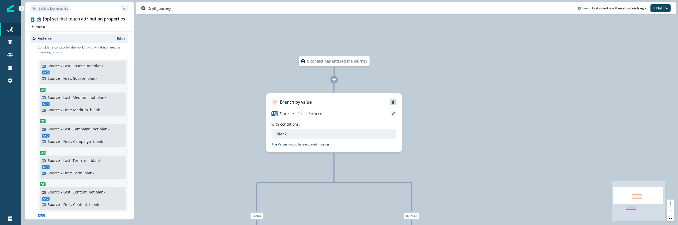
click at [393, 101] on icon "Remove" at bounding box center [393, 102] width 4 height 4
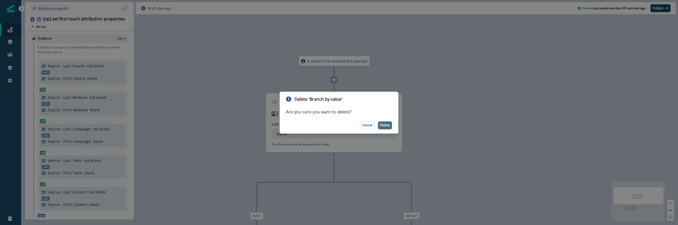
click at [390, 128] on button "Delete" at bounding box center [385, 125] width 14 height 8
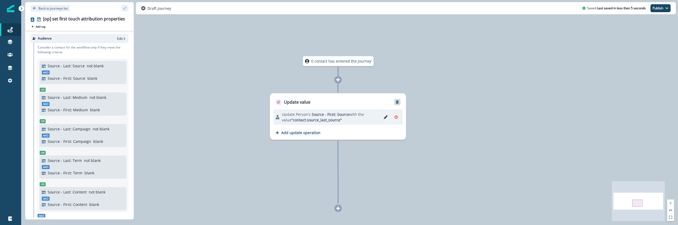
click at [399, 103] on button "Remove" at bounding box center [397, 102] width 8 height 4
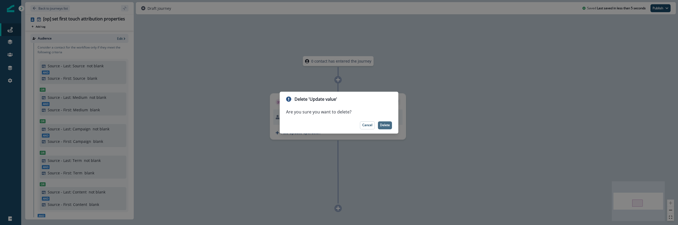
click at [389, 127] on button "Delete" at bounding box center [385, 125] width 14 height 8
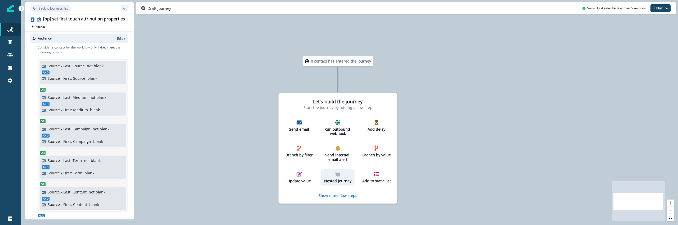
click at [347, 180] on p "Nested journey" at bounding box center [337, 181] width 29 height 5
click at [336, 174] on icon "button" at bounding box center [338, 174] width 4 height 4
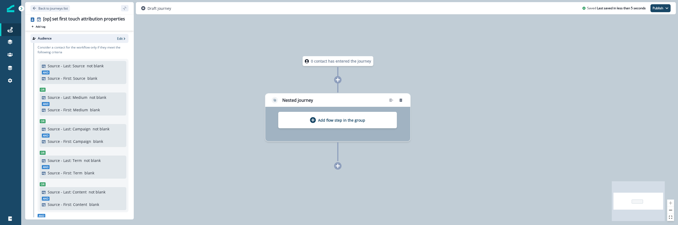
click at [348, 115] on div "Add flow step in the group" at bounding box center [337, 120] width 119 height 16
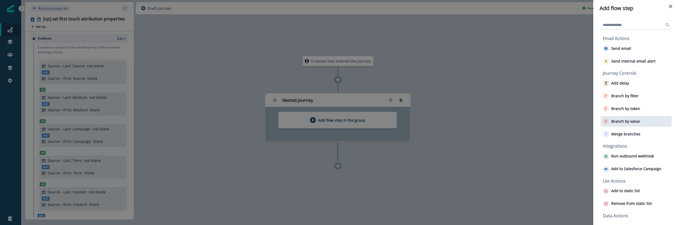
scroll to position [15, 0]
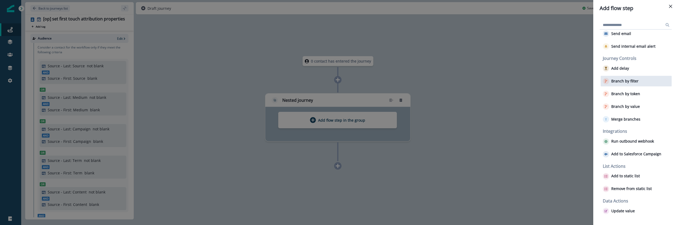
click at [642, 83] on div "Branch by filter" at bounding box center [636, 81] width 71 height 11
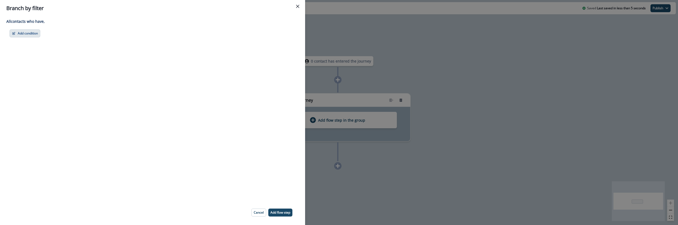
click at [19, 32] on button "Add condition" at bounding box center [25, 33] width 31 height 8
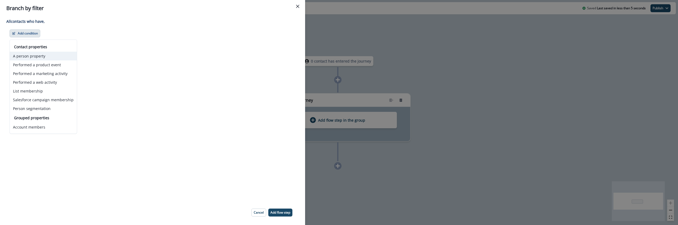
click at [47, 58] on button "A person property" at bounding box center [43, 56] width 67 height 9
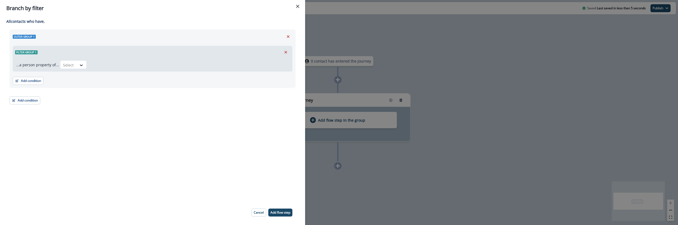
click at [86, 63] on div "Select" at bounding box center [174, 64] width 229 height 8
click at [81, 65] on icon at bounding box center [81, 64] width 5 height 5
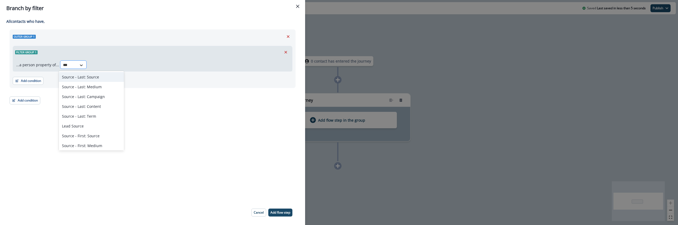
type input "****"
click at [88, 76] on div "Source - Last: Source" at bounding box center [91, 77] width 65 height 10
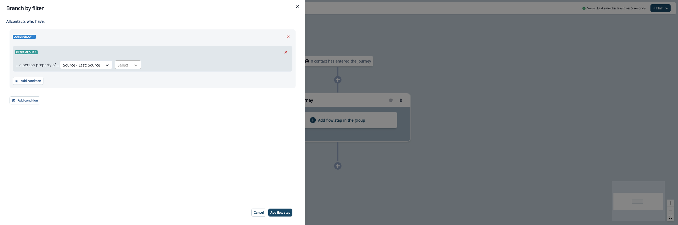
click at [131, 66] on div at bounding box center [135, 64] width 9 height 5
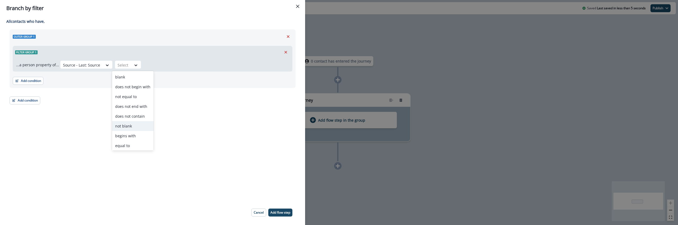
click at [134, 128] on div "not blank" at bounding box center [133, 126] width 42 height 10
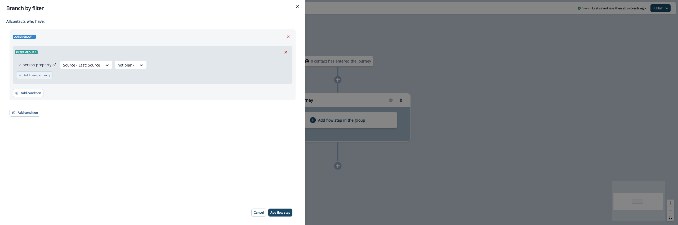
click at [40, 75] on p "Add new property" at bounding box center [37, 75] width 26 height 4
click at [40, 75] on input "text" at bounding box center [39, 78] width 1 height 6
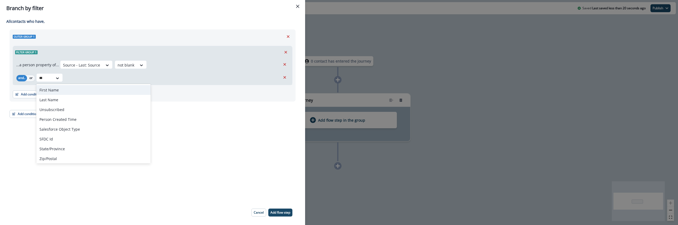
type input "****"
click at [60, 153] on div "Source - First: Source" at bounding box center [68, 149] width 65 height 10
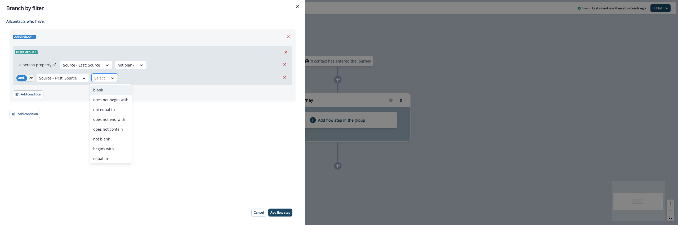
click at [105, 78] on div "Select" at bounding box center [100, 78] width 16 height 9
click at [105, 91] on div "blank" at bounding box center [111, 90] width 42 height 10
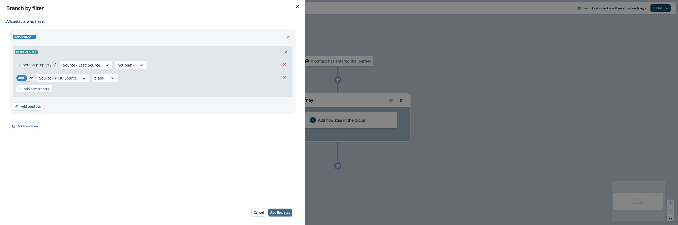
click at [284, 211] on p "Add flow step" at bounding box center [280, 213] width 20 height 4
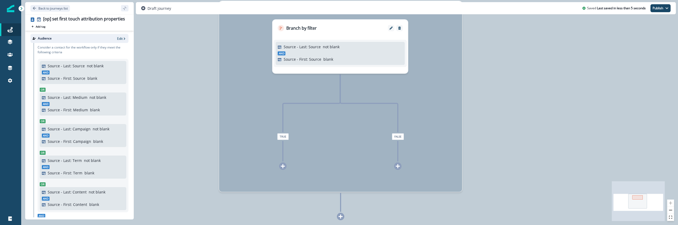
click at [284, 166] on icon at bounding box center [283, 166] width 4 height 4
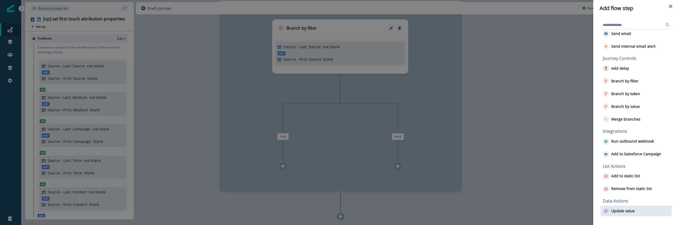
click at [620, 211] on p "Update value" at bounding box center [623, 211] width 24 height 5
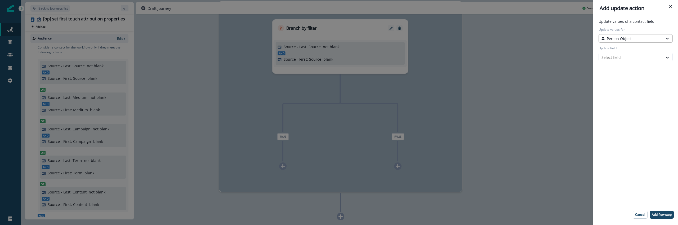
click at [629, 36] on p "Person Object" at bounding box center [619, 39] width 25 height 6
click at [626, 54] on div at bounding box center [630, 57] width 59 height 7
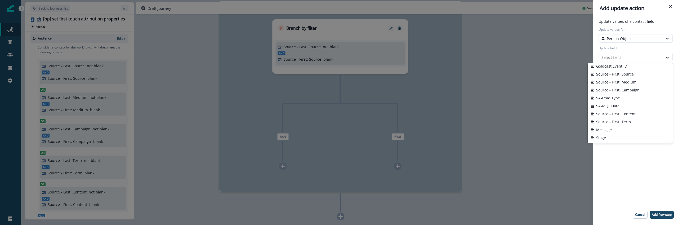
scroll to position [0, 0]
type input "****"
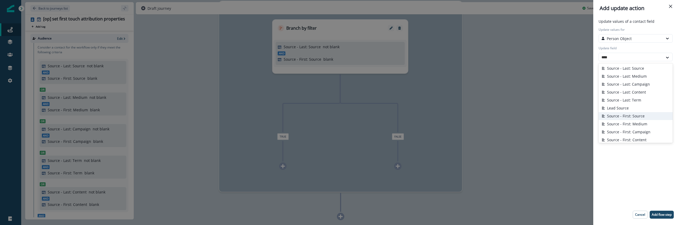
click at [629, 118] on button "Source - First: Source" at bounding box center [635, 116] width 74 height 8
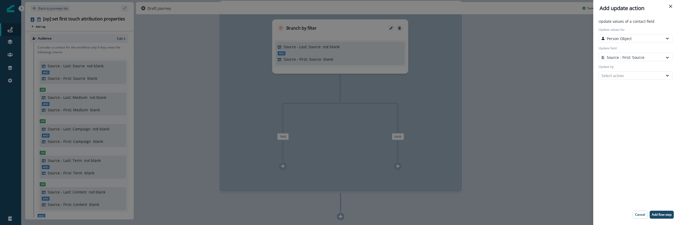
click at [629, 118] on div "Update values of a contact field Update values for Person Object Update field o…" at bounding box center [635, 121] width 80 height 204
click at [612, 78] on div "Select action" at bounding box center [631, 75] width 64 height 7
click at [614, 88] on button "Token" at bounding box center [635, 87] width 74 height 8
click at [614, 88] on div "Update by token Select token" at bounding box center [635, 90] width 76 height 15
click at [613, 90] on div "Select token" at bounding box center [631, 94] width 64 height 9
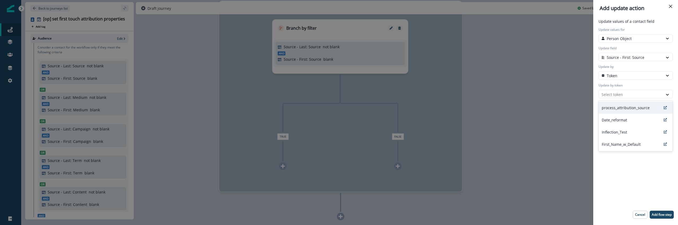
click at [621, 107] on p "process_attribution_source" at bounding box center [626, 108] width 48 height 6
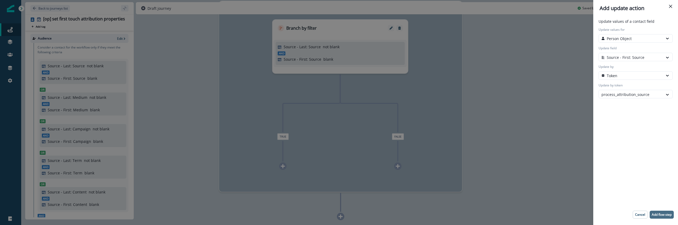
click at [663, 215] on p "Add flow step" at bounding box center [662, 215] width 20 height 4
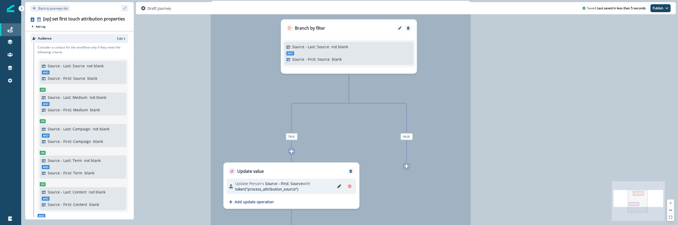
click at [11, 30] on icon at bounding box center [9, 29] width 5 height 5
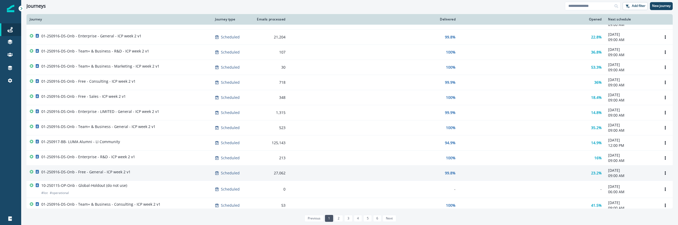
scroll to position [282, 0]
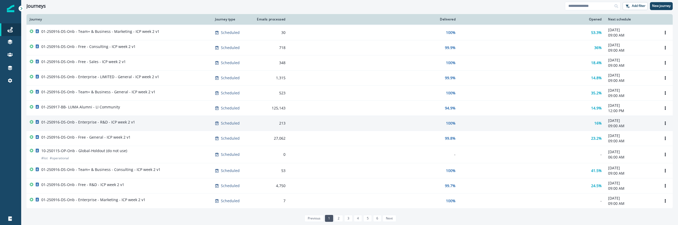
click at [104, 126] on div "01-250916-DS-Onb - Enterprise - R&D - ICP week 2 v1" at bounding box center [88, 122] width 94 height 7
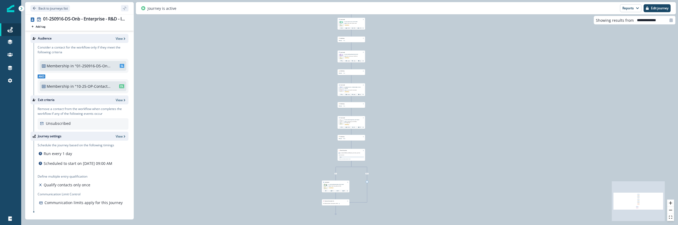
scroll to position [0, 0]
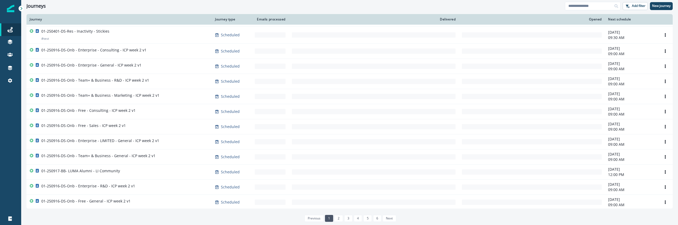
scroll to position [282, 0]
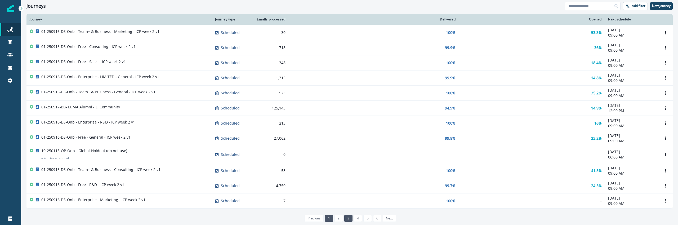
click at [345, 217] on link "3" at bounding box center [348, 218] width 8 height 7
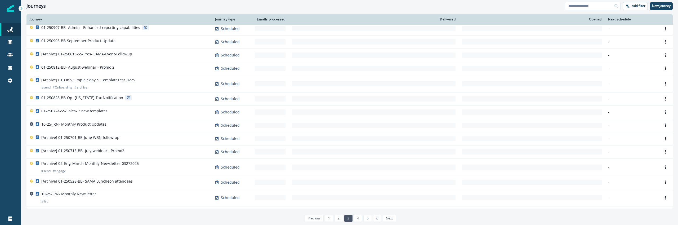
scroll to position [251, 0]
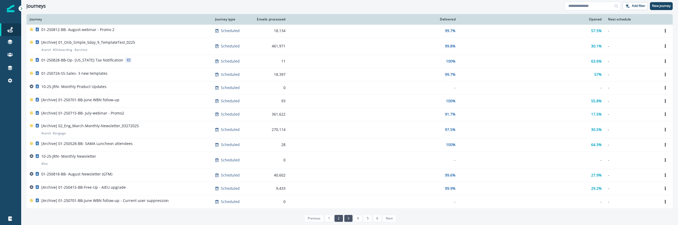
click at [337, 215] on link "2" at bounding box center [338, 218] width 8 height 7
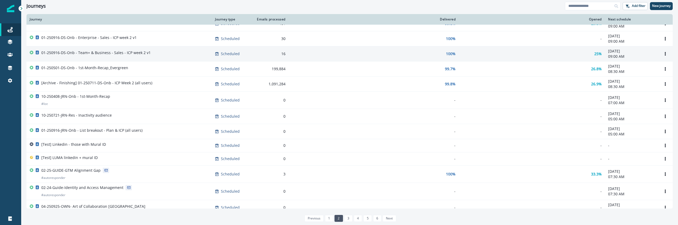
scroll to position [294, 0]
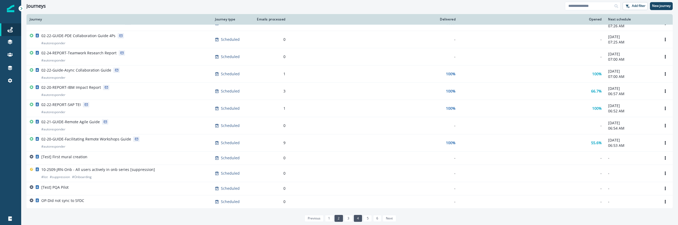
click at [360, 221] on link "4" at bounding box center [358, 218] width 8 height 7
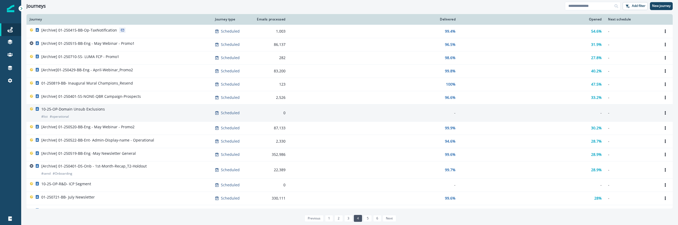
click at [106, 114] on div "10-25-OP-Domain Unsub Exclusions # list # operational" at bounding box center [119, 112] width 179 height 13
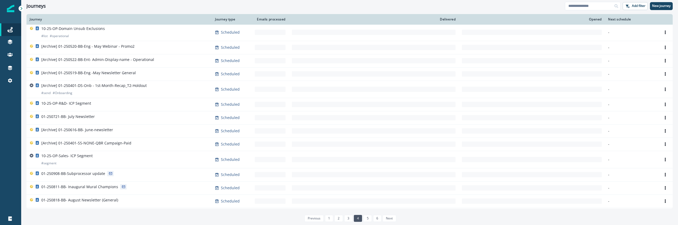
scroll to position [146, 0]
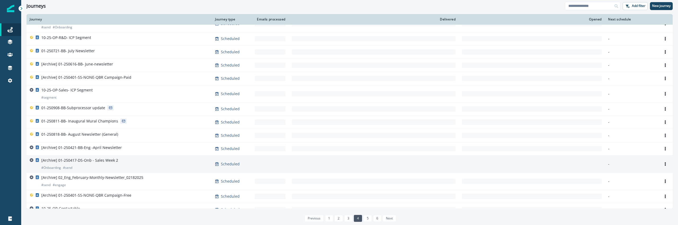
click at [139, 160] on div "[Archive] 01-250417-DS-Onb - Sales Week 2 # Onboarding # send" at bounding box center [119, 164] width 179 height 13
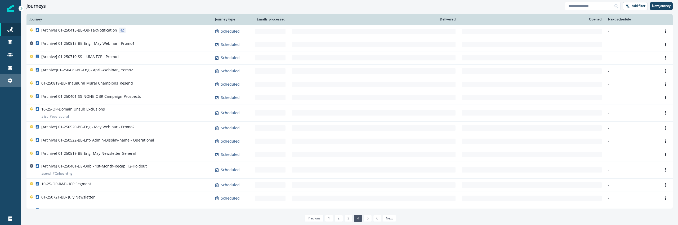
click at [8, 84] on link "Settings" at bounding box center [10, 80] width 21 height 13
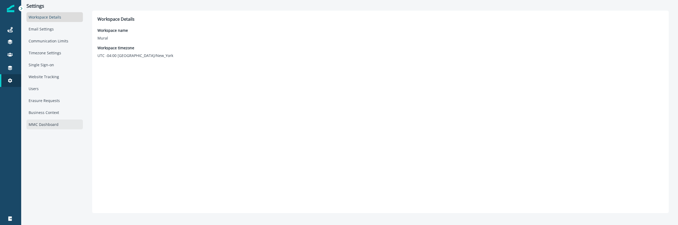
click at [57, 125] on div "MMC Dashboard" at bounding box center [54, 124] width 56 height 10
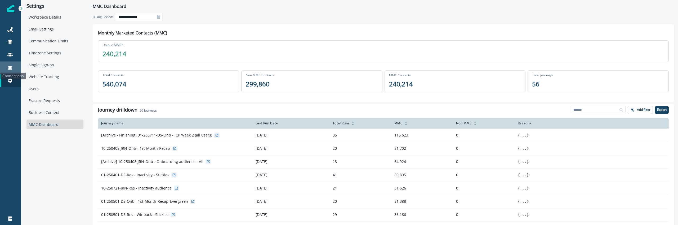
click at [6, 66] on div "Connections" at bounding box center [10, 68] width 17 height 6
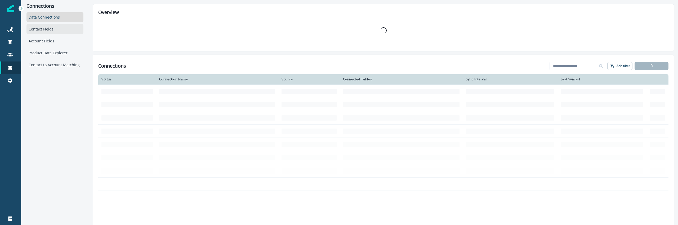
click at [48, 29] on div "Contact Fields" at bounding box center [54, 29] width 57 height 10
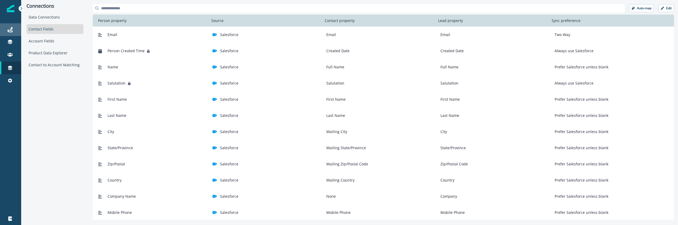
click at [11, 30] on icon at bounding box center [9, 29] width 5 height 5
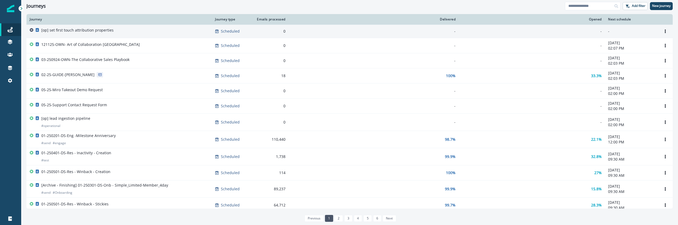
click at [101, 33] on div "[op] set first touch attribution properties" at bounding box center [77, 31] width 72 height 7
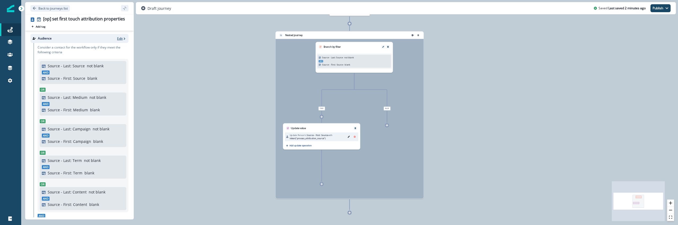
click at [123, 39] on icon "button" at bounding box center [125, 39] width 4 height 4
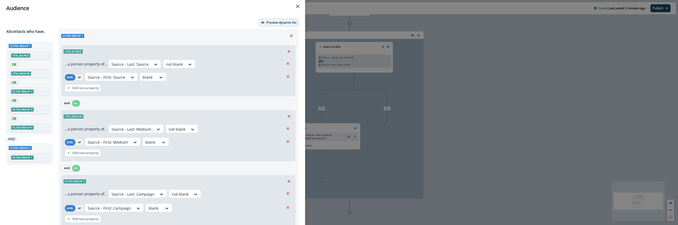
click at [262, 20] on button "Preview dynamic list" at bounding box center [279, 23] width 40 height 8
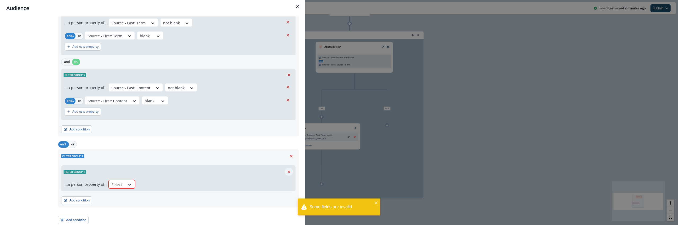
click at [289, 170] on icon "Remove" at bounding box center [289, 171] width 3 height 3
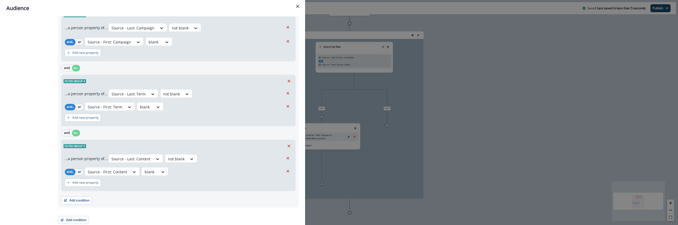
scroll to position [0, 0]
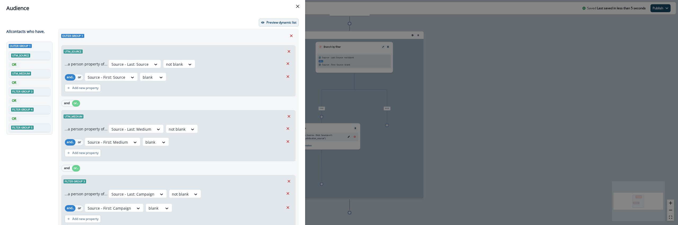
click at [283, 21] on p "Preview dynamic list" at bounding box center [281, 23] width 30 height 4
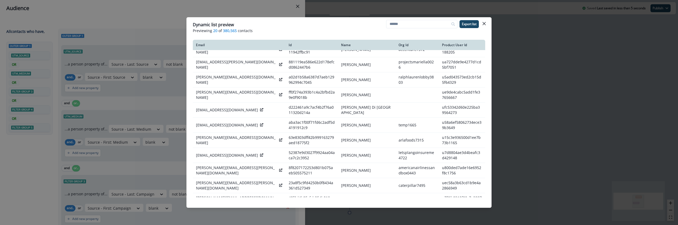
scroll to position [81, 0]
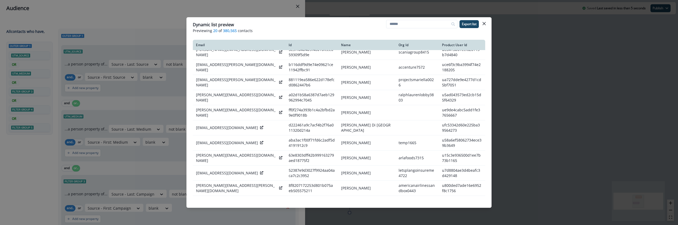
drag, startPoint x: 231, startPoint y: 29, endPoint x: 225, endPoint y: 29, distance: 5.8
click at [225, 29] on span "380,565" at bounding box center [230, 31] width 14 height 6
click at [226, 36] on header "Dynamic list preview Previewing 20 of 380,565 contacts Export list" at bounding box center [338, 27] width 305 height 20
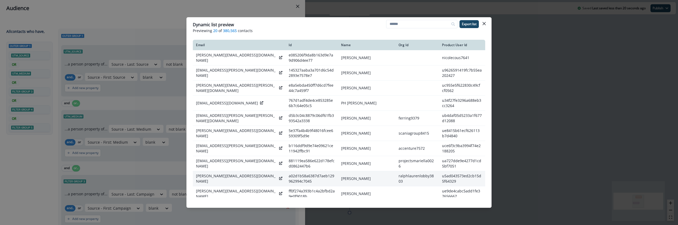
scroll to position [155, 0]
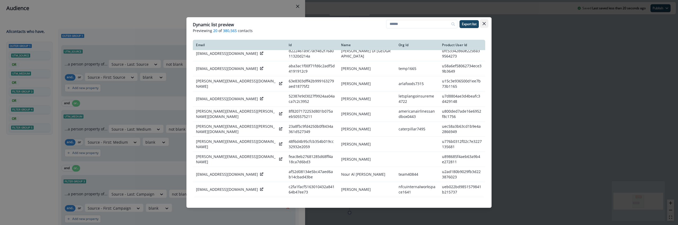
click at [484, 23] on icon "Close" at bounding box center [483, 23] width 3 height 3
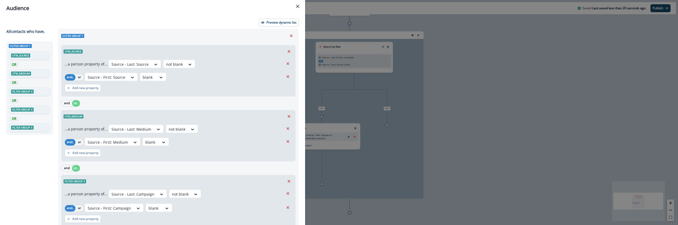
click at [306, 31] on div "Audience Preview dynamic list All contact s who have, Outer group 1 utm_source …" at bounding box center [339, 112] width 678 height 225
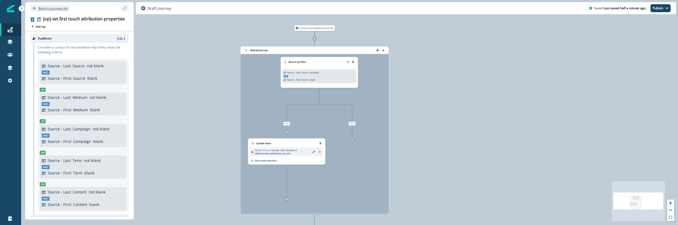
click at [34, 8] on icon "Go back" at bounding box center [35, 8] width 4 height 4
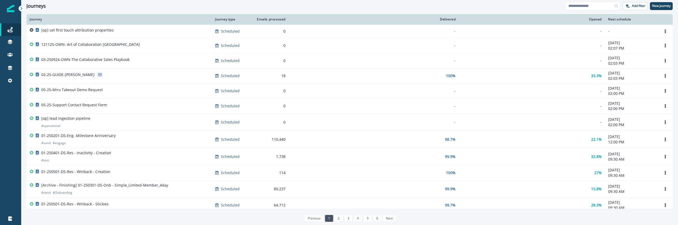
click at [39, 54] on p "Tokens" at bounding box center [35, 53] width 12 height 6
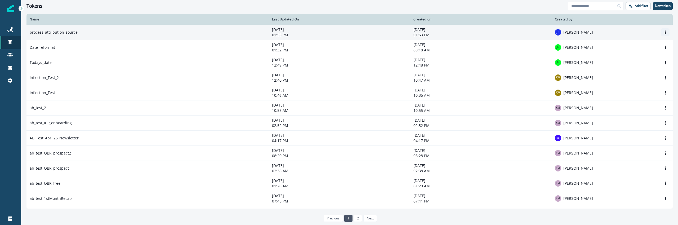
click at [664, 33] on icon "Options" at bounding box center [665, 32] width 4 height 4
click at [640, 44] on button "Edit" at bounding box center [639, 45] width 59 height 8
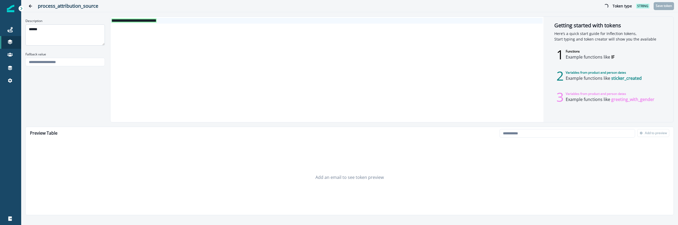
click at [79, 33] on textarea "******" at bounding box center [64, 34] width 79 height 21
click at [77, 11] on div "process_attribution_source Token type string Save token" at bounding box center [349, 6] width 657 height 12
click at [77, 5] on h2 "process_attribution_source" at bounding box center [320, 6] width 564 height 6
click at [47, 108] on div "**********" at bounding box center [349, 69] width 648 height 106
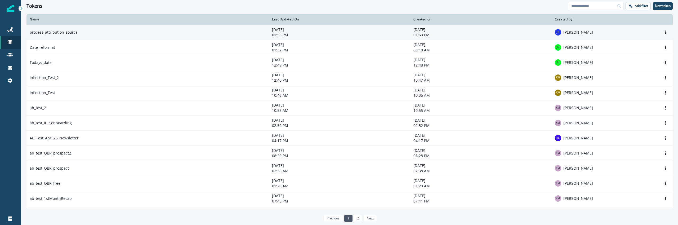
click at [664, 37] on td "Edit Remove" at bounding box center [652, 32] width 41 height 15
click at [664, 32] on icon "Options" at bounding box center [665, 32] width 4 height 4
click at [637, 52] on button "Remove" at bounding box center [639, 53] width 59 height 8
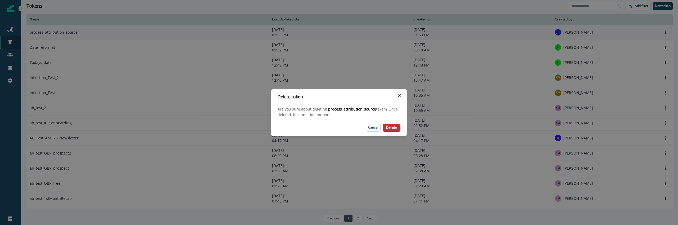
click at [396, 126] on p "Delete" at bounding box center [391, 127] width 11 height 5
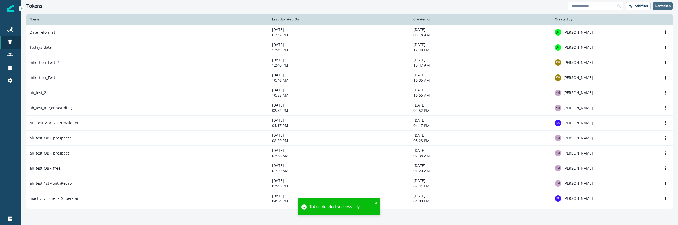
click at [655, 6] on p "New token" at bounding box center [663, 6] width 16 height 4
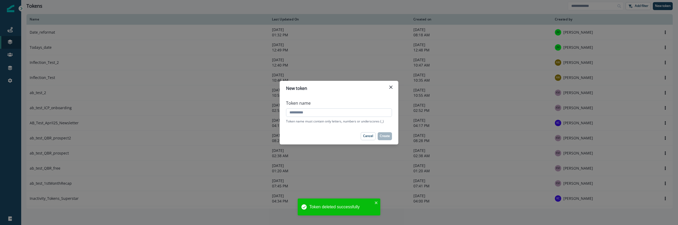
click at [357, 114] on input "Token name" at bounding box center [339, 112] width 106 height 8
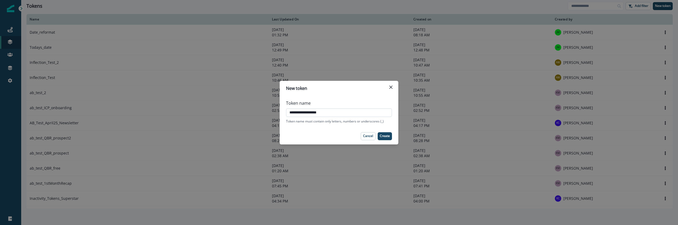
type input "**********"
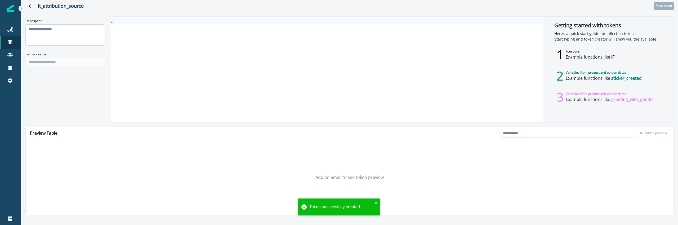
click at [43, 33] on textarea "Description" at bounding box center [64, 34] width 79 height 21
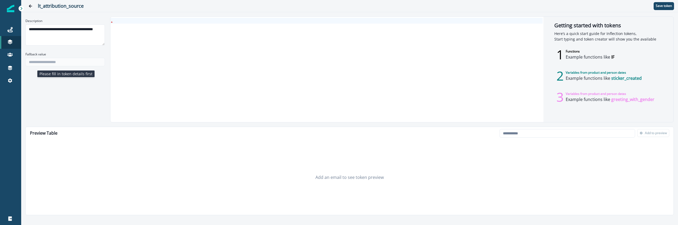
type textarea "**********"
click at [50, 66] on div "Fallback value" at bounding box center [64, 59] width 79 height 19
click at [176, 48] on div at bounding box center [326, 69] width 432 height 105
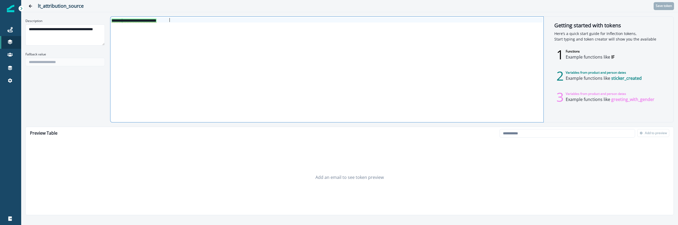
click at [152, 39] on div "**********" at bounding box center [326, 69] width 432 height 105
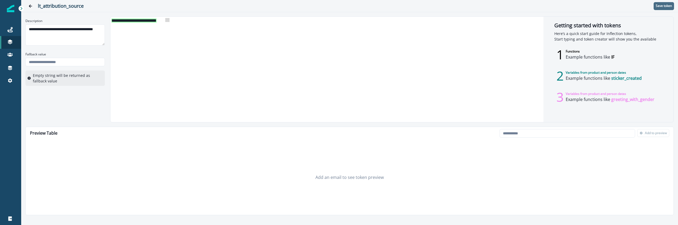
click at [664, 7] on p "Save token" at bounding box center [664, 6] width 16 height 4
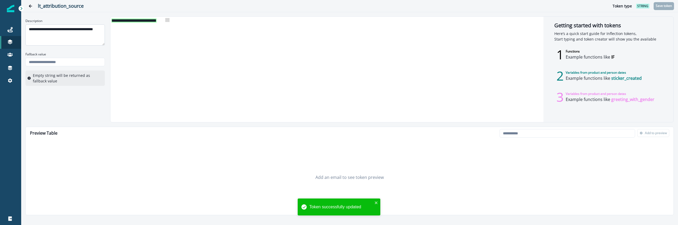
click at [64, 38] on textarea "**********" at bounding box center [64, 34] width 79 height 21
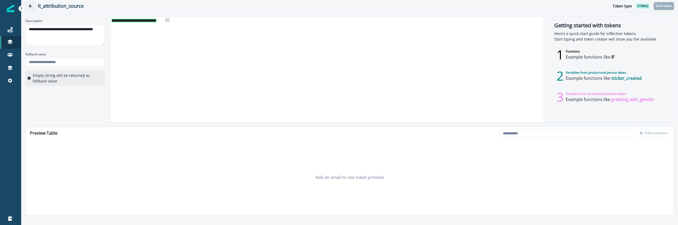
click at [30, 5] on icon "Go back" at bounding box center [31, 6] width 4 height 4
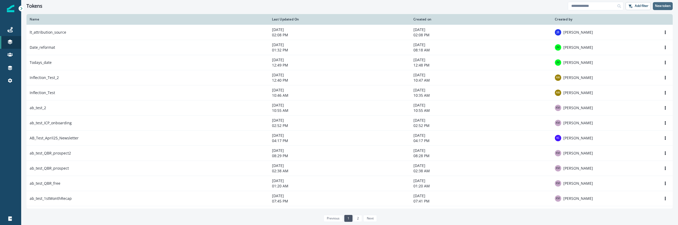
click at [662, 10] on button "New token" at bounding box center [663, 6] width 20 height 8
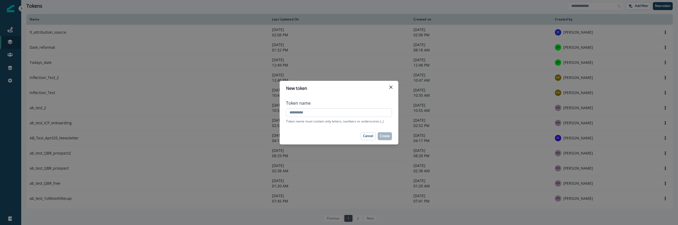
click at [366, 114] on input "Token name" at bounding box center [339, 112] width 106 height 8
type input "**********"
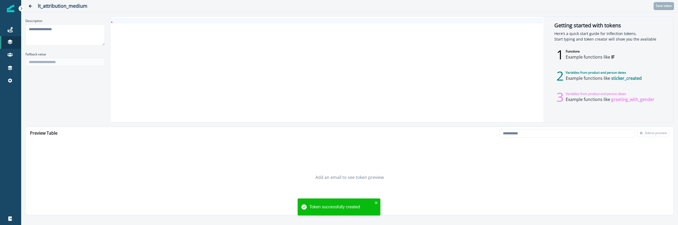
click at [293, 53] on div at bounding box center [326, 69] width 432 height 105
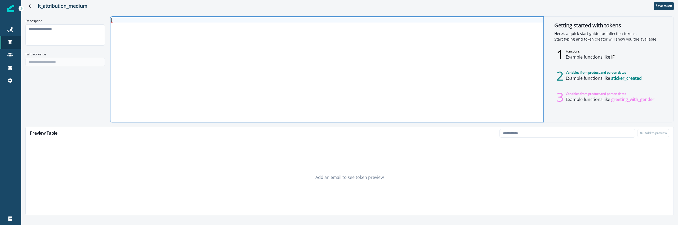
click at [48, 24] on div "Description" at bounding box center [64, 31] width 79 height 31
click at [51, 27] on textarea "Description" at bounding box center [64, 34] width 79 height 21
paste textarea "**********"
click at [89, 32] on textarea "**********" at bounding box center [64, 34] width 79 height 21
click at [90, 32] on textarea "**********" at bounding box center [64, 34] width 79 height 21
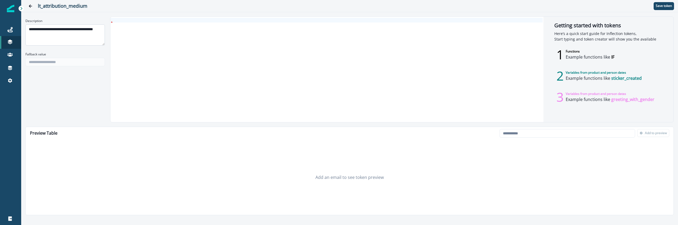
click at [89, 31] on textarea "**********" at bounding box center [64, 34] width 79 height 21
type textarea "**********"
click at [231, 47] on div at bounding box center [326, 69] width 432 height 105
click at [544, 133] on input "email" at bounding box center [567, 133] width 136 height 8
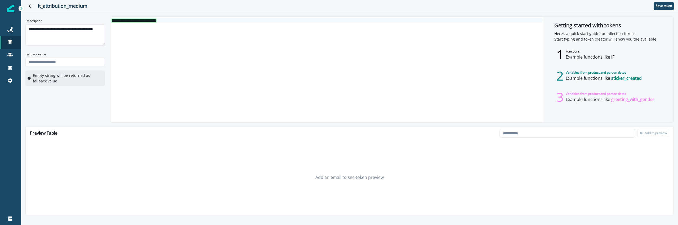
type input "**********"
click at [555, 122] on div "Getting started with tokens Here’s a quick start guide for Inflection tokens, S…" at bounding box center [608, 69] width 130 height 105
click at [664, 11] on div "lt_attribution_medium Save token" at bounding box center [349, 6] width 657 height 12
click at [664, 7] on p "Save token" at bounding box center [664, 6] width 16 height 4
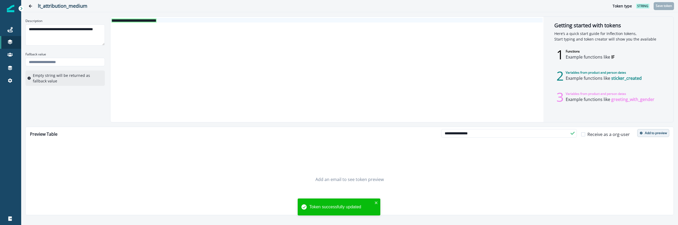
click at [655, 133] on p "Add to preview" at bounding box center [656, 133] width 22 height 4
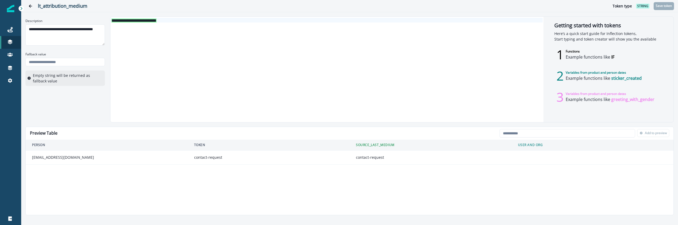
click at [321, 110] on div "**********" at bounding box center [326, 69] width 432 height 105
click at [77, 37] on textarea "**********" at bounding box center [64, 34] width 79 height 21
click at [77, 36] on textarea "**********" at bounding box center [64, 34] width 79 height 21
click at [29, 6] on icon "Go back" at bounding box center [31, 6] width 4 height 4
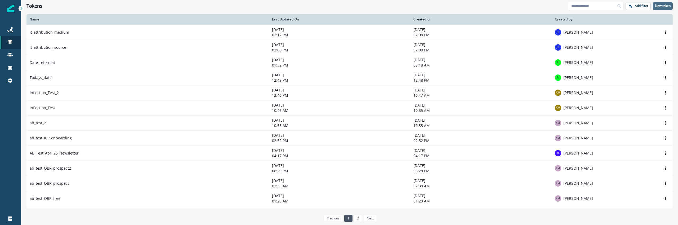
click at [667, 8] on p "New token" at bounding box center [663, 6] width 16 height 4
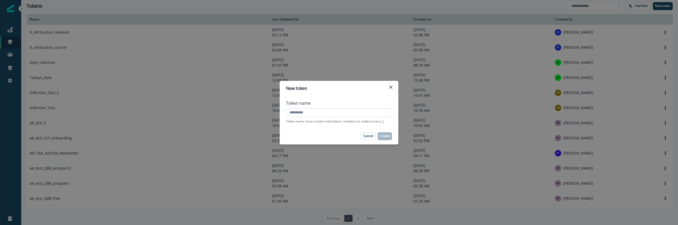
click at [342, 111] on input "Token name" at bounding box center [339, 112] width 106 height 8
type input "**********"
click at [387, 136] on p "Create" at bounding box center [385, 136] width 10 height 4
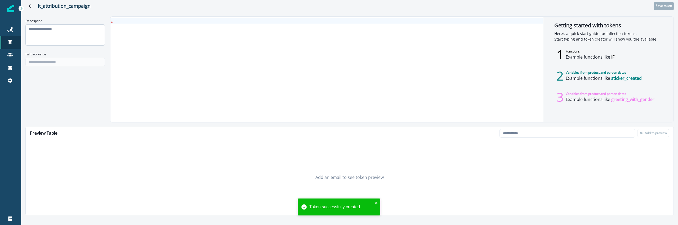
click at [82, 29] on textarea "Description" at bounding box center [64, 34] width 79 height 21
paste textarea "**********"
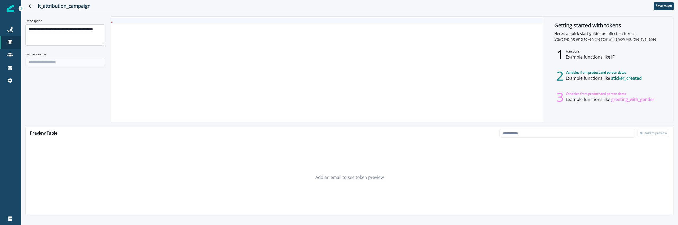
click at [91, 29] on textarea "**********" at bounding box center [64, 34] width 79 height 21
type textarea "**********"
click at [189, 76] on div at bounding box center [326, 69] width 432 height 105
click at [166, 45] on div "**********" at bounding box center [326, 69] width 432 height 105
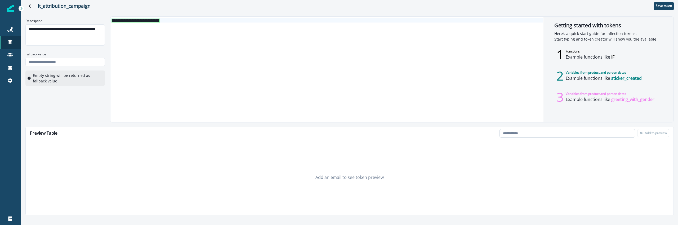
click at [542, 132] on input "email" at bounding box center [567, 133] width 136 height 8
click at [665, 7] on p "Save token" at bounding box center [664, 6] width 16 height 4
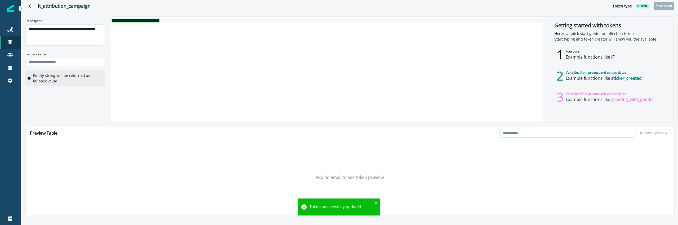
click at [544, 135] on input "email" at bounding box center [567, 133] width 136 height 8
type input "**********"
click at [648, 149] on div "Add an email to see token preview" at bounding box center [350, 177] width 648 height 75
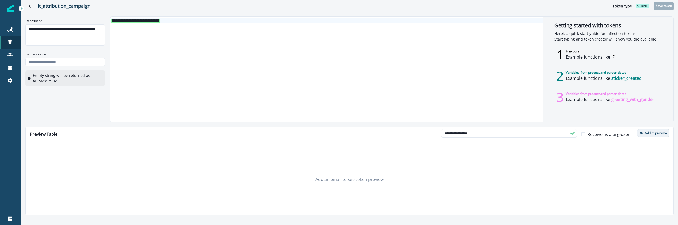
click at [652, 135] on button "Add to preview" at bounding box center [653, 133] width 32 height 8
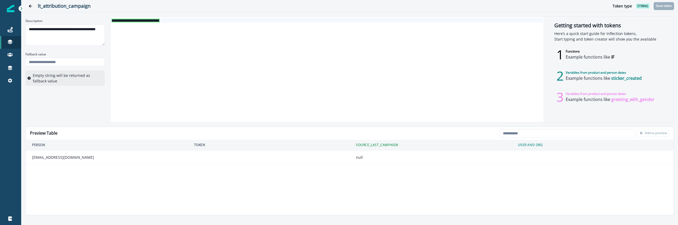
click at [274, 179] on div "Preview Table Loading... Person data unavailable Add to preview Person Token so…" at bounding box center [349, 171] width 648 height 88
click at [277, 178] on div "Preview Table Loading... Person data unavailable Add to preview Person Token so…" at bounding box center [349, 171] width 648 height 88
click at [540, 132] on input "email" at bounding box center [567, 133] width 136 height 8
type input "**********"
click at [652, 133] on p "Add to preview" at bounding box center [656, 133] width 22 height 4
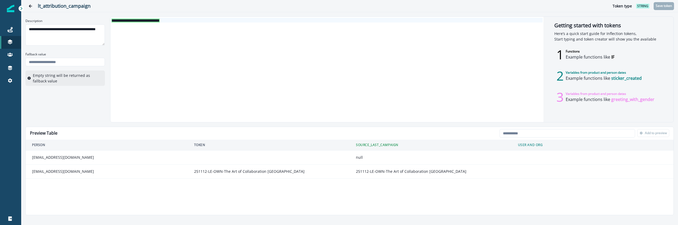
click at [256, 71] on div "**********" at bounding box center [326, 69] width 432 height 105
click at [30, 7] on icon "Go back" at bounding box center [31, 6] width 4 height 4
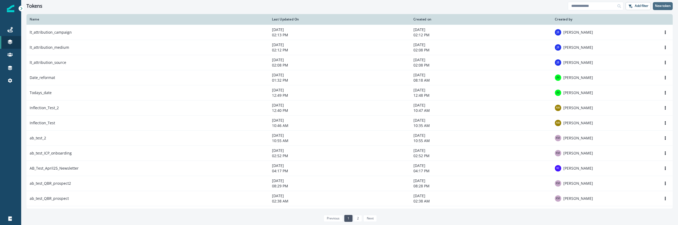
click at [668, 3] on button "New token" at bounding box center [663, 6] width 20 height 8
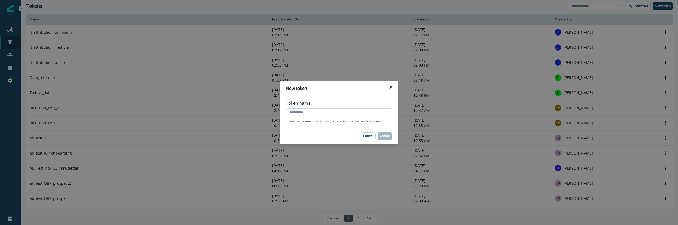
click at [329, 116] on input "Token name" at bounding box center [339, 112] width 106 height 8
type input "**********"
click at [383, 137] on p "Create" at bounding box center [385, 136] width 10 height 4
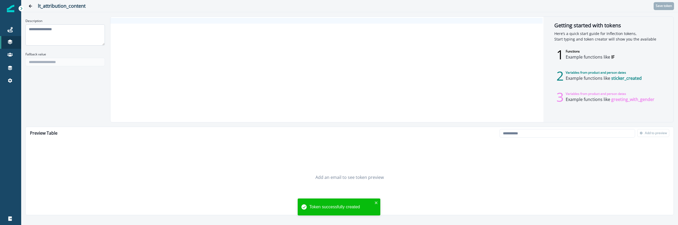
click at [72, 39] on textarea "Description" at bounding box center [64, 34] width 79 height 21
paste textarea "**********"
click at [91, 28] on textarea "**********" at bounding box center [64, 34] width 79 height 21
type textarea "**********"
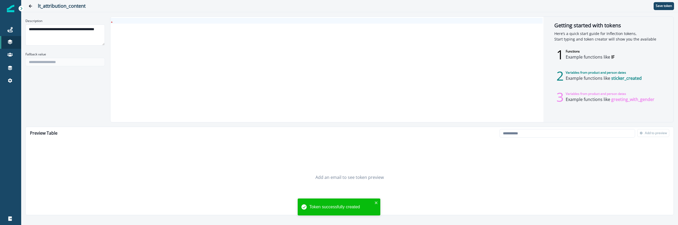
click at [160, 39] on div at bounding box center [326, 69] width 432 height 105
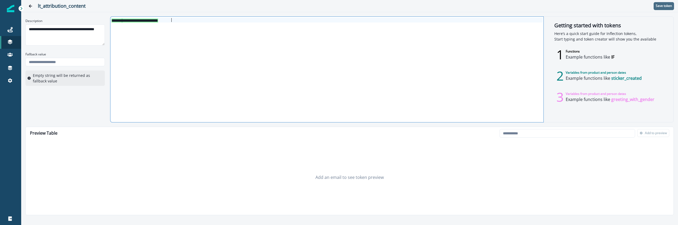
click at [664, 5] on p "Save token" at bounding box center [664, 6] width 16 height 4
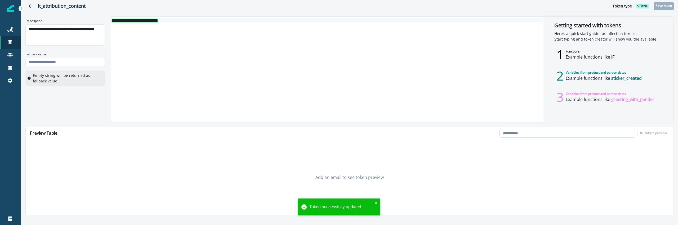
click at [530, 133] on input "email" at bounding box center [567, 133] width 136 height 8
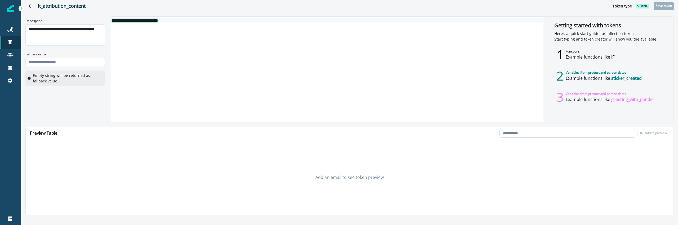
type input "**********"
click at [652, 133] on p "Add to preview" at bounding box center [656, 133] width 22 height 4
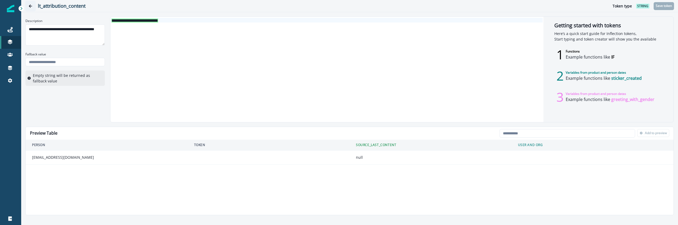
click at [29, 7] on icon "Go back" at bounding box center [31, 6] width 4 height 4
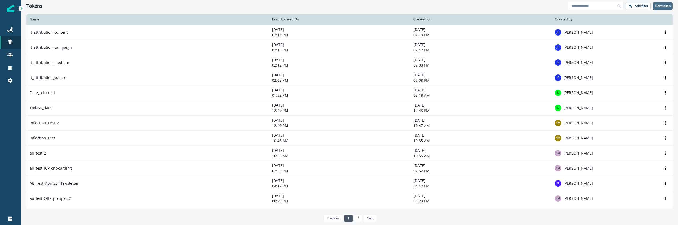
click at [665, 5] on p "New token" at bounding box center [663, 6] width 16 height 4
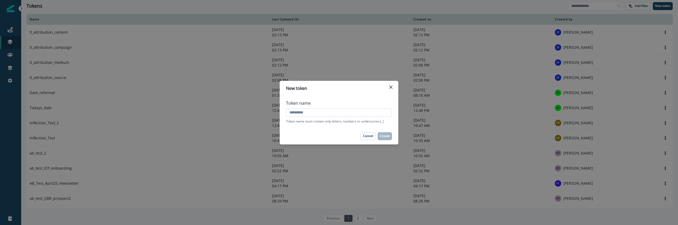
click at [343, 112] on input "Token name" at bounding box center [339, 112] width 106 height 8
type input "**********"
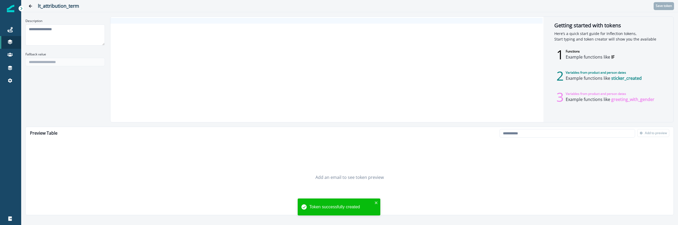
click at [42, 32] on textarea "Description" at bounding box center [64, 34] width 79 height 21
paste textarea "**********"
click at [93, 29] on textarea "**********" at bounding box center [64, 34] width 79 height 21
type textarea "**********"
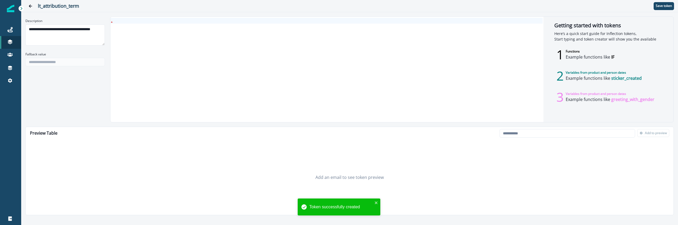
click at [143, 54] on div at bounding box center [326, 69] width 432 height 105
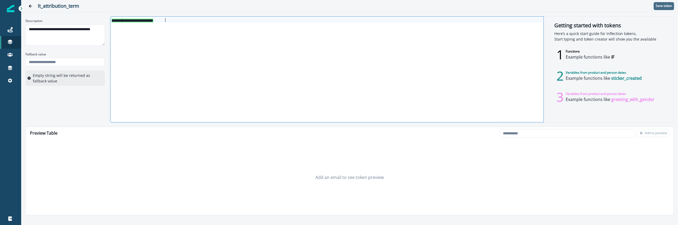
click at [668, 4] on p "Save token" at bounding box center [664, 6] width 16 height 4
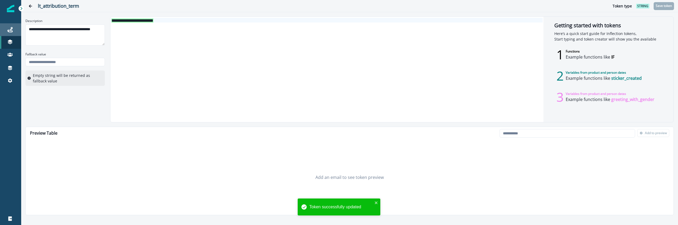
click at [12, 27] on icon at bounding box center [9, 29] width 5 height 5
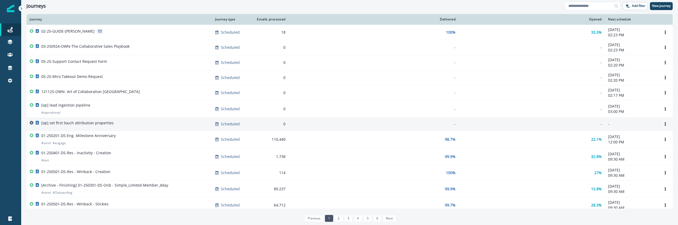
click at [154, 126] on div "[op] set first touch attribution properties" at bounding box center [119, 123] width 179 height 7
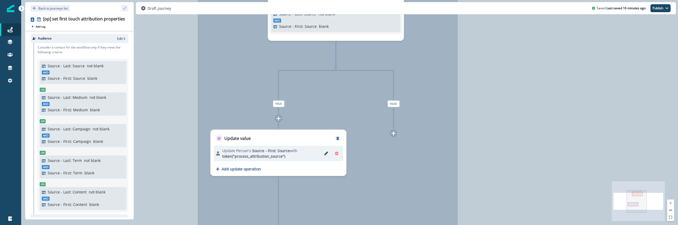
click at [299, 137] on div "Update value" at bounding box center [279, 136] width 136 height 12
drag, startPoint x: 299, startPoint y: 132, endPoint x: 330, endPoint y: 132, distance: 31.2
click at [330, 132] on div "Update value" at bounding box center [279, 136] width 136 height 12
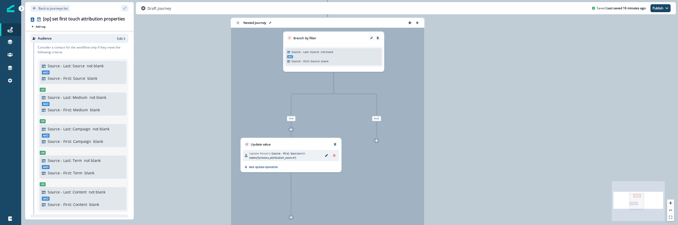
click at [261, 22] on p "Nested journey" at bounding box center [254, 22] width 23 height 5
click at [271, 23] on button "edit-group-name" at bounding box center [270, 23] width 6 height 6
type input "**********"
click at [183, 79] on div "**********" at bounding box center [349, 112] width 657 height 225
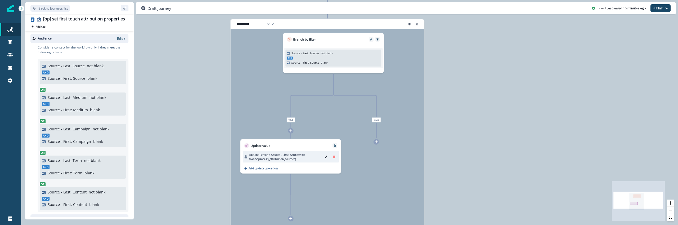
click at [275, 22] on div "Reset Set" at bounding box center [271, 24] width 6 height 6
click at [274, 24] on icon at bounding box center [272, 24] width 3 height 2
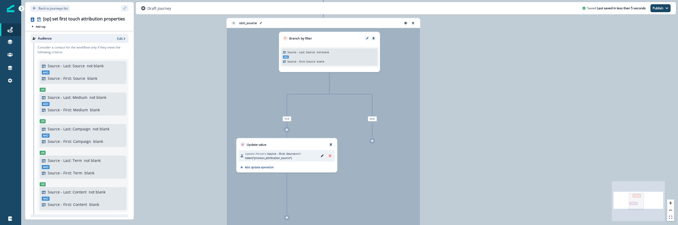
drag, startPoint x: 276, startPoint y: 24, endPoint x: 272, endPoint y: 23, distance: 4.1
click at [272, 23] on div "utm_source" at bounding box center [304, 23] width 149 height 6
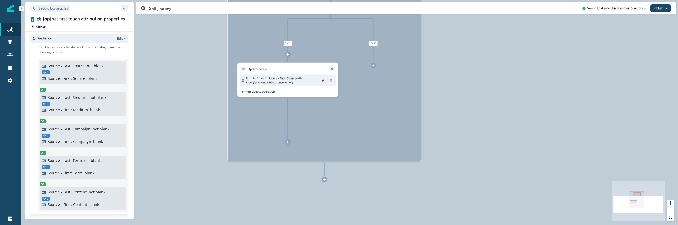
click at [325, 178] on icon at bounding box center [324, 178] width 3 height 3
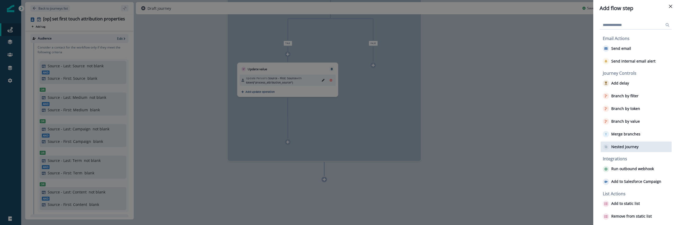
click at [620, 150] on div "Nested journey" at bounding box center [636, 146] width 71 height 11
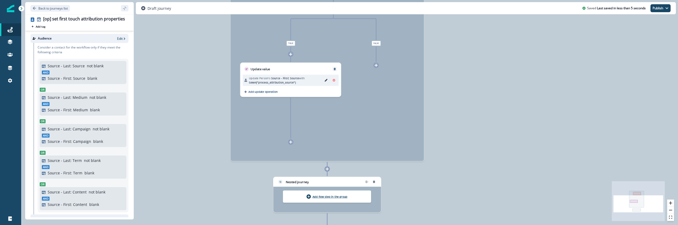
click at [325, 196] on p "Add flow step in the group" at bounding box center [329, 197] width 35 height 4
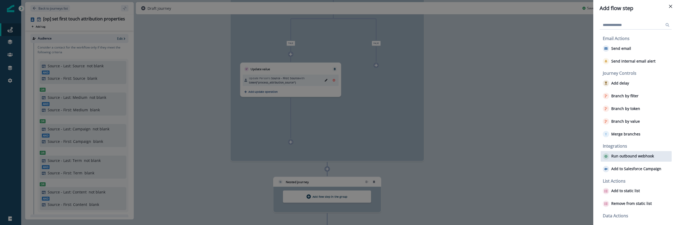
scroll to position [15, 0]
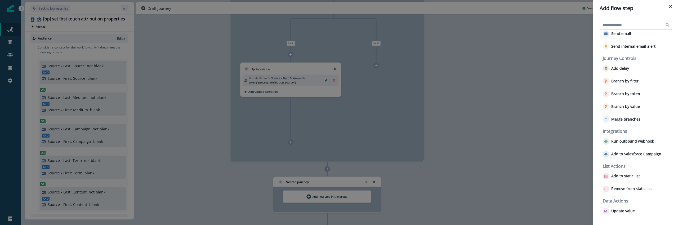
click at [465, 185] on div "Add flow step Email Actions Send email Send internal email alert Journey Contro…" at bounding box center [339, 112] width 678 height 225
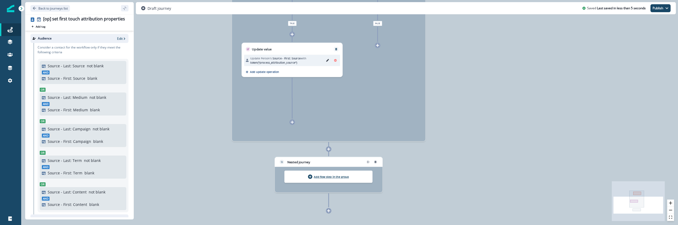
click at [326, 177] on p "Add flow step in the group" at bounding box center [331, 177] width 35 height 4
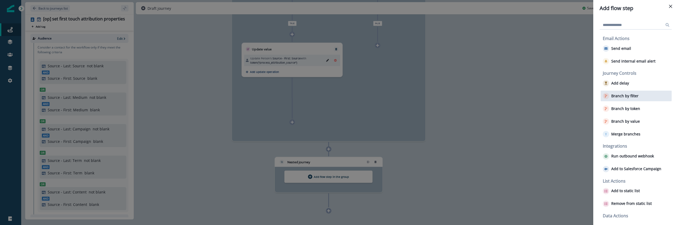
click at [634, 100] on div "Branch by filter" at bounding box center [636, 96] width 71 height 11
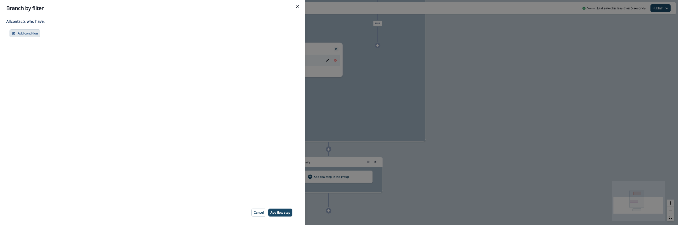
click at [12, 33] on icon "button" at bounding box center [14, 34] width 4 height 4
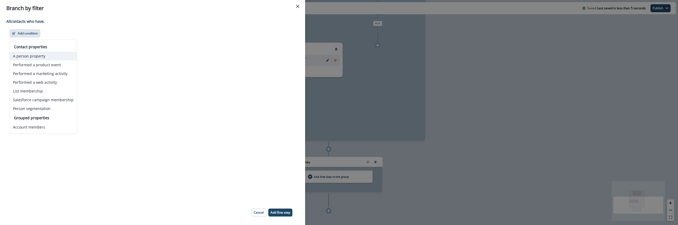
click at [33, 57] on button "A person property" at bounding box center [43, 56] width 67 height 9
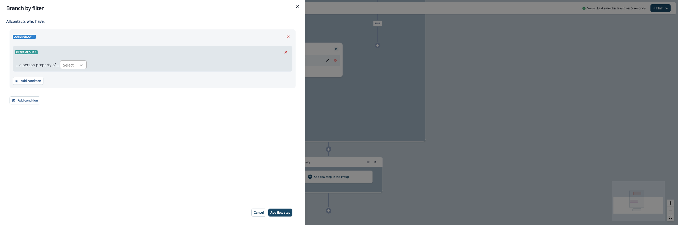
click at [77, 65] on div at bounding box center [81, 64] width 9 height 5
type input "***"
click at [84, 75] on div "Source - Last: Medium" at bounding box center [91, 77] width 65 height 10
click at [126, 64] on div at bounding box center [125, 65] width 11 height 7
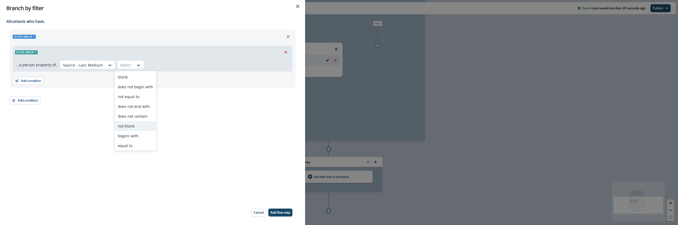
click at [129, 125] on div "not blank" at bounding box center [136, 126] width 42 height 10
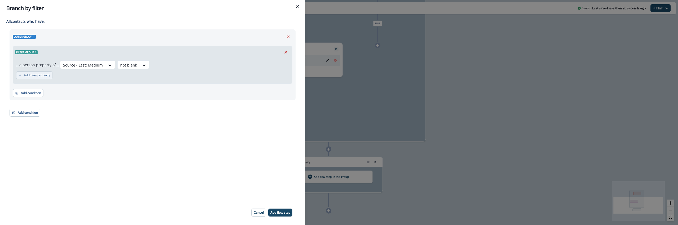
click at [41, 72] on button "Add new property" at bounding box center [34, 75] width 36 height 8
click at [60, 79] on div at bounding box center [57, 77] width 9 height 5
type input "***"
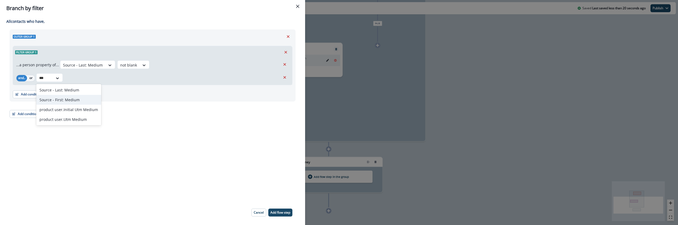
click at [72, 101] on div "Source - First: Medium" at bounding box center [68, 100] width 65 height 10
click at [108, 80] on div "Select" at bounding box center [102, 78] width 16 height 9
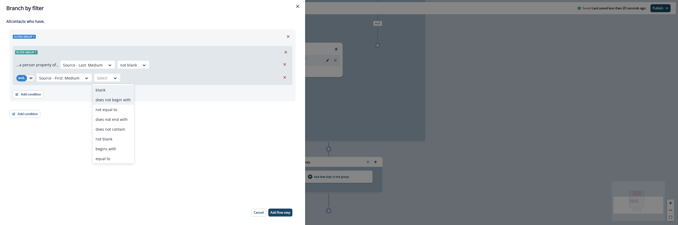
click at [110, 88] on div "blank" at bounding box center [113, 90] width 42 height 10
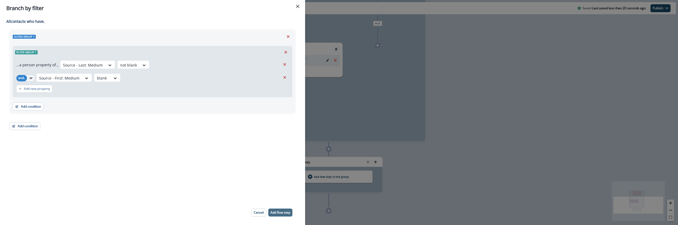
click at [284, 209] on button "Add flow step" at bounding box center [280, 212] width 24 height 8
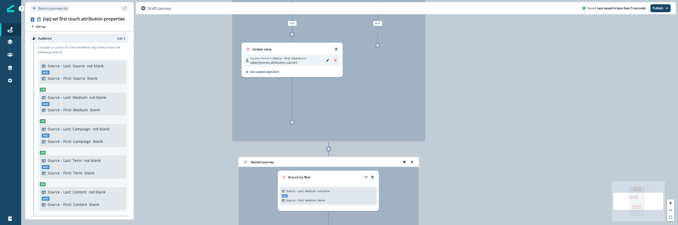
scroll to position [95, 0]
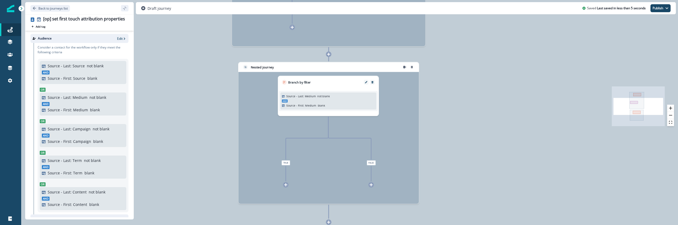
click at [286, 184] on icon at bounding box center [285, 184] width 3 height 3
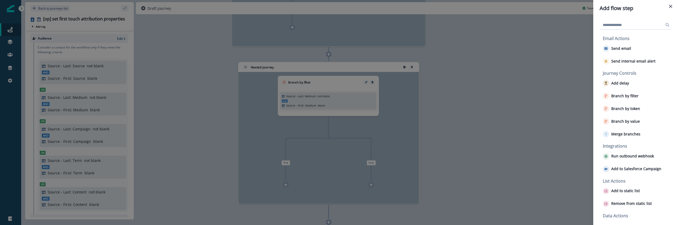
scroll to position [15, 0]
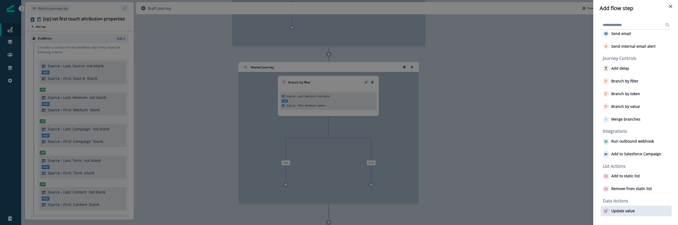
click at [615, 213] on button "Update value" at bounding box center [619, 211] width 32 height 6
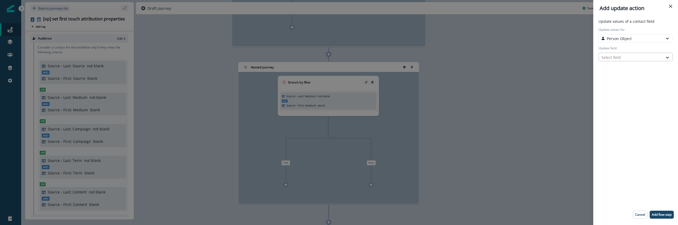
click at [622, 60] on div at bounding box center [630, 57] width 59 height 7
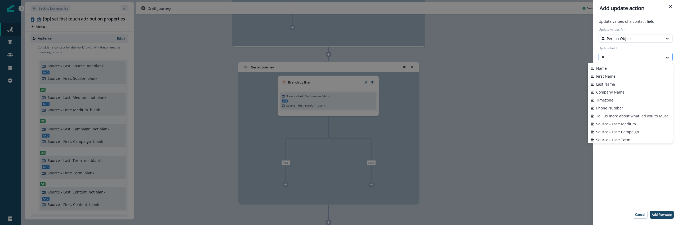
type input "***"
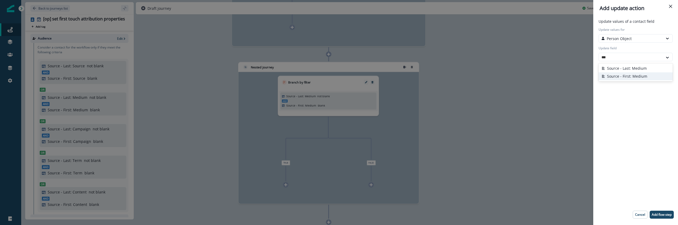
click at [634, 77] on button "Source - First: Medium" at bounding box center [635, 76] width 74 height 8
click at [633, 77] on div "Select action" at bounding box center [630, 76] width 59 height 6
click at [630, 86] on button "Token" at bounding box center [635, 87] width 74 height 8
click at [630, 94] on div at bounding box center [630, 94] width 59 height 7
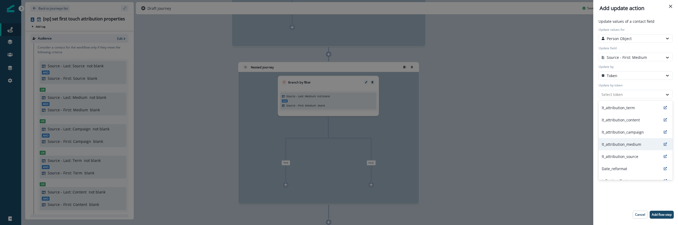
click at [634, 147] on p "lt_attribution_medium" at bounding box center [621, 144] width 39 height 6
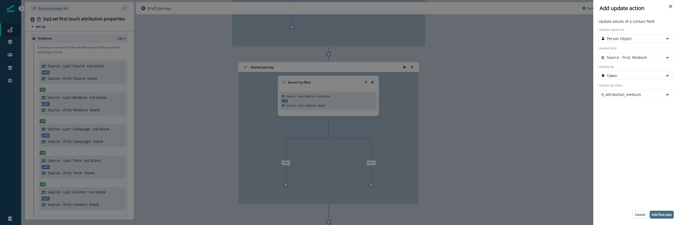
click at [661, 213] on p "Add flow step" at bounding box center [662, 215] width 20 height 4
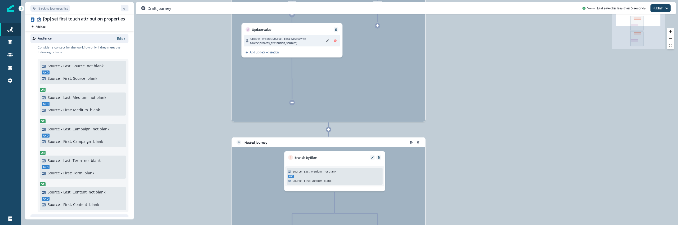
click at [326, 40] on icon "Edit" at bounding box center [327, 40] width 3 height 3
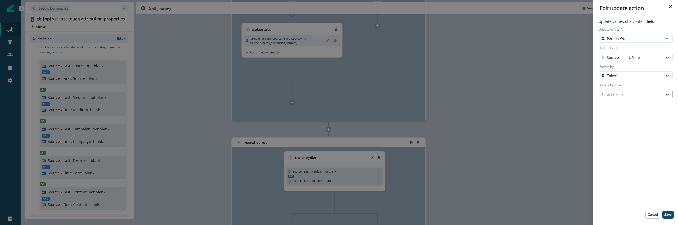
click at [628, 93] on div at bounding box center [630, 94] width 59 height 7
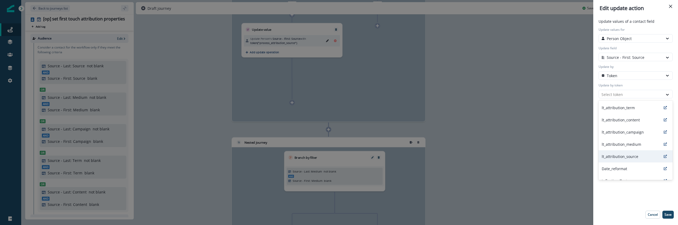
click at [641, 154] on div "lt_attribution_source" at bounding box center [635, 156] width 74 height 12
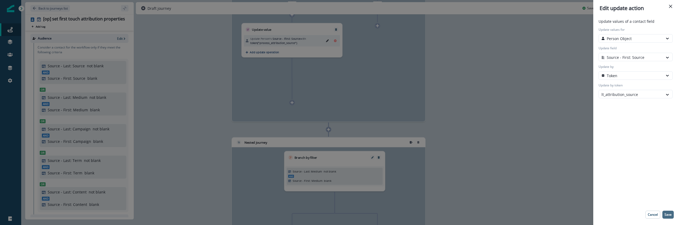
click at [671, 213] on p "Save" at bounding box center [667, 215] width 7 height 4
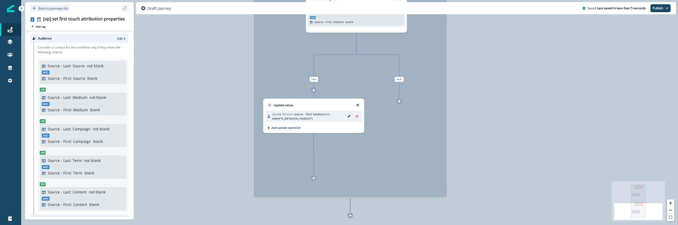
scroll to position [0, 0]
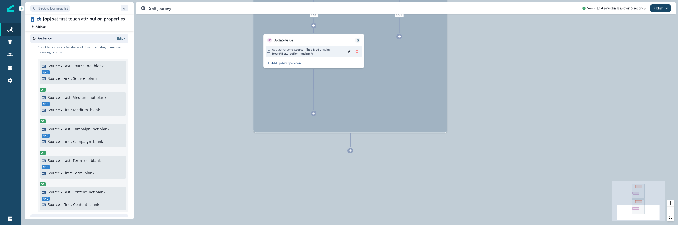
click at [350, 150] on icon at bounding box center [350, 150] width 3 height 3
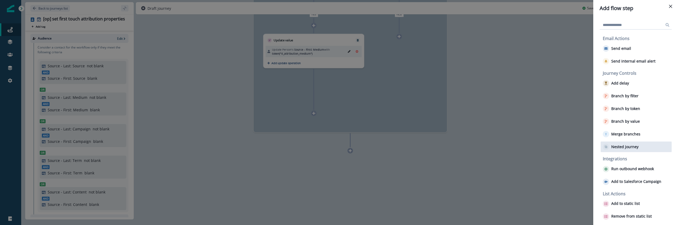
click at [637, 151] on div "Nested journey" at bounding box center [636, 146] width 71 height 11
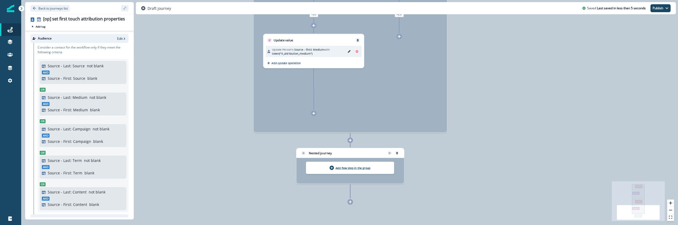
click at [355, 167] on p "Add flow step in the group" at bounding box center [353, 168] width 35 height 4
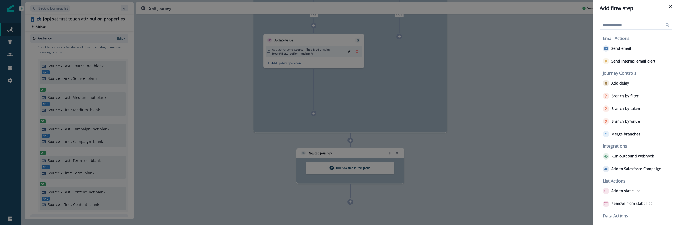
click at [612, 25] on input at bounding box center [636, 25] width 72 height 8
click at [626, 96] on p "Branch by filter" at bounding box center [624, 96] width 27 height 5
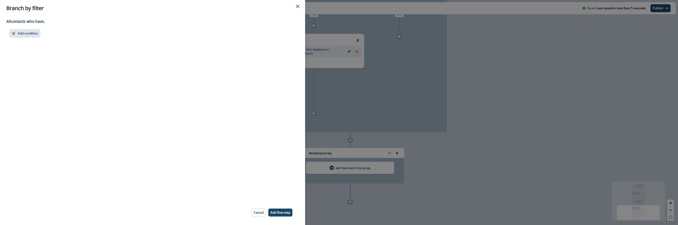
click at [37, 34] on button "Add condition" at bounding box center [25, 33] width 31 height 8
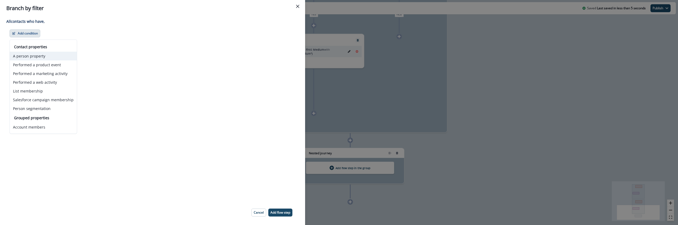
click at [37, 52] on button "A person property" at bounding box center [43, 56] width 67 height 9
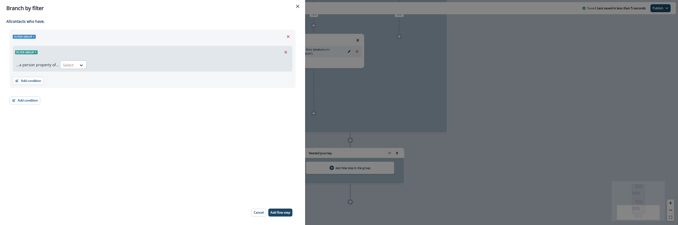
click at [70, 62] on div at bounding box center [68, 65] width 11 height 7
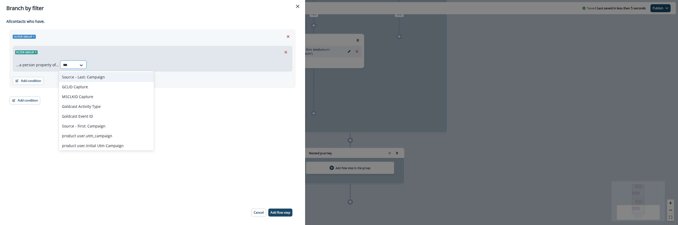
type input "****"
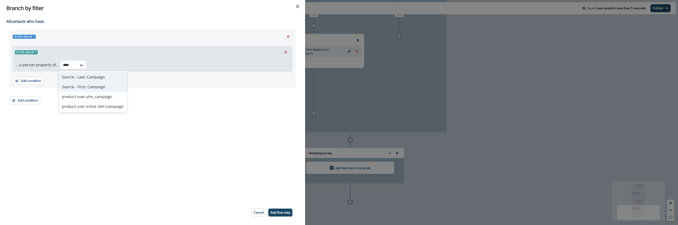
click at [91, 79] on div "Source - Last: Campaign" at bounding box center [93, 77] width 68 height 10
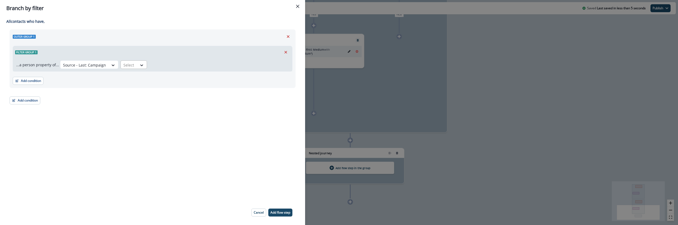
click at [131, 69] on div "Select" at bounding box center [129, 65] width 16 height 9
click at [133, 127] on div "not blank" at bounding box center [139, 126] width 42 height 10
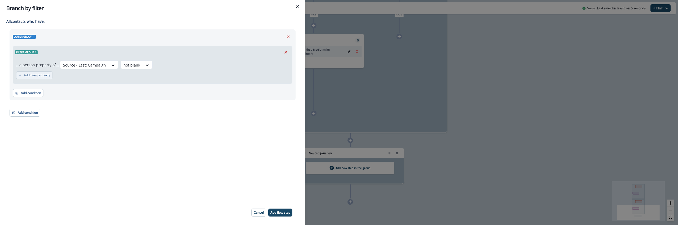
click at [37, 74] on p "Add new property" at bounding box center [37, 75] width 26 height 4
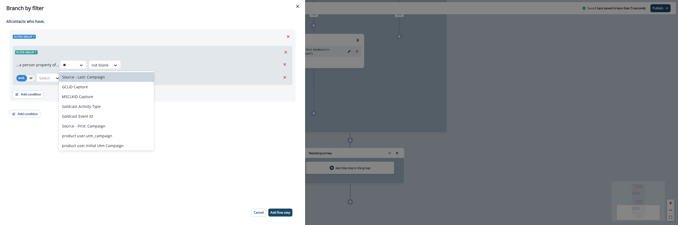
type input "*"
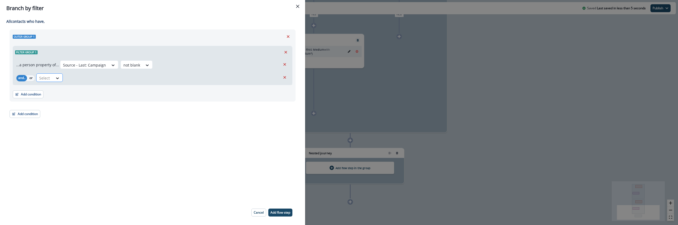
click at [51, 78] on div "Select" at bounding box center [45, 78] width 16 height 9
type input "***"
click at [71, 96] on div "Source - First: Campaign" at bounding box center [70, 100] width 68 height 10
click at [118, 78] on icon at bounding box center [118, 77] width 5 height 5
click at [121, 92] on div "blank" at bounding box center [117, 90] width 42 height 10
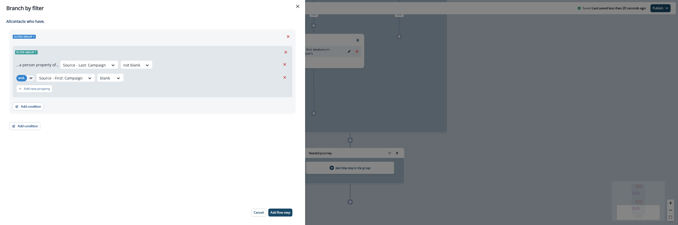
click at [278, 216] on footer "Cancel Add flow step" at bounding box center [272, 212] width 54 height 16
click at [278, 215] on button "Add flow step" at bounding box center [280, 212] width 24 height 8
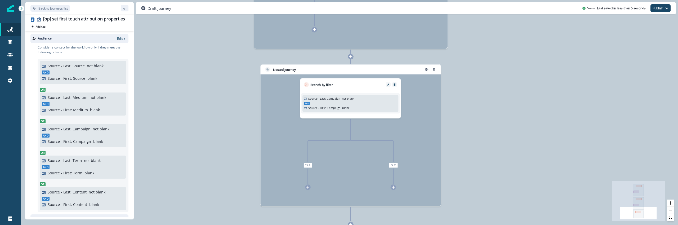
click at [310, 187] on div at bounding box center [308, 187] width 6 height 6
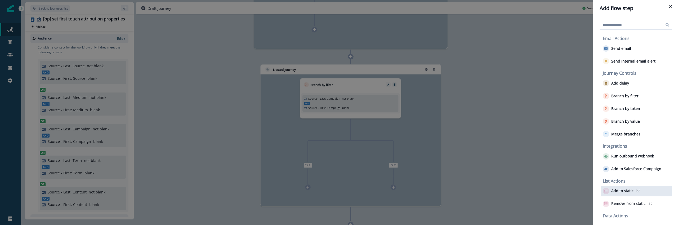
scroll to position [15, 0]
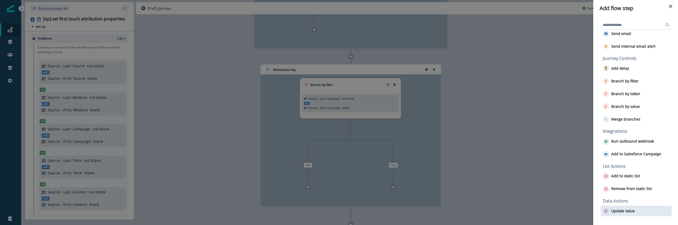
click at [620, 211] on p "Update value" at bounding box center [623, 211] width 24 height 5
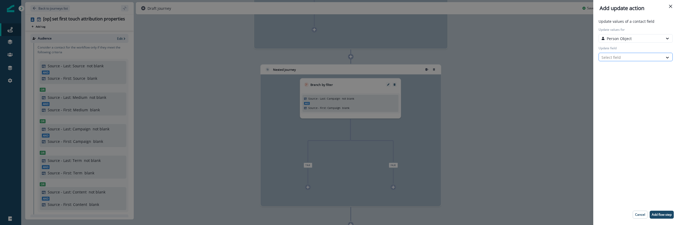
click at [631, 57] on div at bounding box center [630, 57] width 59 height 7
type input "****"
click at [632, 79] on button "Source - First: Campaign" at bounding box center [635, 76] width 74 height 8
click at [632, 79] on div "Select action" at bounding box center [631, 75] width 64 height 7
click at [629, 84] on button "Token" at bounding box center [635, 87] width 74 height 8
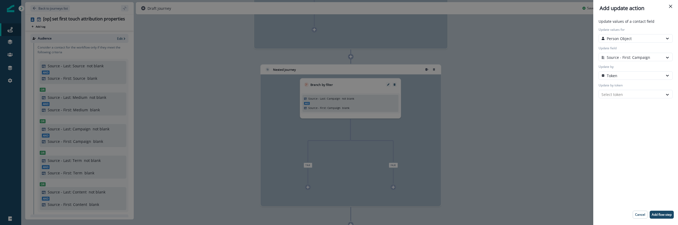
click at [629, 89] on div "Update by token Select token" at bounding box center [635, 90] width 76 height 15
click at [627, 93] on div at bounding box center [630, 94] width 59 height 7
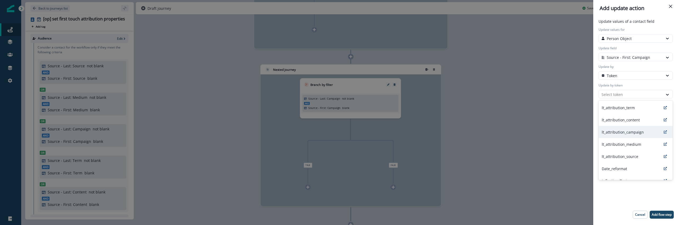
click at [627, 130] on p "lt_attribution_campaign" at bounding box center [623, 132] width 42 height 6
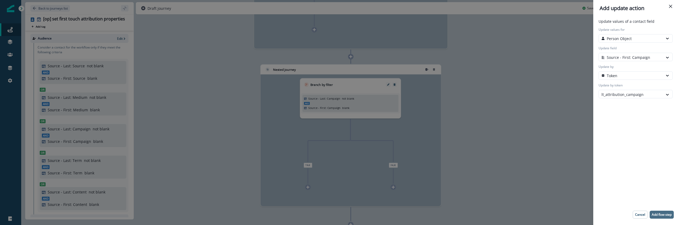
click at [663, 216] on button "Add flow step" at bounding box center [662, 215] width 24 height 8
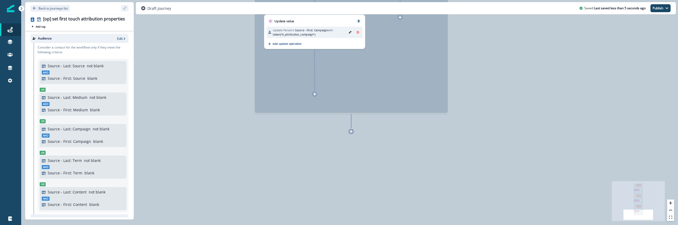
click at [346, 134] on div "0 contact has entered the journey utm_source Branch by filter Source - Last: So…" at bounding box center [349, 112] width 657 height 225
click at [352, 133] on div at bounding box center [351, 132] width 6 height 6
click at [352, 130] on icon at bounding box center [351, 131] width 3 height 3
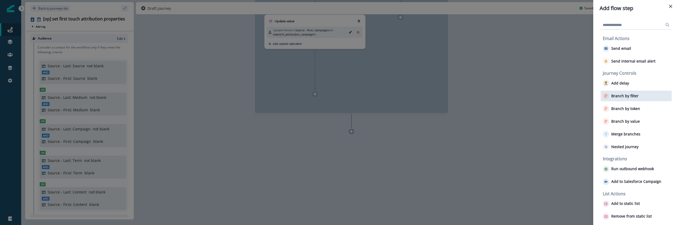
click at [633, 100] on div "Branch by filter" at bounding box center [636, 96] width 71 height 11
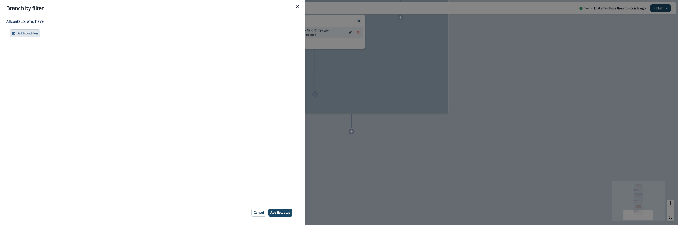
click at [30, 30] on button "Add condition" at bounding box center [25, 33] width 31 height 8
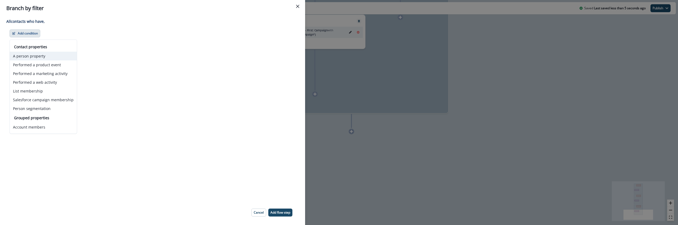
click at [39, 56] on button "A person property" at bounding box center [43, 56] width 67 height 9
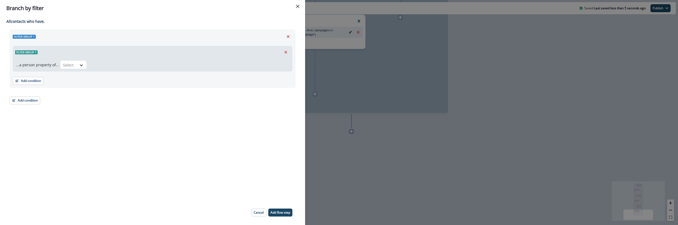
click at [64, 60] on div "...a person property of... Select" at bounding box center [152, 64] width 279 height 13
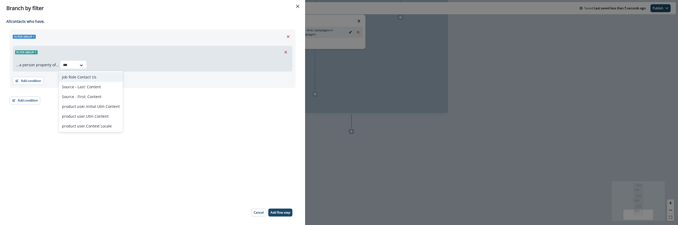
type input "****"
click at [88, 89] on div "Source - Last: Content" at bounding box center [91, 87] width 64 height 10
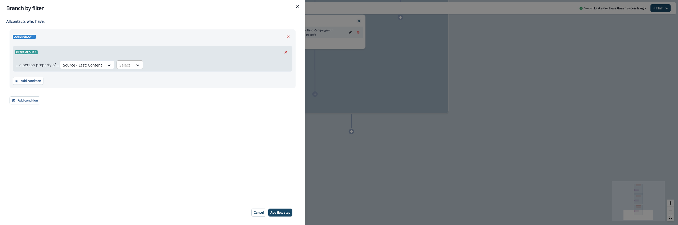
click at [128, 65] on div at bounding box center [124, 65] width 11 height 7
click at [134, 125] on div "not blank" at bounding box center [135, 126] width 42 height 10
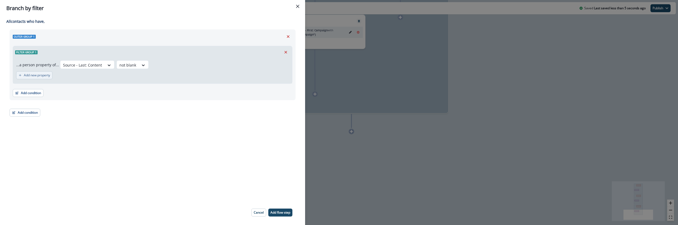
click at [40, 76] on p "Add new property" at bounding box center [37, 75] width 26 height 4
click at [49, 78] on div at bounding box center [44, 78] width 11 height 7
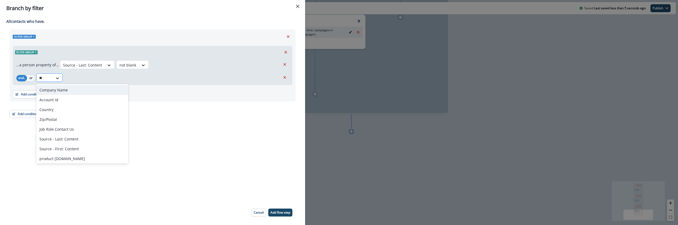
type input "***"
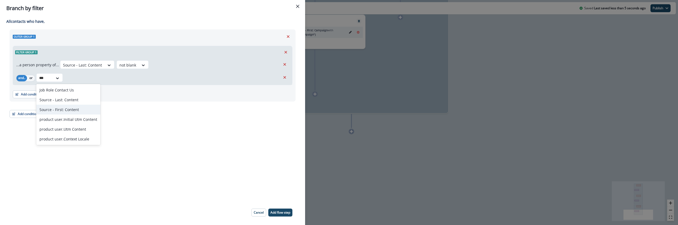
click at [61, 109] on div "Source - First: Content" at bounding box center [68, 110] width 64 height 10
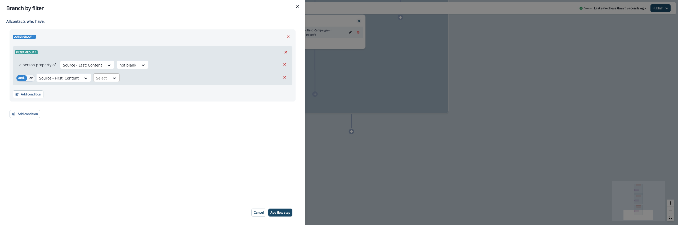
click at [111, 74] on div at bounding box center [115, 78] width 10 height 9
click at [108, 90] on div "blank" at bounding box center [113, 90] width 42 height 10
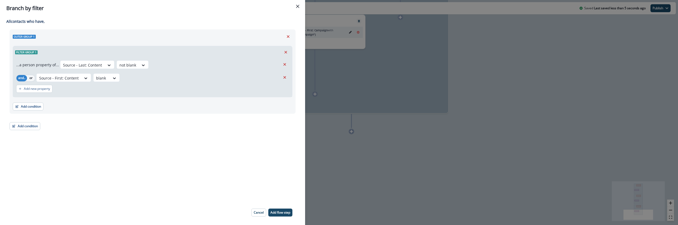
click at [145, 141] on div "Adding Branch by filter flow step in the middle will add the succeeding flow st…" at bounding box center [152, 108] width 305 height 184
click at [284, 211] on p "Add flow step" at bounding box center [280, 213] width 20 height 4
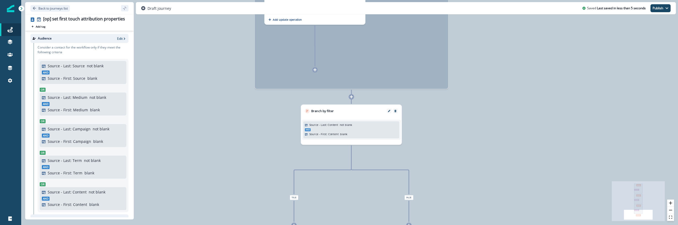
click at [350, 95] on icon at bounding box center [351, 96] width 3 height 3
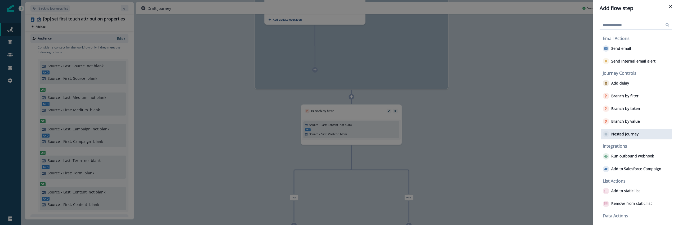
click at [631, 138] on div "Nested journey" at bounding box center [636, 134] width 71 height 11
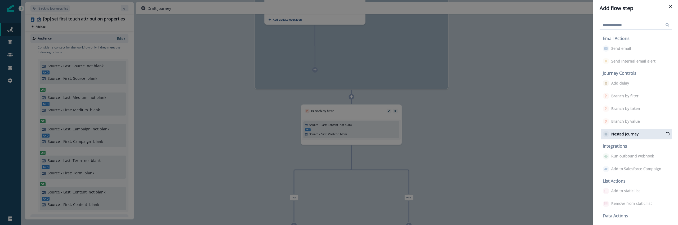
click at [632, 132] on p "Nested journey" at bounding box center [624, 134] width 27 height 5
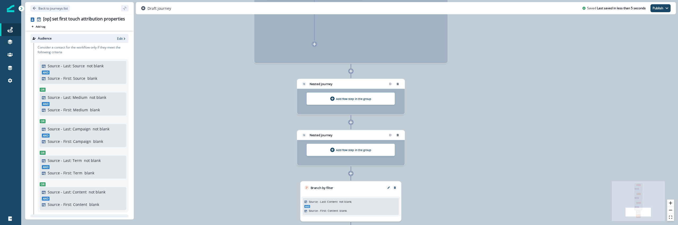
drag, startPoint x: 348, startPoint y: 186, endPoint x: 364, endPoint y: 192, distance: 17.0
click at [364, 192] on div "Branch by filter Source - Last: Content not blank And Source - First: Content b…" at bounding box center [350, 201] width 101 height 40
drag, startPoint x: 342, startPoint y: 189, endPoint x: 358, endPoint y: 201, distance: 20.5
click at [358, 201] on div "Branch by filter Source - Last: Content not blank And Source - First: Content b…" at bounding box center [350, 201] width 101 height 40
click at [395, 187] on icon "Remove" at bounding box center [394, 187] width 3 height 3
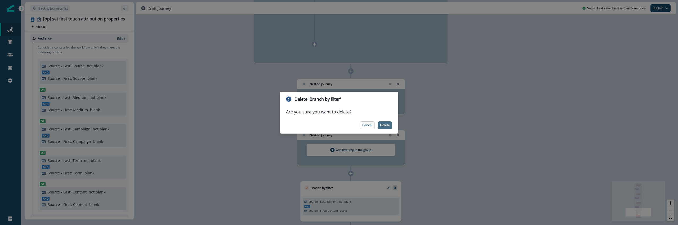
click at [385, 127] on p "Delete" at bounding box center [385, 125] width 10 height 4
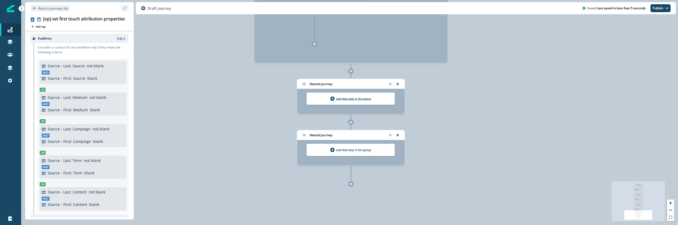
click at [346, 99] on p "Add flow step in the group" at bounding box center [353, 99] width 35 height 4
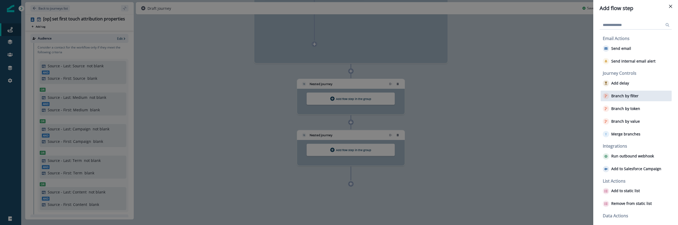
click at [620, 96] on p "Branch by filter" at bounding box center [624, 96] width 27 height 5
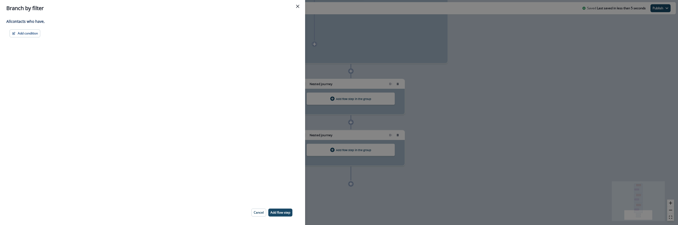
click at [42, 30] on div "Add condition Contact properties A person property Performed a product event Pe…" at bounding box center [153, 33] width 286 height 8
click at [37, 32] on button "Add condition" at bounding box center [25, 33] width 31 height 8
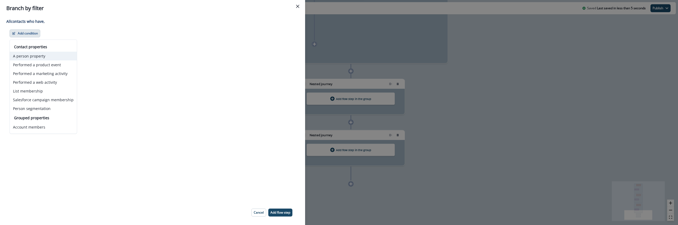
click at [46, 56] on button "A person property" at bounding box center [43, 56] width 67 height 9
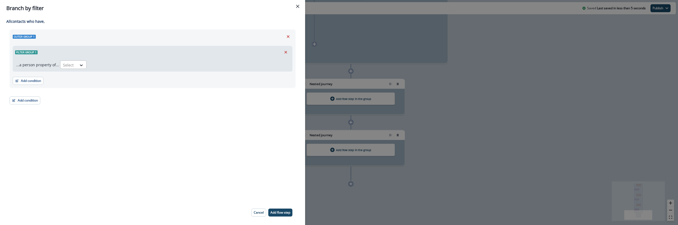
click at [69, 65] on div at bounding box center [68, 65] width 11 height 7
type input "***"
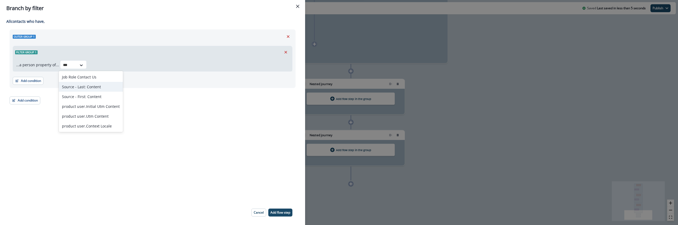
click at [95, 88] on div "Source - Last: Content" at bounding box center [91, 87] width 64 height 10
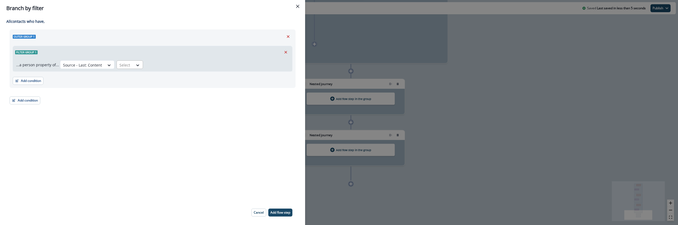
click at [126, 63] on div at bounding box center [124, 65] width 11 height 7
click at [135, 122] on div "not blank" at bounding box center [135, 126] width 42 height 10
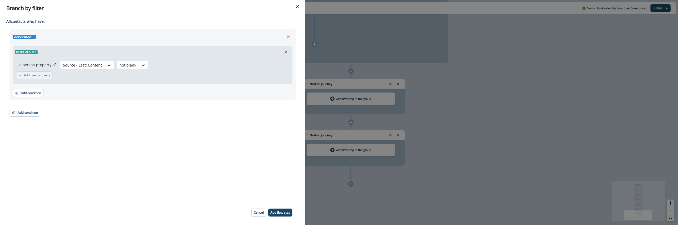
click at [35, 77] on button "Add new property" at bounding box center [34, 75] width 36 height 8
click at [58, 78] on icon at bounding box center [57, 78] width 3 height 2
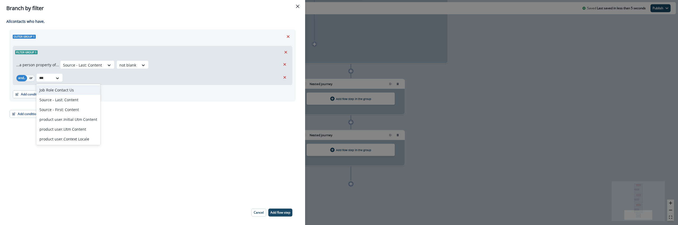
type input "****"
click at [83, 108] on div "Source - First: Content" at bounding box center [68, 110] width 64 height 10
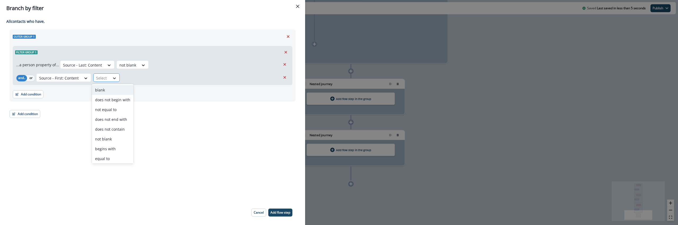
click at [113, 80] on icon at bounding box center [114, 77] width 5 height 5
click at [113, 90] on div "blank" at bounding box center [113, 90] width 42 height 10
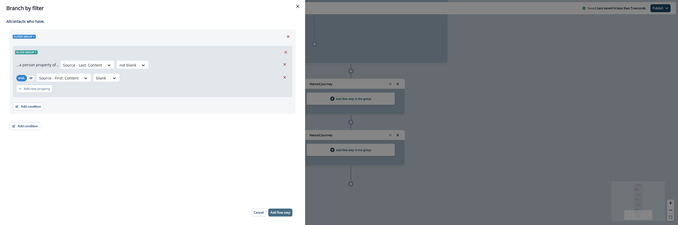
click at [283, 209] on button "Add flow step" at bounding box center [280, 212] width 24 height 8
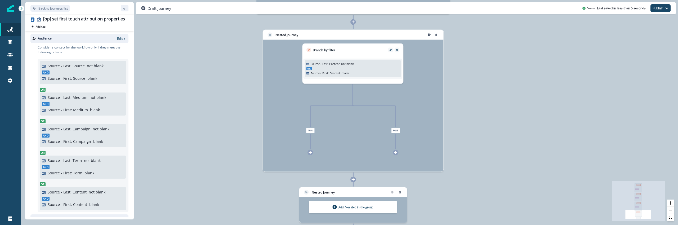
click at [310, 153] on icon at bounding box center [309, 152] width 3 height 3
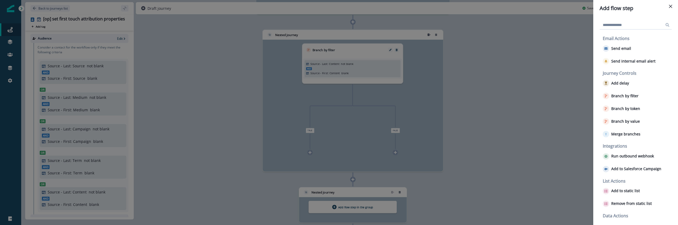
click at [629, 21] on input at bounding box center [636, 25] width 72 height 8
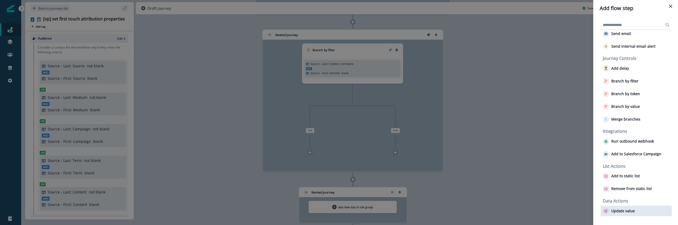
click at [622, 215] on div "Update value" at bounding box center [636, 210] width 71 height 11
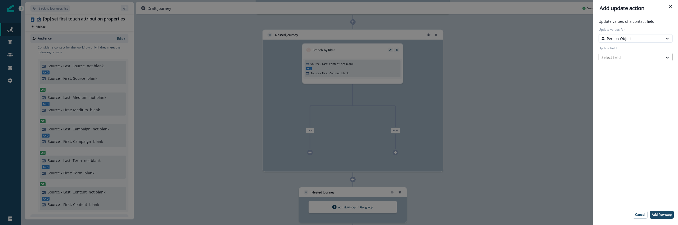
click at [627, 60] on div at bounding box center [630, 57] width 59 height 7
type input "***"
click at [634, 82] on button "Source - First: Content" at bounding box center [635, 84] width 74 height 8
click at [626, 70] on div "Update by Select action" at bounding box center [635, 71] width 76 height 15
click at [625, 74] on div "Select action" at bounding box center [630, 76] width 59 height 6
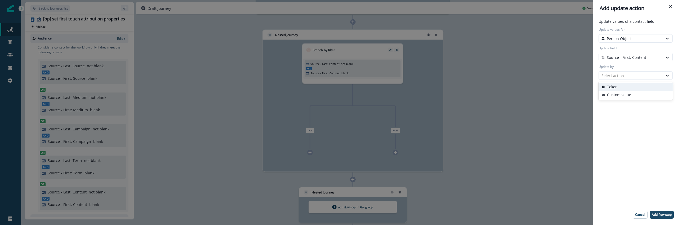
click at [625, 86] on button "Token" at bounding box center [635, 87] width 74 height 8
click at [625, 93] on div at bounding box center [630, 94] width 59 height 7
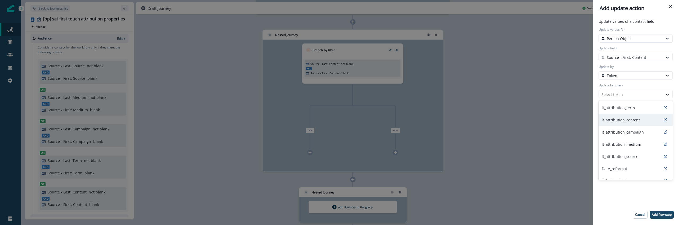
click at [631, 119] on p "lt_attribution_content" at bounding box center [621, 120] width 38 height 6
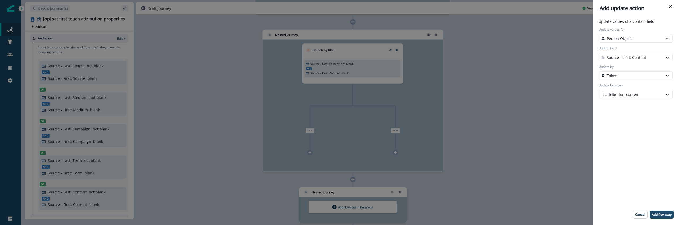
click at [663, 221] on div "Cancel Add flow step" at bounding box center [635, 214] width 76 height 16
click at [663, 215] on p "Add flow step" at bounding box center [662, 215] width 20 height 4
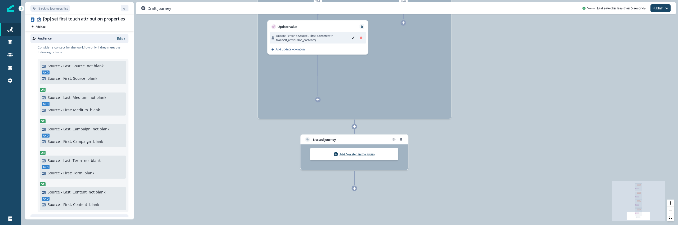
click at [353, 156] on p "Add flow step in the group" at bounding box center [356, 154] width 35 height 4
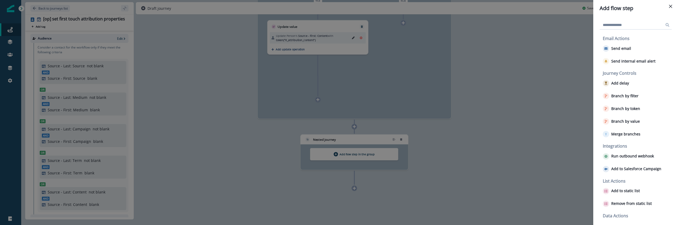
click at [604, 25] on input at bounding box center [636, 25] width 72 height 8
click at [649, 98] on div "Branch by filter" at bounding box center [636, 96] width 71 height 11
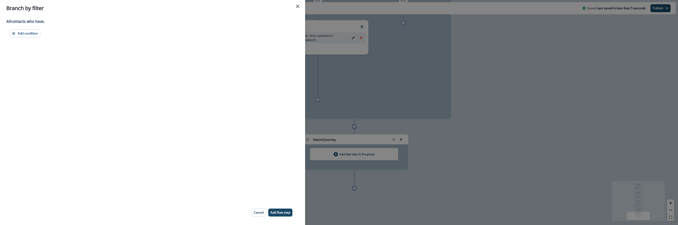
click at [23, 29] on div "Adding Branch by filter flow step in the middle will add the succeeding flow st…" at bounding box center [152, 108] width 305 height 184
click at [24, 34] on button "Add condition" at bounding box center [25, 33] width 31 height 8
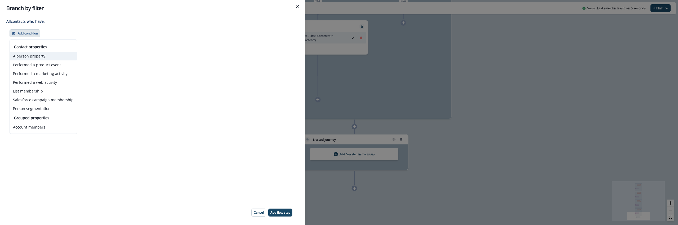
click at [33, 58] on button "A person property" at bounding box center [43, 56] width 67 height 9
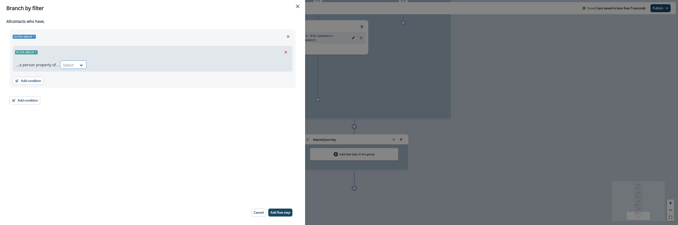
click at [60, 61] on div "Select" at bounding box center [68, 65] width 16 height 9
type input "***"
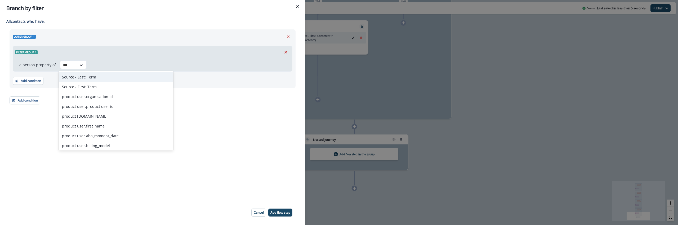
click at [79, 77] on div "Source - Last: Term" at bounding box center [116, 77] width 114 height 10
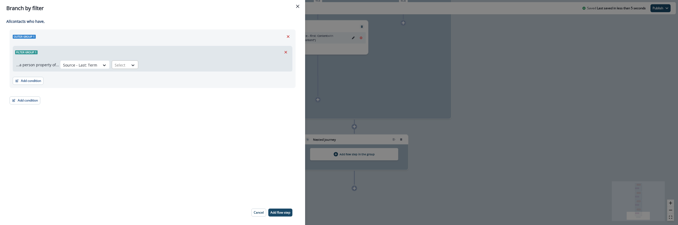
click at [114, 69] on div "Select" at bounding box center [120, 65] width 16 height 9
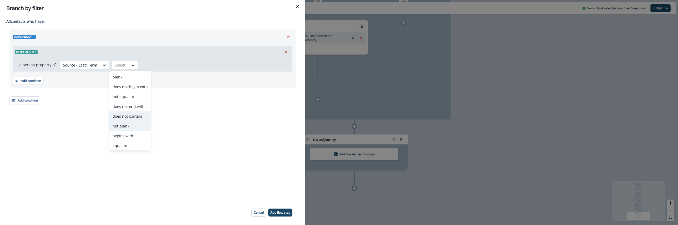
click at [125, 124] on div "not blank" at bounding box center [130, 126] width 42 height 10
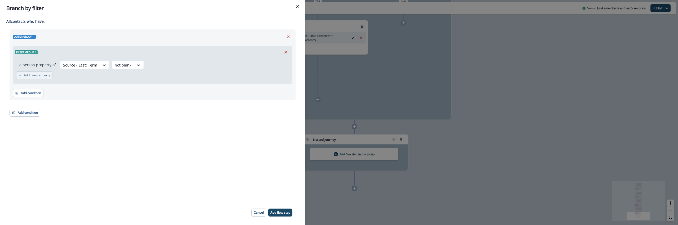
click at [34, 76] on p "Add new property" at bounding box center [37, 75] width 26 height 4
click at [52, 80] on div "Select" at bounding box center [45, 78] width 16 height 9
type input "***"
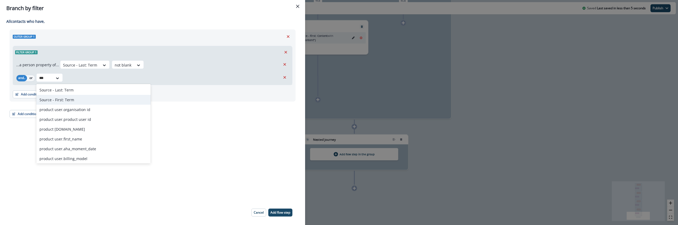
click at [60, 100] on div "Source - First: Term" at bounding box center [93, 100] width 114 height 10
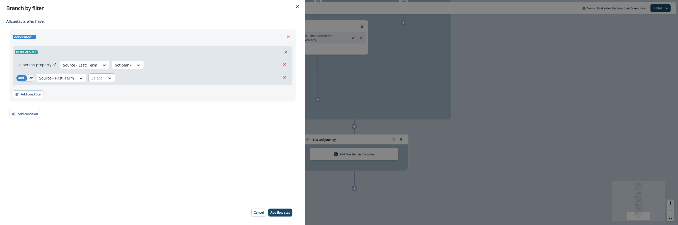
click at [94, 81] on div at bounding box center [96, 78] width 11 height 7
click at [100, 89] on div "blank" at bounding box center [108, 90] width 42 height 10
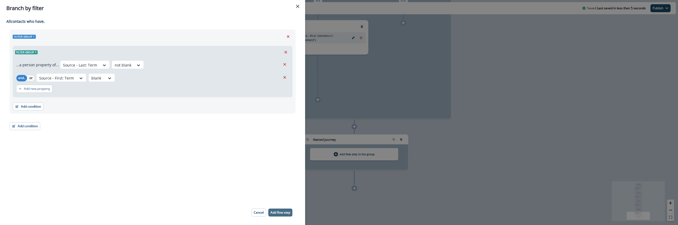
click at [277, 211] on p "Add flow step" at bounding box center [280, 213] width 20 height 4
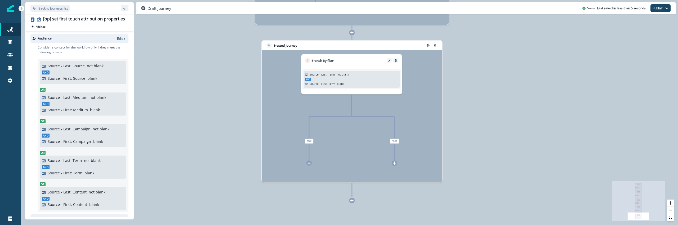
click at [311, 163] on div at bounding box center [309, 163] width 6 height 6
click at [309, 163] on icon at bounding box center [308, 162] width 3 height 3
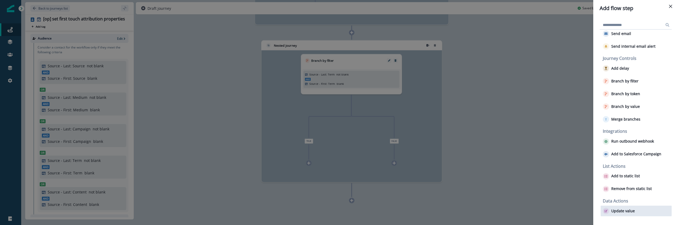
click at [625, 213] on p "Update value" at bounding box center [623, 211] width 24 height 5
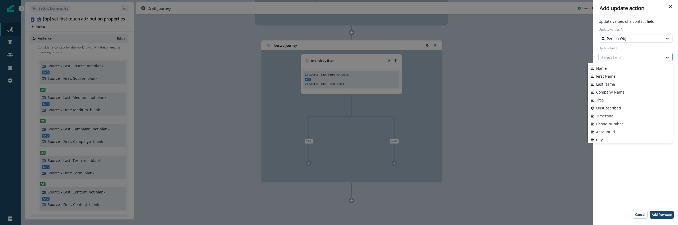
click at [633, 56] on div at bounding box center [630, 57] width 59 height 7
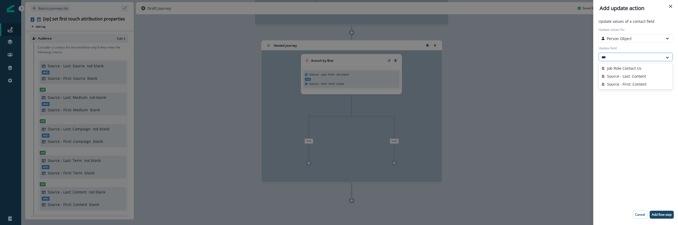
type input "****"
click at [629, 79] on button "Source - Last: Content" at bounding box center [635, 76] width 74 height 8
click at [629, 56] on div at bounding box center [630, 57] width 59 height 7
type input "****"
click at [633, 83] on button "Source - First: Content" at bounding box center [635, 84] width 74 height 8
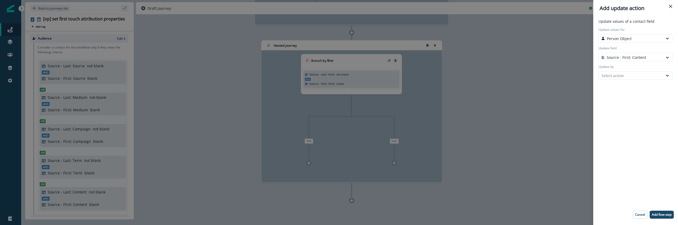
click at [633, 83] on div "Update values of a contact field Update values for Person Object Update field o…" at bounding box center [635, 121] width 80 height 204
click at [632, 77] on div "Select action" at bounding box center [630, 76] width 59 height 6
click at [631, 88] on button "Token" at bounding box center [635, 87] width 74 height 8
click at [631, 88] on div "Update by token Select token" at bounding box center [635, 90] width 76 height 15
click at [630, 92] on div at bounding box center [630, 94] width 59 height 7
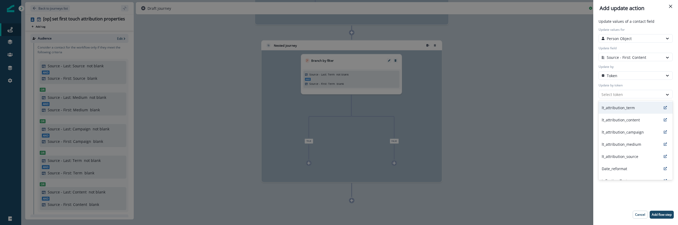
click at [630, 106] on p "lt_attribution_term" at bounding box center [618, 108] width 33 height 6
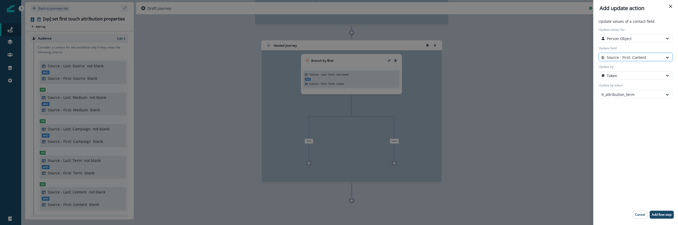
click at [636, 59] on div at bounding box center [630, 57] width 59 height 7
type input "***"
click at [634, 74] on button "Source - First: Term" at bounding box center [635, 76] width 74 height 8
click at [660, 216] on p "Add flow step" at bounding box center [662, 215] width 20 height 4
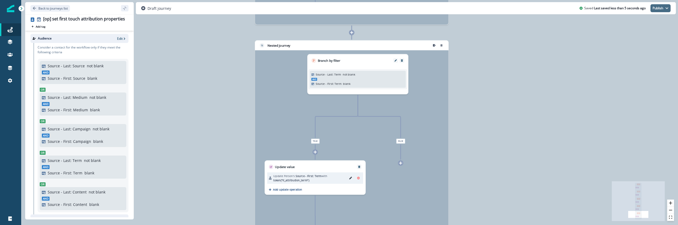
click at [663, 6] on button "Publish" at bounding box center [660, 8] width 20 height 8
click at [633, 30] on button "as inactive journey" at bounding box center [640, 31] width 59 height 10
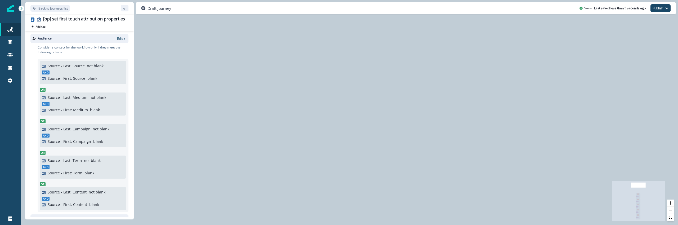
scroll to position [79, 0]
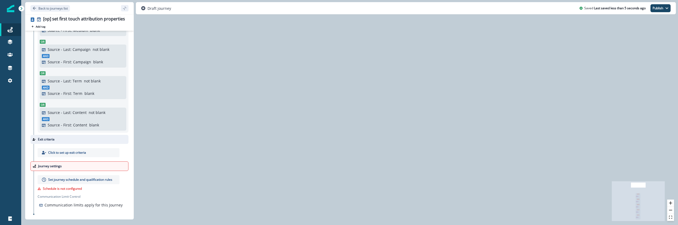
click at [62, 164] on div "Journey settings" at bounding box center [79, 166] width 98 height 10
click at [69, 155] on div "Click to set up exit criteria" at bounding box center [79, 152] width 82 height 9
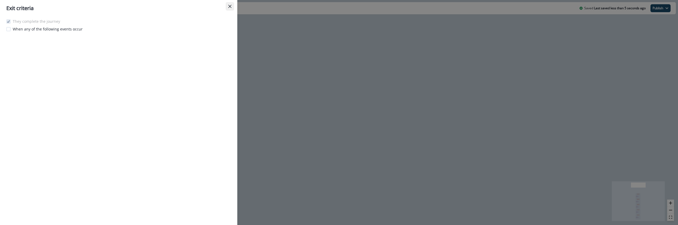
click at [229, 4] on button "Close" at bounding box center [230, 6] width 8 height 8
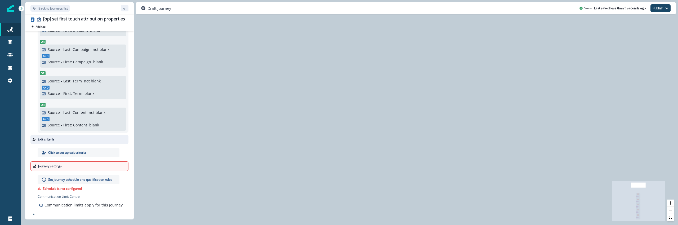
click at [89, 179] on p "Set journey schedule and qualification rules" at bounding box center [80, 179] width 64 height 5
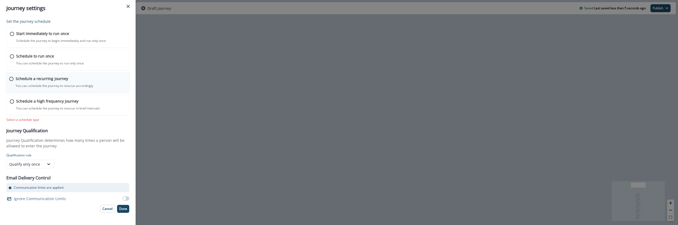
click at [73, 87] on p "You can schedule the journey to reoccur accordingly" at bounding box center [55, 85] width 78 height 5
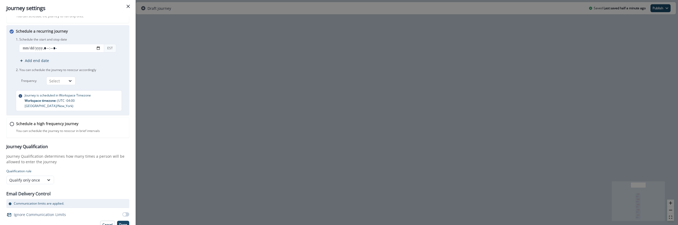
scroll to position [48, 0]
click at [47, 179] on icon at bounding box center [48, 180] width 3 height 2
click at [41, 198] on div "Qualify once every" at bounding box center [30, 196] width 48 height 10
click at [66, 175] on input "text" at bounding box center [68, 179] width 24 height 8
click at [62, 79] on div "Select" at bounding box center [56, 81] width 14 height 6
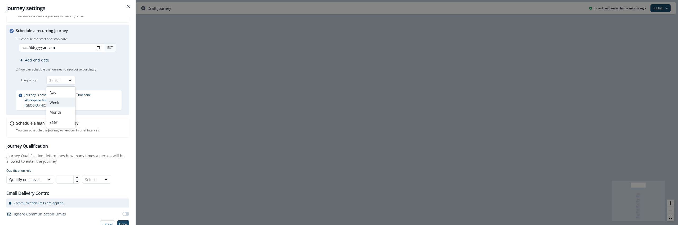
click at [59, 102] on div "Week" at bounding box center [60, 102] width 29 height 10
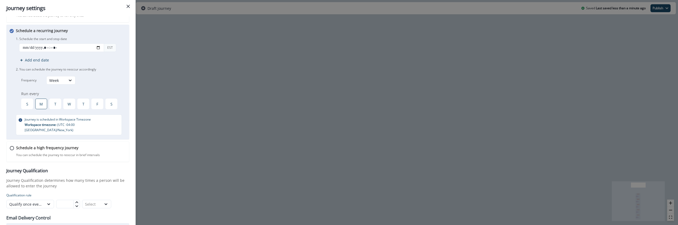
click at [42, 104] on div "M" at bounding box center [41, 104] width 12 height 11
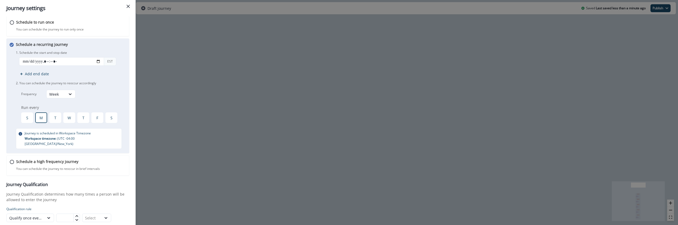
scroll to position [33, 0]
click at [100, 62] on input "datetime-local" at bounding box center [61, 62] width 85 height 8
type input "**********"
click at [92, 47] on div "Schedule a recurring journey You can schedule the journey to reoccur accordingl…" at bounding box center [71, 95] width 111 height 107
click at [73, 63] on input "datetime-local" at bounding box center [61, 62] width 85 height 8
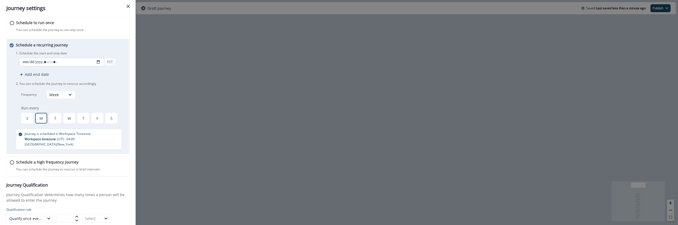
click at [54, 60] on input "datetime-local" at bounding box center [61, 62] width 85 height 8
click at [60, 58] on input "datetime-local" at bounding box center [61, 62] width 85 height 8
click at [62, 61] on input "datetime-local" at bounding box center [61, 62] width 85 height 8
click at [72, 53] on p "1. Schedule the start and stop date" at bounding box center [71, 53] width 111 height 5
click at [97, 62] on input "datetime-local" at bounding box center [61, 62] width 85 height 8
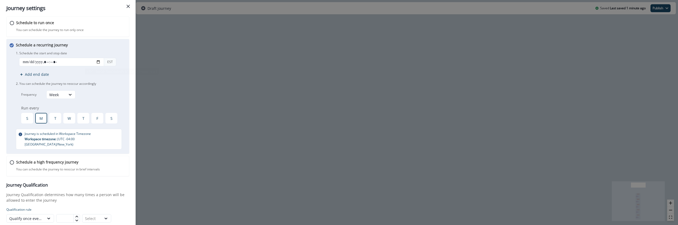
type input "**********"
click at [105, 39] on div "Schedule a recurring journey You can schedule the journey to reoccur accordingl…" at bounding box center [67, 96] width 123 height 115
click at [118, 97] on div "Frequency Week Run every S M T W T F S" at bounding box center [71, 106] width 111 height 33
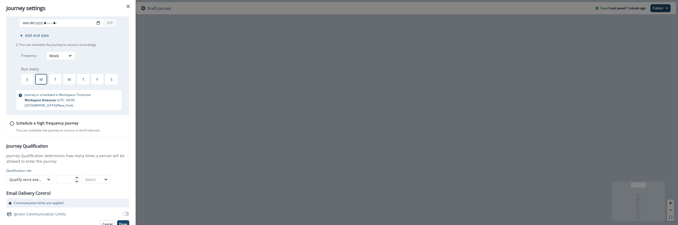
scroll to position [72, 0]
click at [64, 176] on input "text" at bounding box center [68, 179] width 24 height 8
click at [40, 177] on div "Qualify once every" at bounding box center [25, 180] width 32 height 6
click at [41, 203] on div "Qualify always" at bounding box center [30, 206] width 48 height 10
click at [74, 155] on p "Journey Qualification determines how many times a person will be allowed to ent…" at bounding box center [67, 158] width 123 height 11
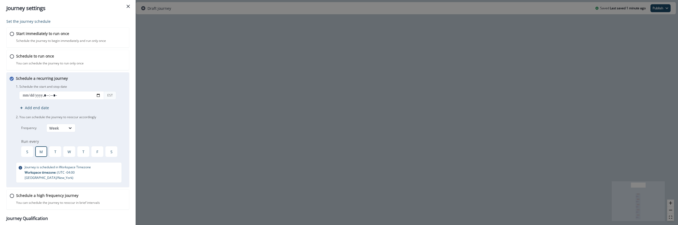
scroll to position [72, 0]
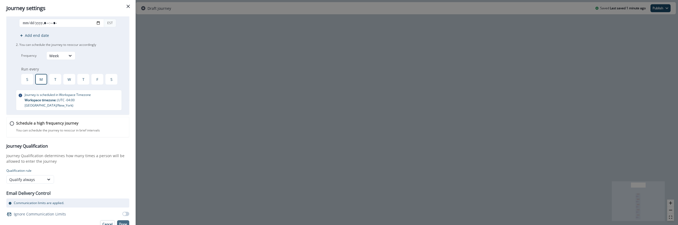
click at [123, 222] on p "Done" at bounding box center [123, 224] width 8 height 4
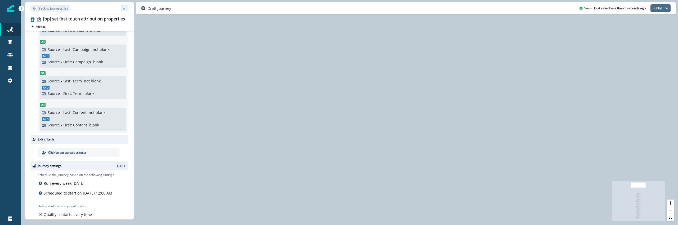
click at [656, 8] on button "Publish" at bounding box center [660, 8] width 20 height 8
click at [641, 35] on button "as inactive journey" at bounding box center [640, 31] width 59 height 10
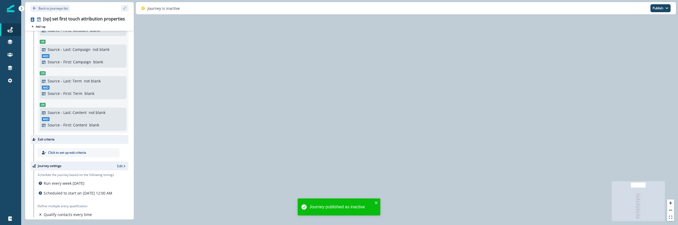
click at [377, 198] on div "Journey published as inactive" at bounding box center [339, 208] width 85 height 23
click at [376, 200] on icon "close" at bounding box center [376, 202] width 4 height 4
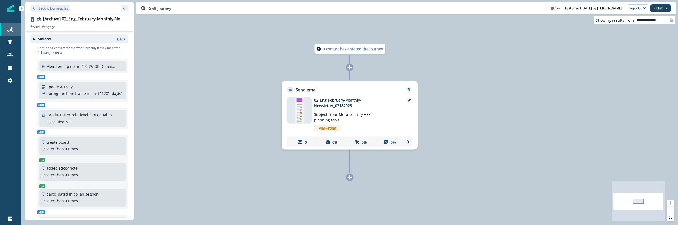
click at [12, 26] on div "Journeys" at bounding box center [10, 29] width 17 height 6
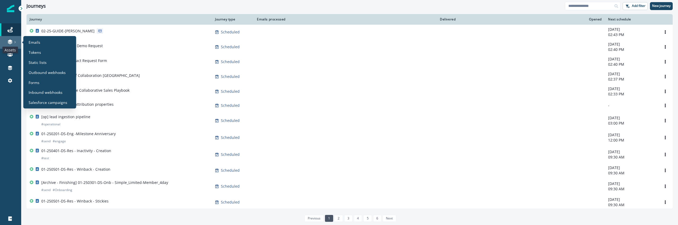
click at [10, 39] on icon at bounding box center [9, 41] width 5 height 5
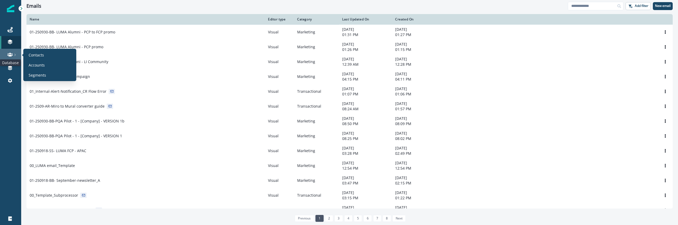
click at [8, 54] on icon at bounding box center [9, 55] width 5 height 4
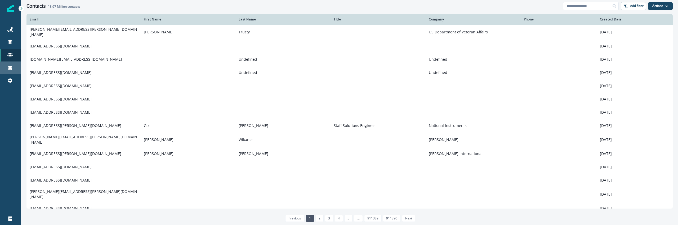
click at [13, 68] on div "Connections" at bounding box center [10, 68] width 17 height 6
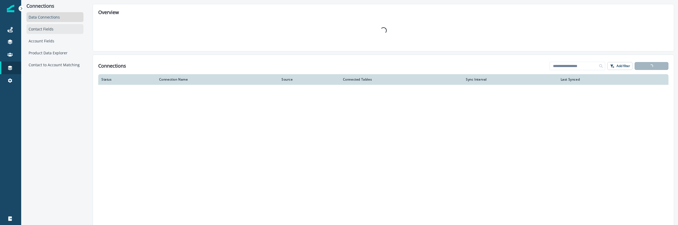
click at [47, 28] on div "Contact Fields" at bounding box center [54, 29] width 57 height 10
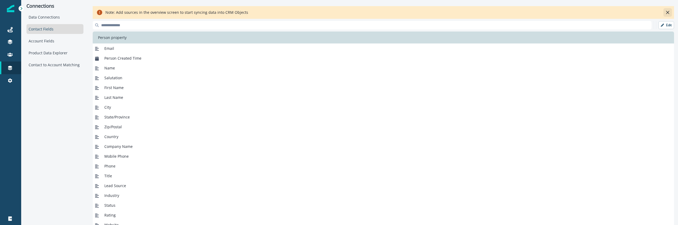
click at [667, 13] on icon "Close" at bounding box center [667, 12] width 3 height 3
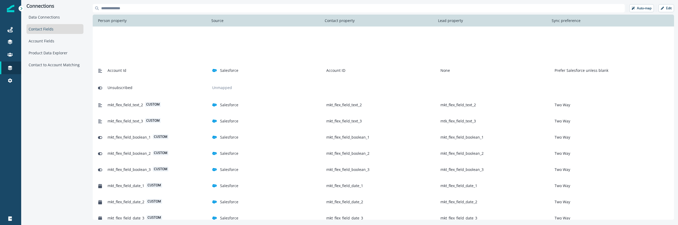
scroll to position [89, 0]
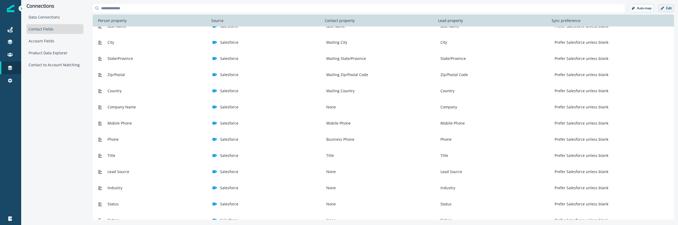
click at [664, 9] on button "Edit" at bounding box center [666, 8] width 16 height 8
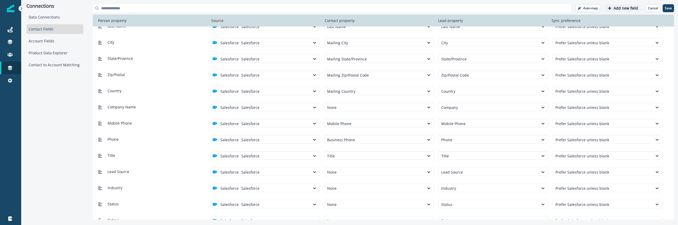
click at [618, 10] on button "Add new field" at bounding box center [623, 8] width 37 height 8
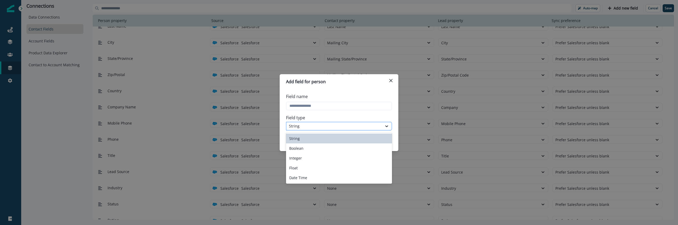
click at [347, 124] on div "String" at bounding box center [334, 126] width 91 height 6
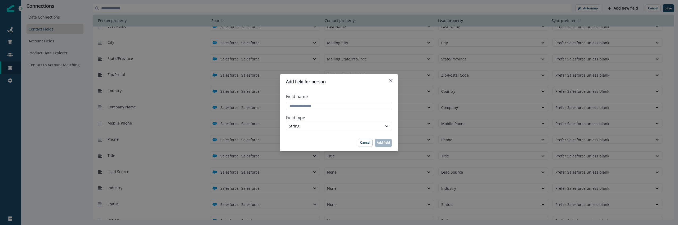
click at [347, 114] on label "Field type" at bounding box center [337, 117] width 103 height 6
click at [365, 144] on p "Cancel" at bounding box center [365, 143] width 10 height 4
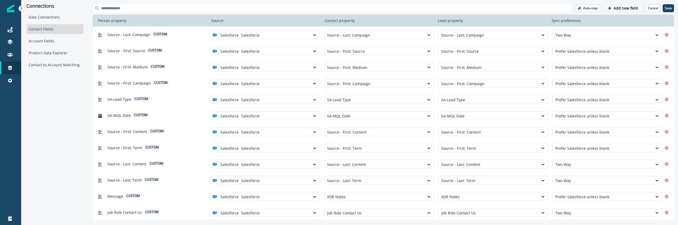
scroll to position [566, 0]
click at [574, 115] on div at bounding box center [602, 115] width 95 height 7
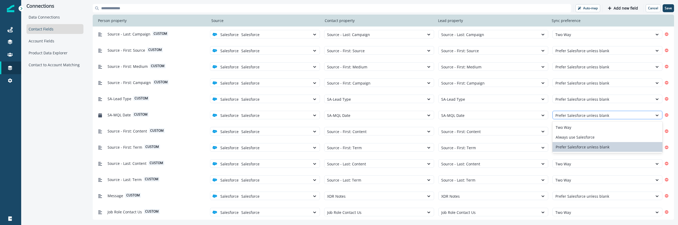
click at [574, 115] on div at bounding box center [602, 115] width 95 height 7
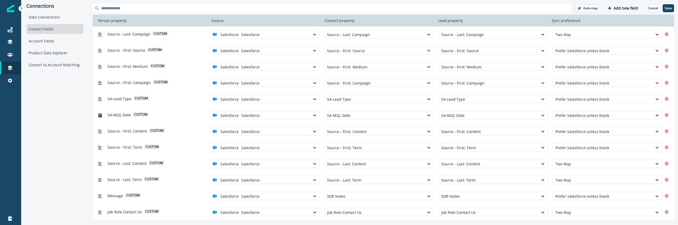
click at [76, 172] on div "Connections Data Connections Contact Fields Account Fields Product Data Explore…" at bounding box center [55, 111] width 68 height 223
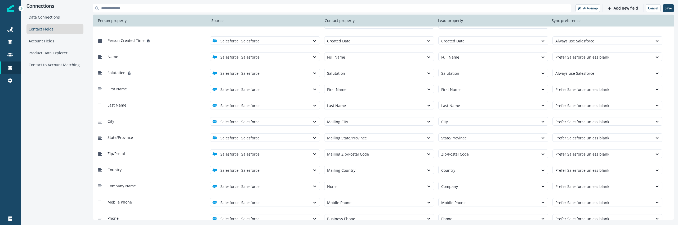
scroll to position [0, 0]
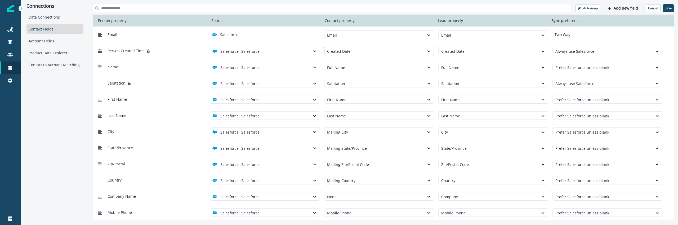
click at [406, 54] on div at bounding box center [374, 51] width 95 height 7
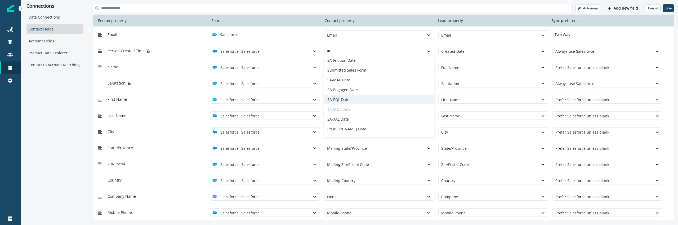
click at [356, 111] on div "SA-MQL Date" at bounding box center [379, 109] width 110 height 10
type input "**"
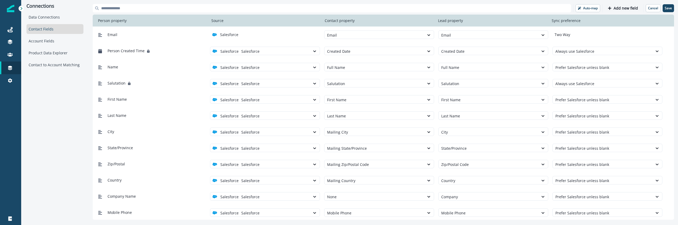
click at [289, 29] on div "Email Salesforce Email Email Two Way" at bounding box center [383, 34] width 581 height 16
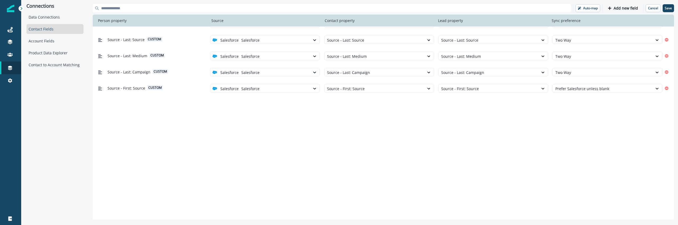
scroll to position [598, 0]
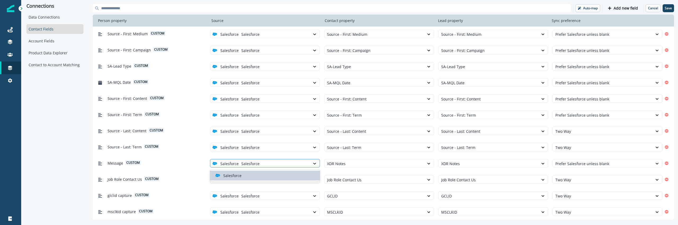
click at [296, 165] on div at bounding box center [274, 163] width 66 height 7
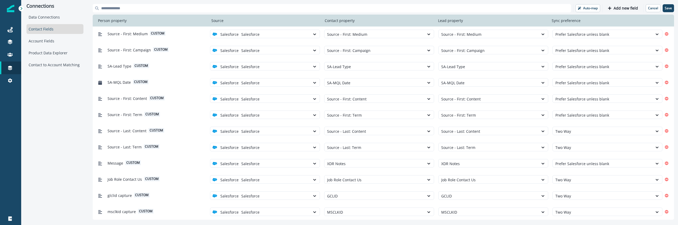
click at [298, 155] on div "Message custom Salesforce Salesforce XDR Notes XDR Notes Prefer Salesforce unle…" at bounding box center [383, 163] width 581 height 16
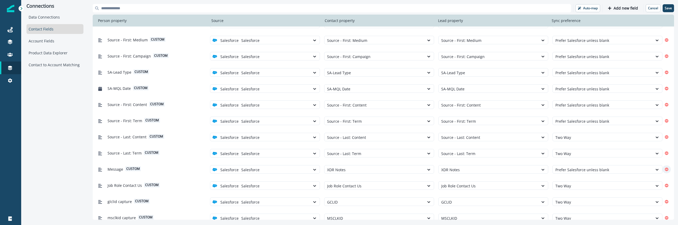
scroll to position [592, 0]
click at [668, 89] on icon "Remove" at bounding box center [667, 89] width 4 height 4
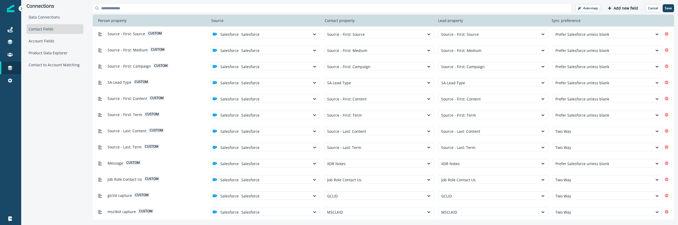
scroll to position [582, 0]
click at [654, 6] on p "Cancel" at bounding box center [653, 8] width 10 height 4
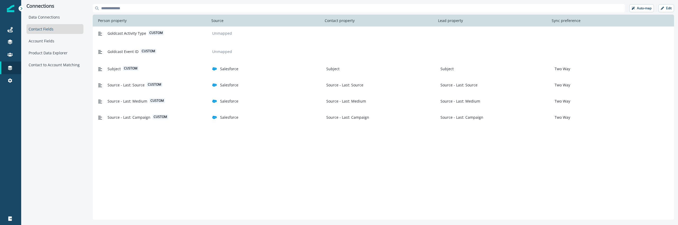
scroll to position [517, 0]
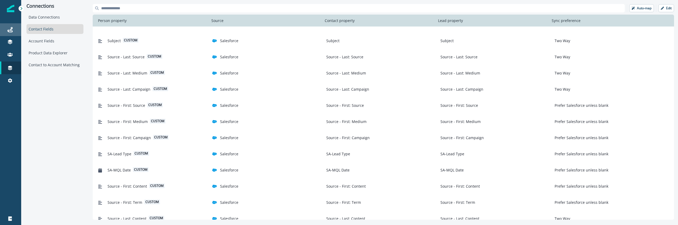
click at [7, 32] on div "Journeys" at bounding box center [10, 29] width 17 height 6
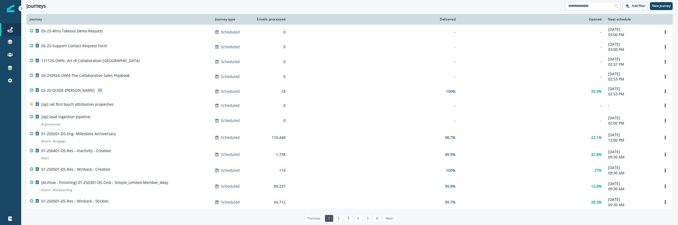
click at [589, 8] on input at bounding box center [593, 6] width 56 height 8
type input "***"
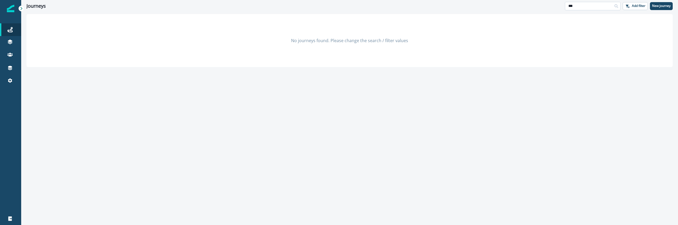
click at [596, 6] on input "***" at bounding box center [593, 6] width 56 height 8
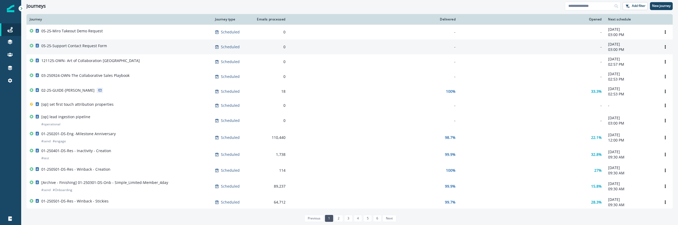
click at [141, 49] on div "05-25-Support Contact Request Form" at bounding box center [119, 46] width 179 height 7
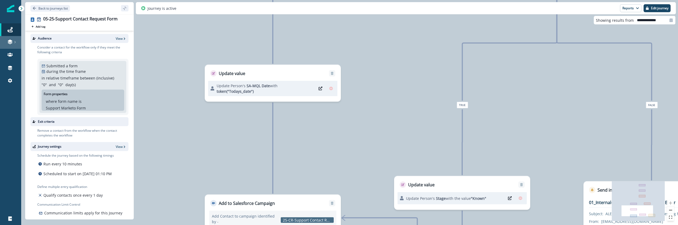
click at [11, 38] on link at bounding box center [10, 42] width 21 height 13
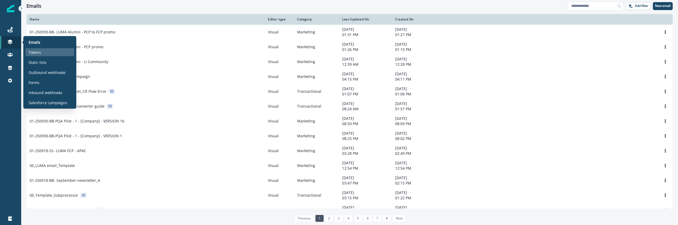
click at [37, 49] on div "Tokens" at bounding box center [49, 52] width 49 height 8
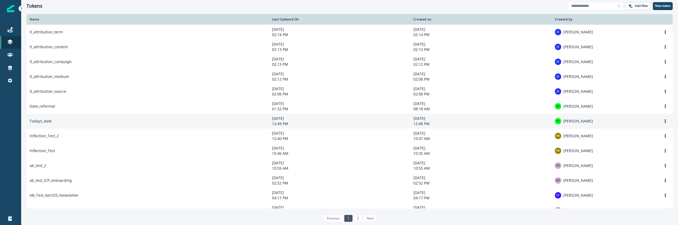
click at [60, 118] on td "Todays_date" at bounding box center [147, 121] width 242 height 15
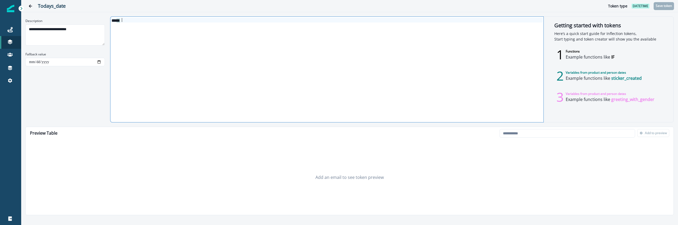
click at [256, 79] on div "*** * *" at bounding box center [326, 69] width 432 height 105
click at [150, 54] on div "*** * *" at bounding box center [326, 69] width 432 height 105
click at [524, 129] on input "email" at bounding box center [567, 133] width 136 height 8
type input "**********"
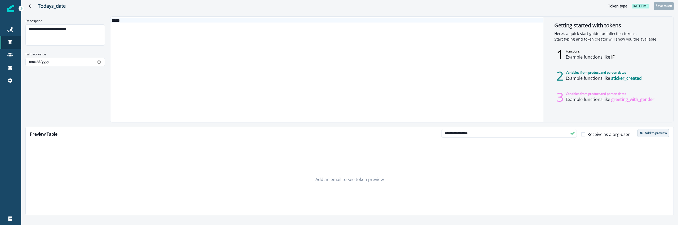
click at [654, 137] on button "Add to preview" at bounding box center [653, 133] width 32 height 8
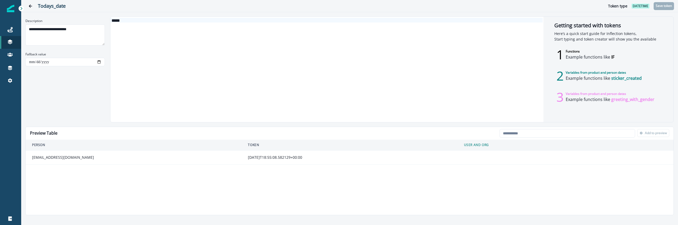
click at [232, 62] on div "*** * *" at bounding box center [326, 69] width 432 height 105
click at [58, 96] on div "**********" at bounding box center [349, 69] width 648 height 106
click at [208, 28] on div "*** * *" at bounding box center [326, 69] width 432 height 105
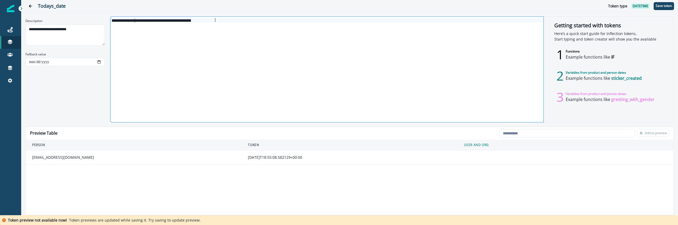
click at [208, 28] on div "**********" at bounding box center [326, 69] width 432 height 105
click at [162, 38] on div "**********" at bounding box center [326, 69] width 432 height 105
drag, startPoint x: 159, startPoint y: 21, endPoint x: 184, endPoint y: 21, distance: 24.4
click at [184, 21] on span "**********" at bounding box center [151, 21] width 80 height 4
click at [186, 19] on div "**********" at bounding box center [326, 20] width 432 height 5
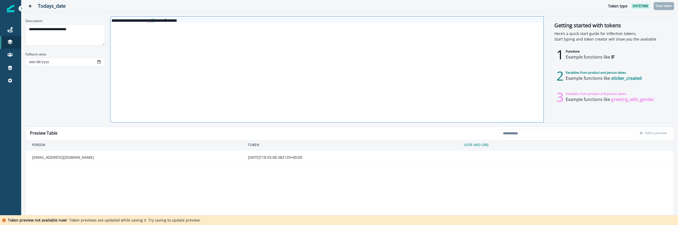
click at [196, 62] on div "**********" at bounding box center [326, 69] width 432 height 105
click at [151, 19] on span "***" at bounding box center [149, 21] width 5 height 4
click at [166, 19] on div "**********" at bounding box center [326, 20] width 432 height 5
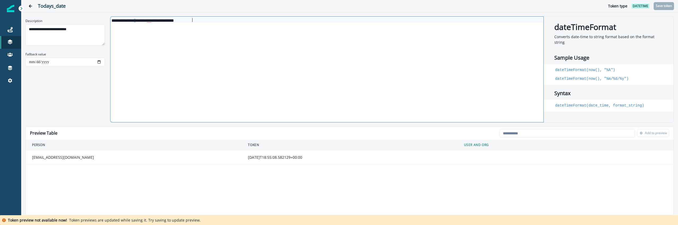
click at [181, 32] on div "**********" at bounding box center [326, 69] width 432 height 105
click at [151, 22] on span "***" at bounding box center [149, 21] width 5 height 4
click at [164, 25] on span "Syntax error" at bounding box center [170, 25] width 18 height 5
click at [239, 26] on div "**********" at bounding box center [326, 69] width 432 height 105
click at [151, 21] on span "***" at bounding box center [149, 21] width 5 height 4
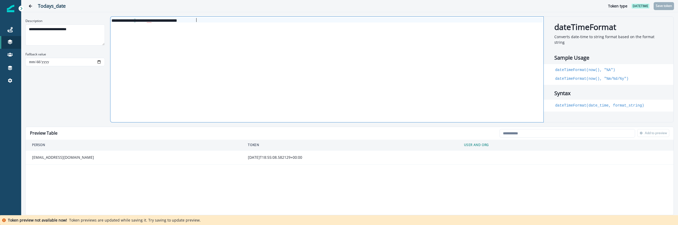
click at [166, 63] on div "**********" at bounding box center [326, 69] width 432 height 105
click at [522, 134] on input "email" at bounding box center [567, 133] width 136 height 8
type input "**********"
click at [531, 143] on th "User and Org" at bounding box center [566, 145] width 216 height 11
click at [243, 47] on div "**********" at bounding box center [326, 69] width 432 height 105
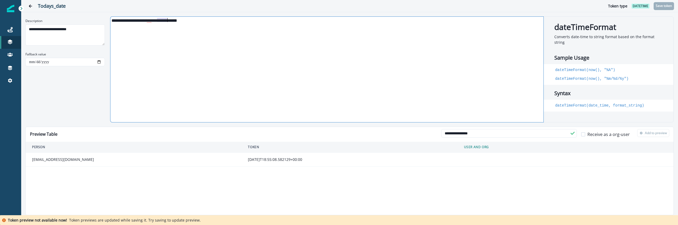
drag, startPoint x: 157, startPoint y: 19, endPoint x: 168, endPoint y: 20, distance: 10.9
click at [168, 20] on div "**********" at bounding box center [326, 20] width 432 height 5
click at [189, 78] on div "**********" at bounding box center [326, 69] width 432 height 105
drag, startPoint x: 171, startPoint y: 20, endPoint x: 157, endPoint y: 20, distance: 13.5
click at [157, 20] on span "**********" at bounding box center [145, 21] width 69 height 4
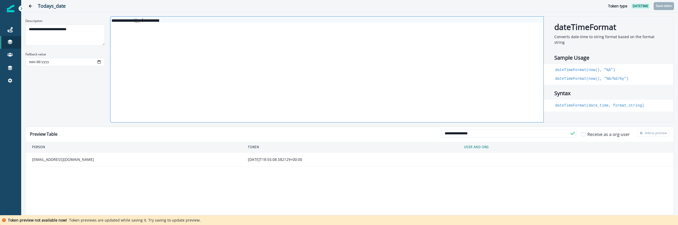
click at [154, 38] on div "**********" at bounding box center [326, 69] width 432 height 105
click at [140, 20] on span "* **" at bounding box center [138, 21] width 5 height 4
click at [168, 33] on div "**********" at bounding box center [326, 69] width 432 height 105
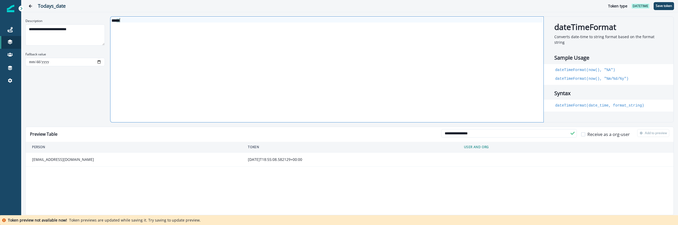
click at [491, 138] on div "**********" at bounding box center [538, 134] width 194 height 11
click at [667, 8] on button "Save token" at bounding box center [664, 6] width 20 height 8
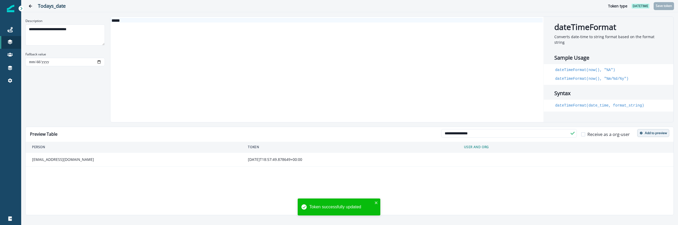
click at [655, 134] on p "Add to preview" at bounding box center [656, 133] width 22 height 4
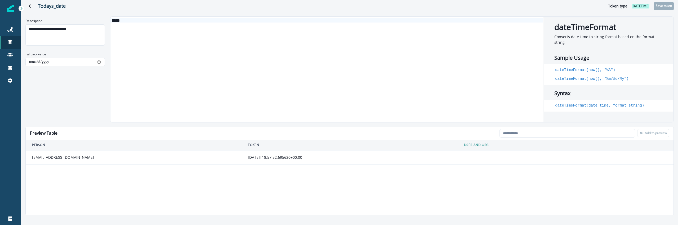
click at [260, 152] on td "2025-09-23T18:57:52.695620+00:00" at bounding box center [349, 157] width 216 height 14
click at [260, 157] on div "2025-09-23T18:57:52.695620+00:00" at bounding box center [349, 157] width 203 height 5
click at [72, 77] on div "**********" at bounding box center [349, 69] width 648 height 106
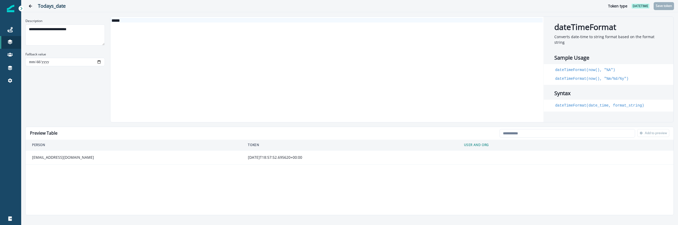
click at [125, 78] on div "*** * *" at bounding box center [326, 69] width 432 height 105
click at [46, 106] on div "**********" at bounding box center [349, 69] width 648 height 106
drag, startPoint x: 619, startPoint y: 64, endPoint x: 556, endPoint y: 64, distance: 63.8
click at [556, 64] on div "dateTimeFormat(now(), "%A") dateTimeFormat(now(), "%m/%d/%y")" at bounding box center [608, 74] width 129 height 21
copy code "dateTimeFormat(now(), "%A")"
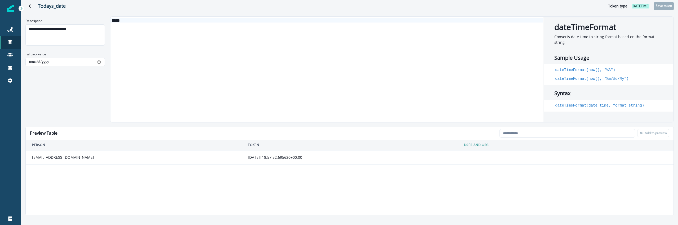
click at [422, 50] on div "*** * *" at bounding box center [326, 69] width 432 height 105
click at [422, 48] on div "*****" at bounding box center [326, 69] width 432 height 105
click at [422, 48] on div "*** * *" at bounding box center [326, 69] width 432 height 105
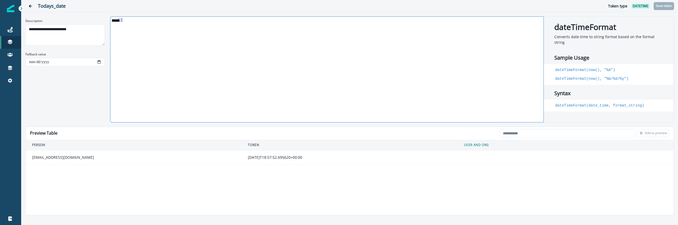
click at [422, 48] on div "*****" at bounding box center [326, 69] width 432 height 105
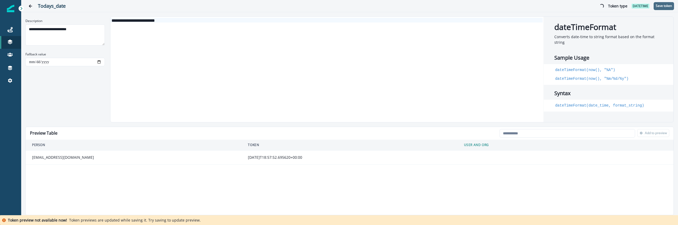
click at [662, 5] on p "Save token" at bounding box center [664, 6] width 16 height 4
click at [371, 85] on div "**********" at bounding box center [326, 69] width 432 height 105
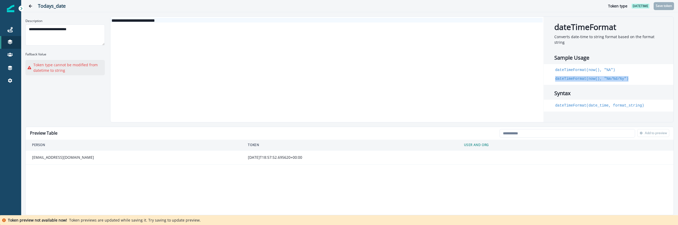
drag, startPoint x: 629, startPoint y: 73, endPoint x: 552, endPoint y: 73, distance: 77.3
click at [552, 73] on div "dateTimeFormat(now(), "%A") dateTimeFormat(now(), "%m/%d/%y")" at bounding box center [608, 74] width 129 height 21
copy code "dateTimeFormat(now(), "%m/%d/%y")"
click at [409, 43] on div "**********" at bounding box center [326, 69] width 432 height 105
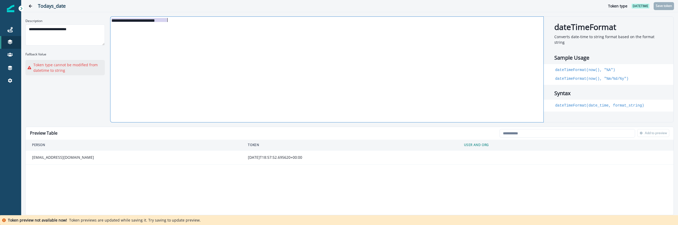
click at [409, 43] on div "**********" at bounding box center [326, 69] width 432 height 105
click at [658, 17] on h2 "dateTimeFormat" at bounding box center [608, 24] width 129 height 15
click at [152, 68] on div "**********" at bounding box center [326, 69] width 432 height 105
click at [152, 68] on div "*****" at bounding box center [326, 69] width 432 height 105
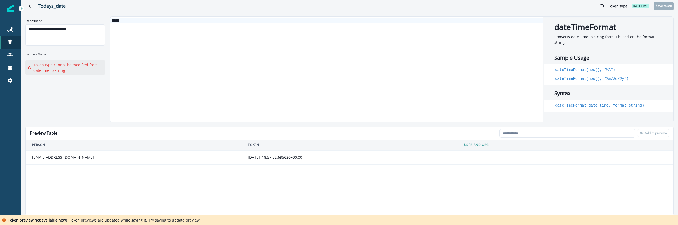
click at [76, 108] on div "**********" at bounding box center [349, 69] width 648 height 106
click at [668, 6] on p "Save token" at bounding box center [664, 6] width 16 height 4
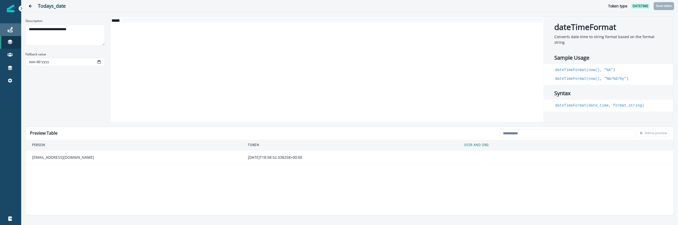
click at [14, 33] on link "Journeys" at bounding box center [10, 29] width 21 height 13
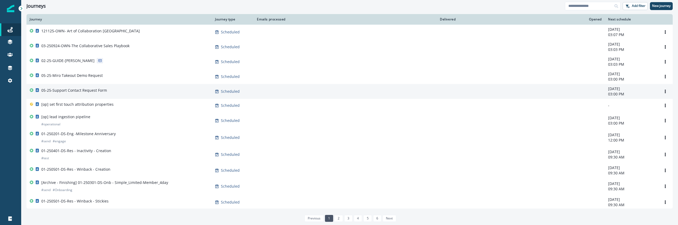
click at [108, 92] on div "05-25-Support Contact Request Form" at bounding box center [119, 91] width 179 height 7
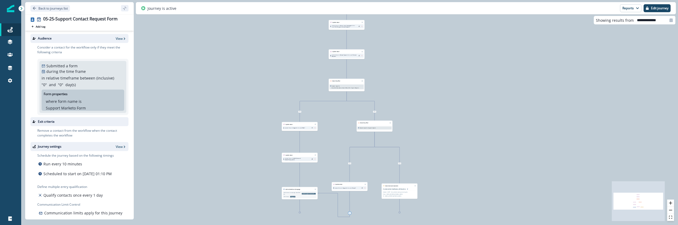
click at [306, 160] on p "Update Person's SA-MQL Date with token("Todays_date")" at bounding box center [298, 159] width 26 height 3
click at [305, 157] on div "Update Person's SA-MQL Date with token("Todays_date")" at bounding box center [300, 159] width 34 height 4
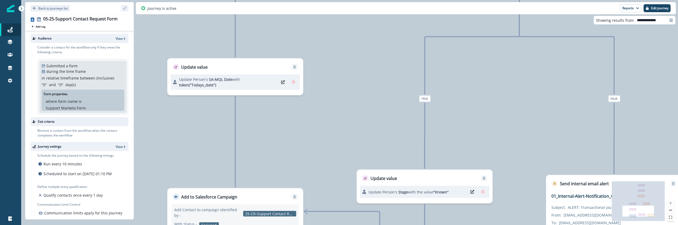
click at [215, 149] on div "95,891 contacts have entered the journey Update value Update Person's Source - …" at bounding box center [349, 112] width 657 height 225
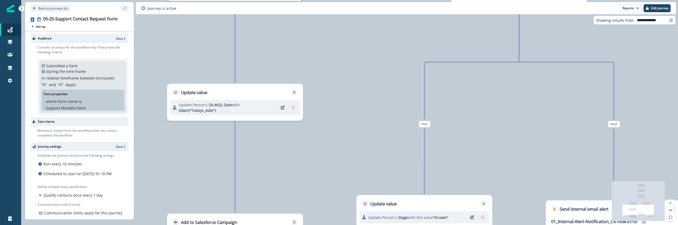
click at [188, 106] on p "Update Person's SA-MQL Date with token("Todays_date")" at bounding box center [227, 107] width 97 height 11
click at [227, 115] on div "Update Person's SA-MQL Date with token("Todays_date")" at bounding box center [234, 108] width 129 height 16
click at [80, 180] on div "Schedule the journey based on the following timings Run every 10 minutes Schedu…" at bounding box center [75, 166] width 77 height 26
click at [8, 71] on div "Connections" at bounding box center [10, 68] width 17 height 6
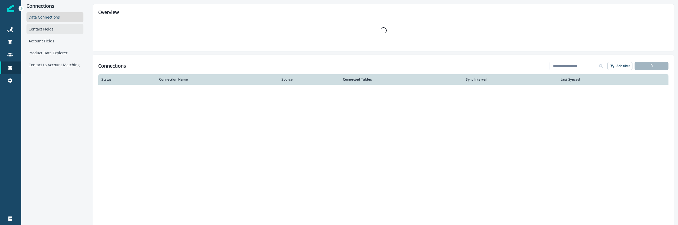
click at [62, 33] on div "Contact Fields" at bounding box center [54, 29] width 57 height 10
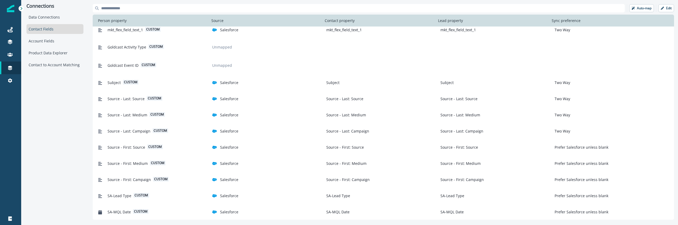
scroll to position [347, 0]
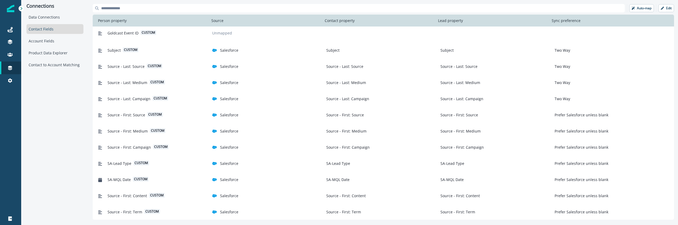
click at [112, 137] on div "Source - First: Medium custom Salesforce Source - First: Medium Source - First:…" at bounding box center [383, 131] width 581 height 16
click at [8, 32] on icon at bounding box center [9, 29] width 5 height 5
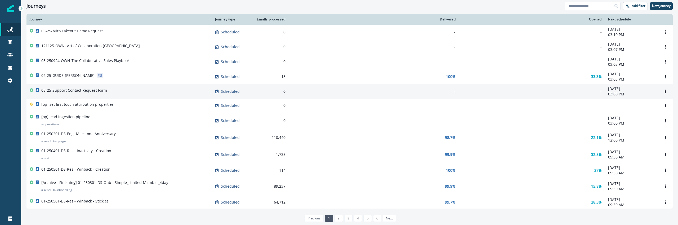
click at [99, 89] on p "05-25-Support Contact Request Form" at bounding box center [74, 90] width 66 height 5
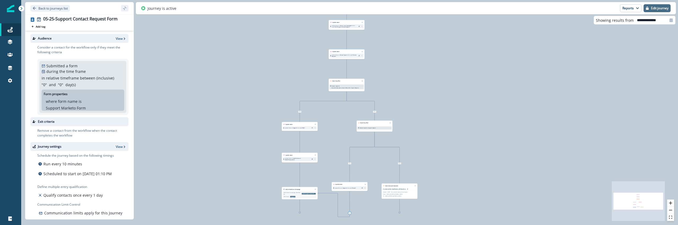
click at [655, 10] on button "Edit journey" at bounding box center [656, 8] width 27 height 8
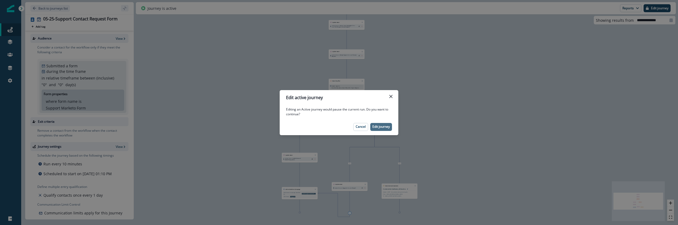
click at [382, 125] on p "Edit journey" at bounding box center [380, 127] width 17 height 4
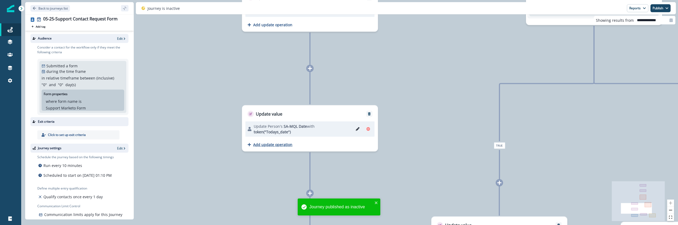
click at [273, 146] on p "Add update operation" at bounding box center [272, 144] width 39 height 5
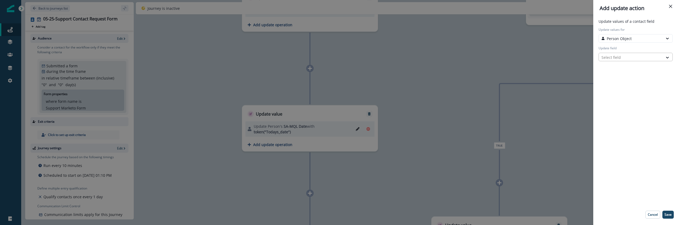
click at [625, 61] on div "Select field" at bounding box center [631, 57] width 64 height 9
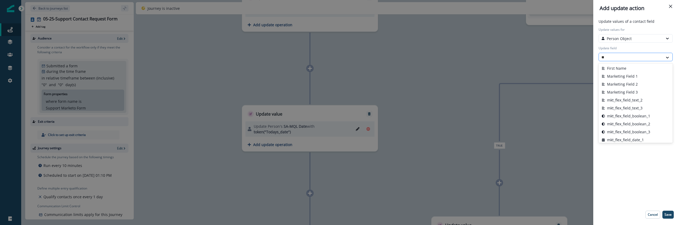
type input "****"
click at [636, 132] on button "mkt_flex_field_text_1" at bounding box center [635, 132] width 74 height 8
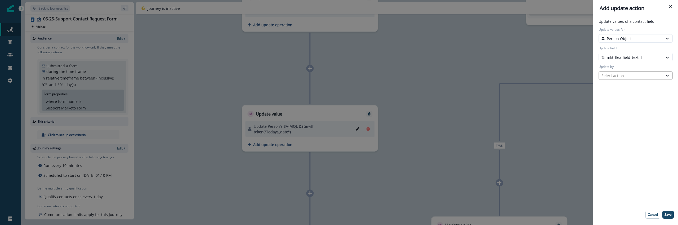
click at [615, 72] on div "Select action" at bounding box center [631, 75] width 64 height 7
click at [615, 87] on button "Token" at bounding box center [635, 87] width 74 height 8
click at [613, 93] on div at bounding box center [630, 94] width 59 height 7
type input "*"
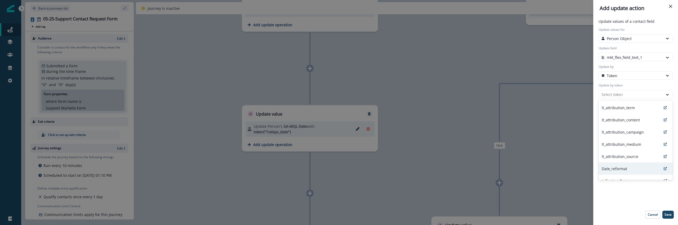
scroll to position [20, 0]
click at [619, 80] on div "Update values for Person Object Update field mkt_flex_field_text_1 Update by To…" at bounding box center [635, 62] width 76 height 71
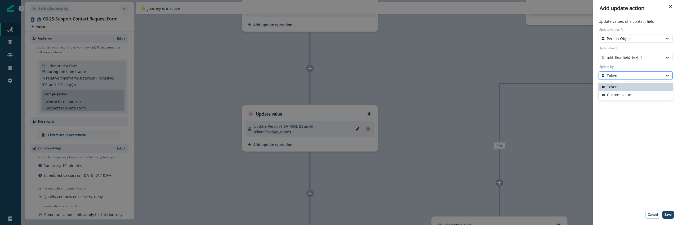
click at [619, 77] on div "Token" at bounding box center [630, 76] width 59 height 6
click at [618, 93] on button "Custom value" at bounding box center [635, 95] width 74 height 8
click at [618, 93] on input "New value" at bounding box center [635, 94] width 74 height 8
click at [312, 109] on div "Add update action Update values of a contact field Update values for Person Obj…" at bounding box center [339, 112] width 678 height 225
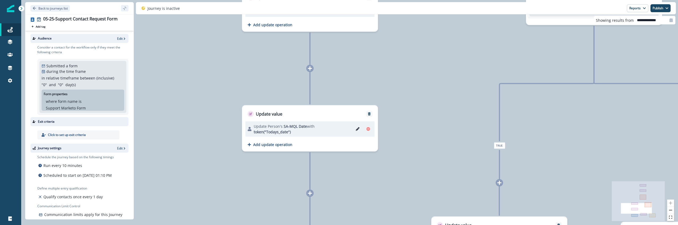
click at [359, 129] on icon "Edit" at bounding box center [358, 129] width 4 height 4
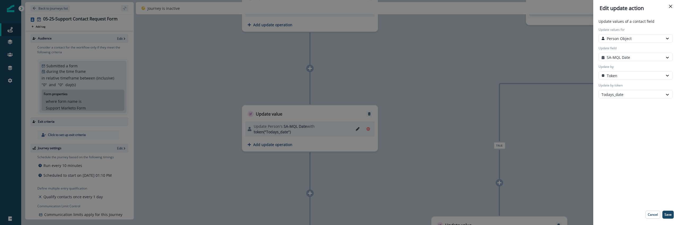
click at [669, 136] on div "Update values of a contact field Update values for Person Object Update field S…" at bounding box center [635, 121] width 80 height 204
click at [634, 96] on div at bounding box center [630, 94] width 59 height 7
click at [616, 158] on div "Update values of a contact field Update values for Person Object Update field S…" at bounding box center [635, 121] width 80 height 204
click at [652, 212] on button "Cancel" at bounding box center [652, 215] width 15 height 8
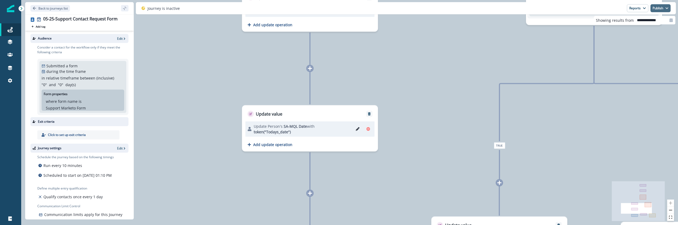
click at [657, 9] on button "Publish" at bounding box center [660, 8] width 20 height 8
click at [631, 21] on button "as active journey" at bounding box center [640, 22] width 59 height 10
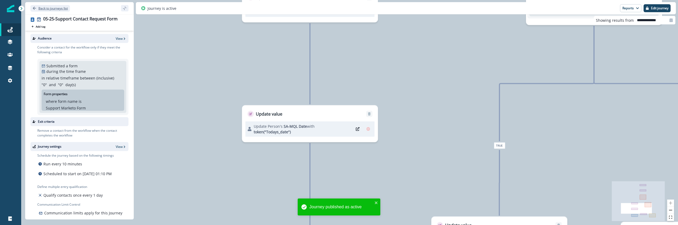
click at [47, 9] on p "Back to journeys list" at bounding box center [52, 8] width 29 height 5
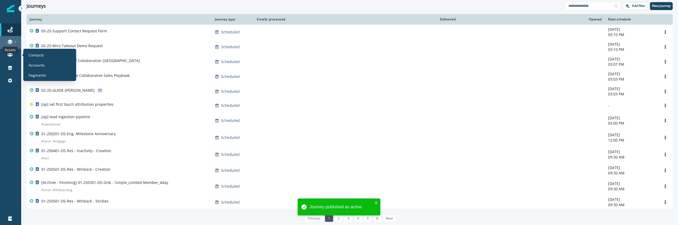
click at [9, 42] on icon at bounding box center [9, 41] width 5 height 5
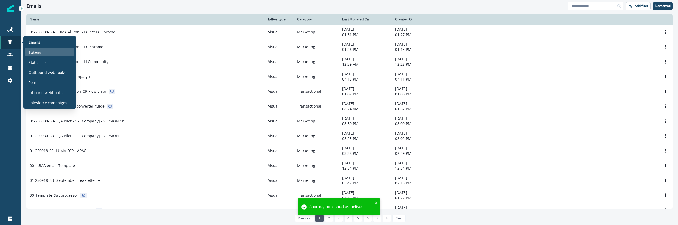
click at [32, 50] on p "Tokens" at bounding box center [35, 53] width 12 height 6
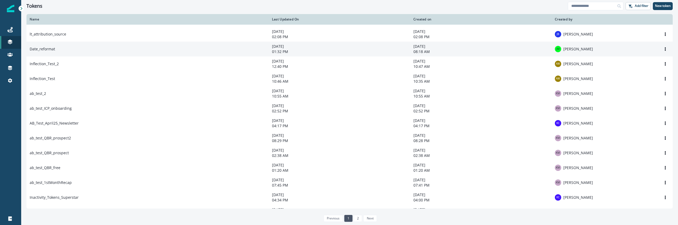
scroll to position [56, 0]
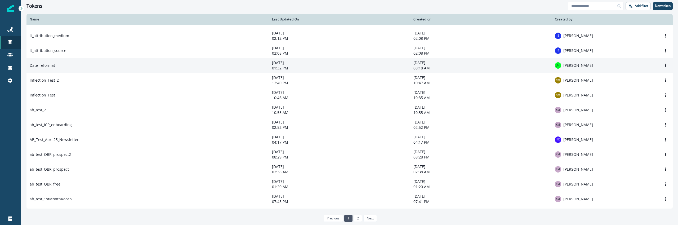
click at [67, 66] on td "Date_reformat" at bounding box center [147, 65] width 242 height 15
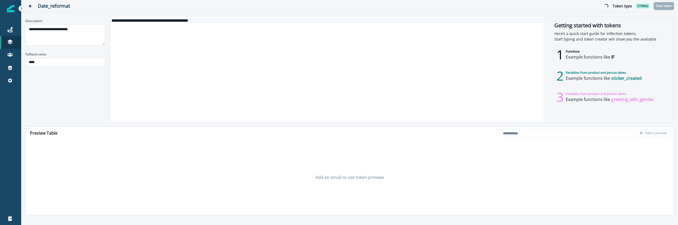
click at [234, 66] on div "**********" at bounding box center [326, 69] width 432 height 105
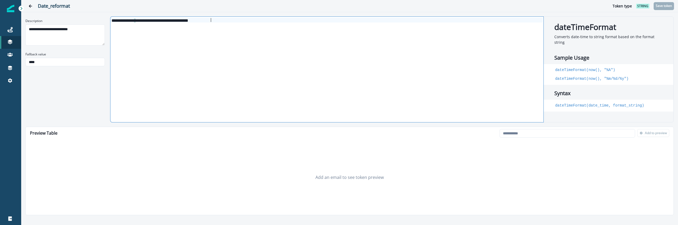
click at [567, 144] on div "Add an email to see token preview" at bounding box center [350, 177] width 648 height 75
click at [550, 136] on input "email" at bounding box center [567, 133] width 136 height 8
type input "**********"
click at [651, 134] on p "Add to preview" at bounding box center [656, 133] width 22 height 4
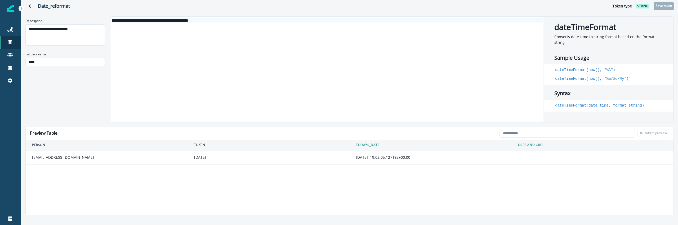
click at [231, 179] on div "Preview Table Loading... Person data unavailable Add to preview Person Token to…" at bounding box center [349, 171] width 648 height 88
click at [194, 21] on div "**********" at bounding box center [326, 20] width 432 height 5
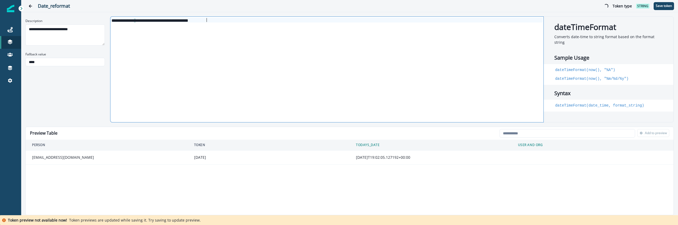
click at [93, 94] on div "**********" at bounding box center [349, 69] width 648 height 106
click at [668, 5] on p "Save token" at bounding box center [664, 6] width 16 height 4
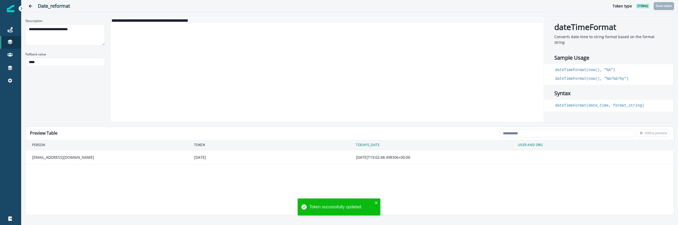
click at [138, 145] on th "Person" at bounding box center [107, 145] width 162 height 11
click at [168, 162] on td "jeffreyb@mural.co" at bounding box center [107, 157] width 162 height 14
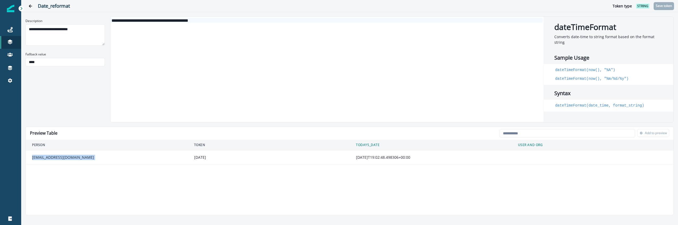
drag, startPoint x: 185, startPoint y: 150, endPoint x: 248, endPoint y: 154, distance: 63.1
click at [248, 154] on tr "jeffreyb@mural.co 09/23/25 2025-09-23T19:02:48.498306+00:00" at bounding box center [350, 157] width 648 height 14
click at [248, 154] on td "09/23/25" at bounding box center [269, 157] width 162 height 14
click at [66, 89] on div "**********" at bounding box center [349, 69] width 648 height 106
click at [38, 7] on h2 "Date_reformat" at bounding box center [320, 6] width 564 height 6
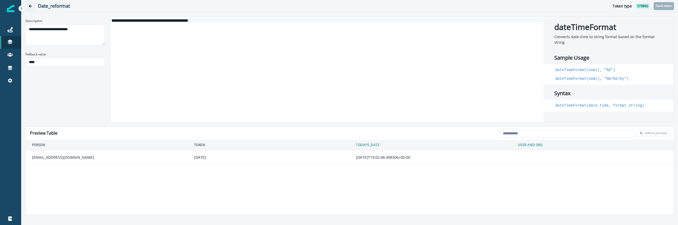
click at [31, 7] on icon "Go back" at bounding box center [31, 6] width 4 height 4
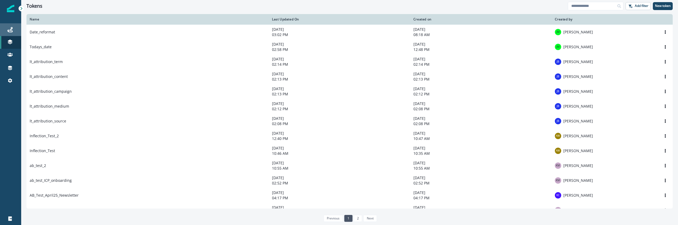
click at [8, 33] on div "Journeys" at bounding box center [10, 29] width 17 height 6
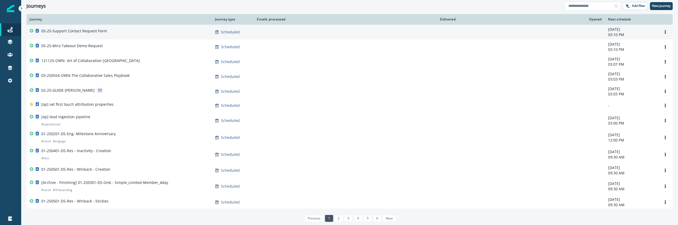
click at [90, 31] on p "05-25-Support Contact Request Form" at bounding box center [74, 30] width 66 height 5
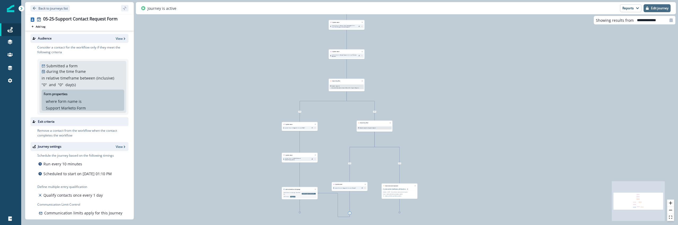
click at [663, 5] on button "Edit journey" at bounding box center [656, 8] width 27 height 8
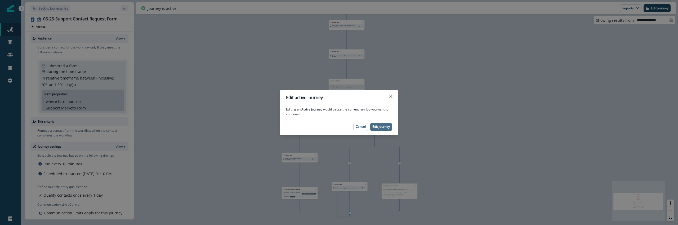
click at [383, 125] on p "Edit journey" at bounding box center [380, 127] width 17 height 4
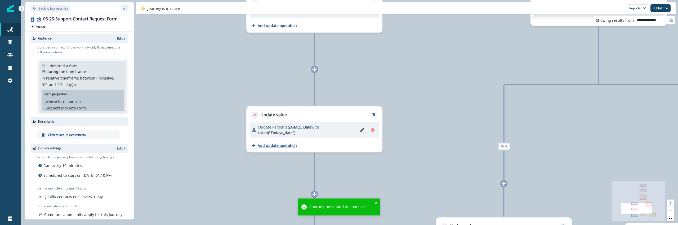
click at [281, 144] on p "Add update operation" at bounding box center [277, 145] width 39 height 5
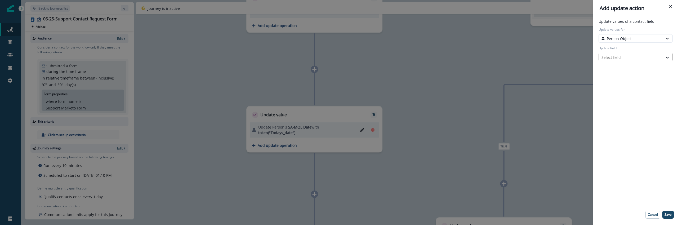
click at [621, 55] on div at bounding box center [630, 57] width 59 height 7
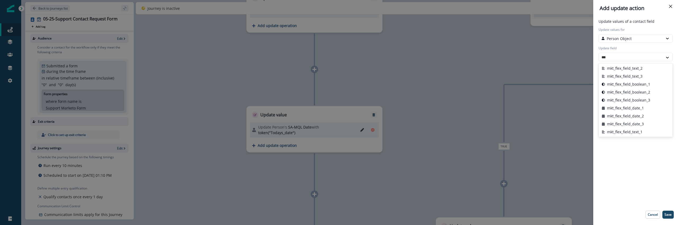
type input "****"
click at [629, 135] on button "mkt_flex_field_text_1" at bounding box center [635, 132] width 74 height 8
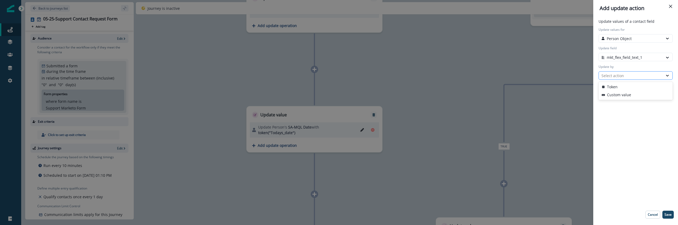
click at [613, 78] on div "Select action" at bounding box center [631, 75] width 64 height 7
click at [614, 88] on button "Token" at bounding box center [635, 87] width 74 height 8
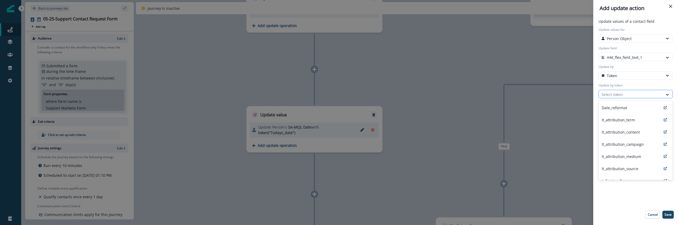
click at [614, 94] on div at bounding box center [630, 94] width 59 height 7
click at [616, 103] on div "Date_reformat" at bounding box center [635, 107] width 74 height 12
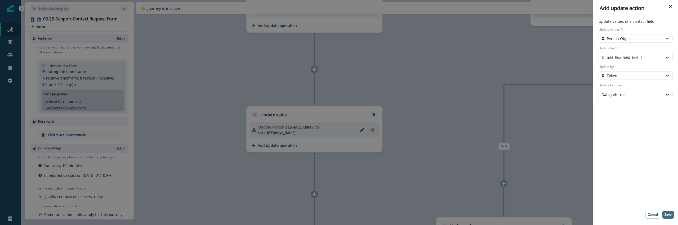
click at [671, 216] on p "Save" at bounding box center [667, 215] width 7 height 4
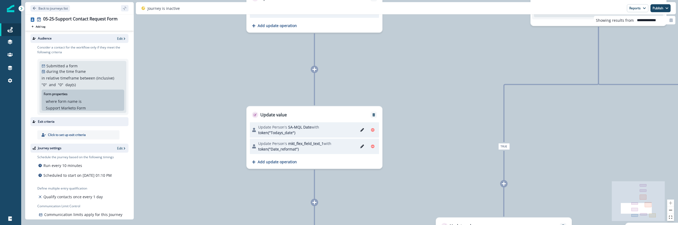
click at [444, 128] on div "95,891 contacts have entered the journey Update value Update Person's Source - …" at bounding box center [349, 112] width 657 height 225
click at [661, 14] on div "Draft journey Saved Last saved less than 5 seconds ago Reports Email Report Jou…" at bounding box center [406, 8] width 540 height 12
click at [660, 10] on button "Publish" at bounding box center [660, 8] width 20 height 8
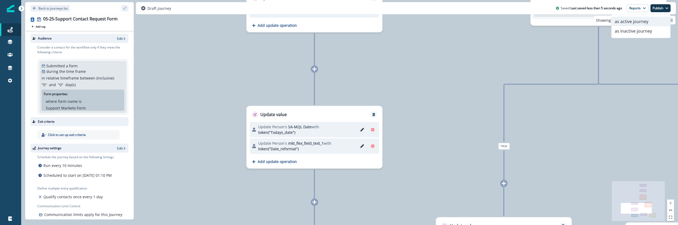
click at [638, 22] on button "as active journey" at bounding box center [640, 22] width 59 height 10
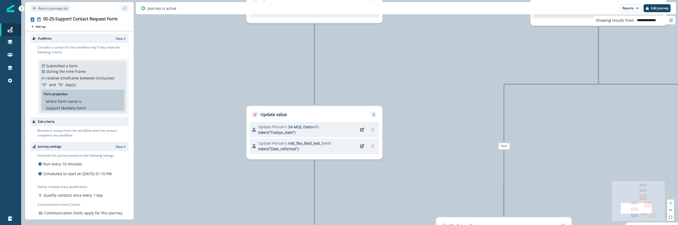
click at [173, 109] on div "95,891 contacts have entered the journey Update value Update Person's Source - …" at bounding box center [349, 112] width 657 height 225
click at [11, 63] on link "Connections" at bounding box center [10, 67] width 21 height 13
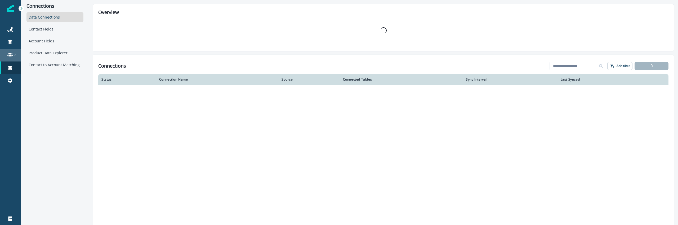
click at [7, 57] on div at bounding box center [10, 54] width 17 height 5
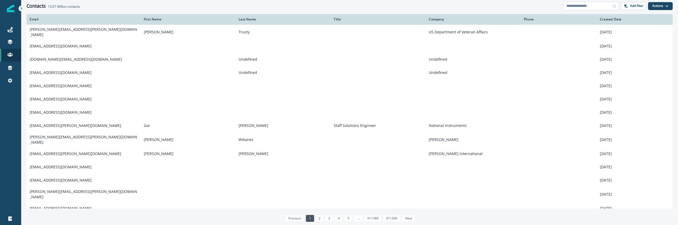
click at [600, 5] on input at bounding box center [591, 6] width 56 height 8
type input "**********"
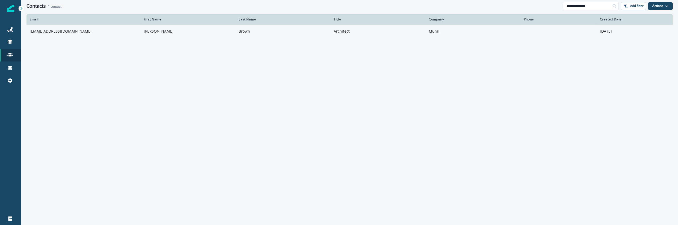
click at [110, 34] on td "jeffreyb@mural.co" at bounding box center [83, 31] width 114 height 13
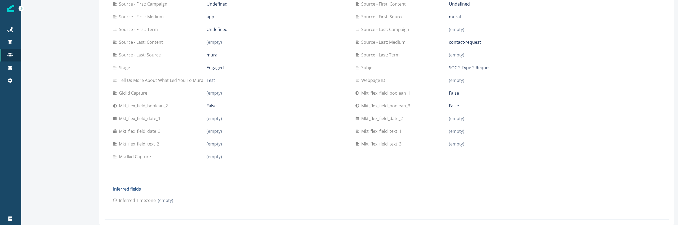
scroll to position [173, 0]
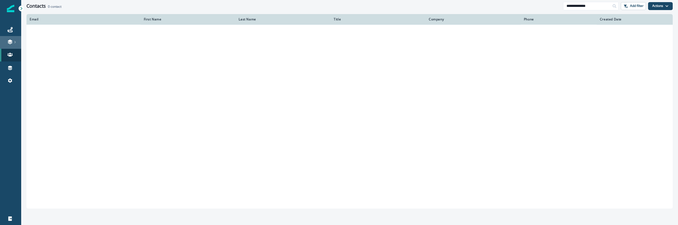
click at [11, 43] on icon at bounding box center [10, 44] width 5 height 2
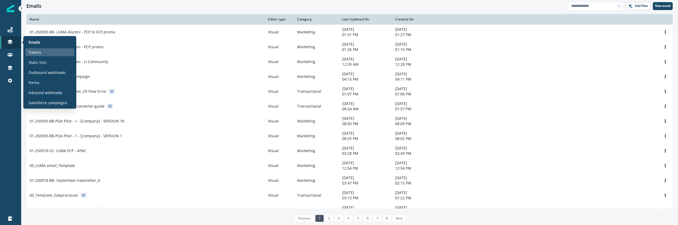
click at [37, 53] on p "Tokens" at bounding box center [35, 53] width 12 height 6
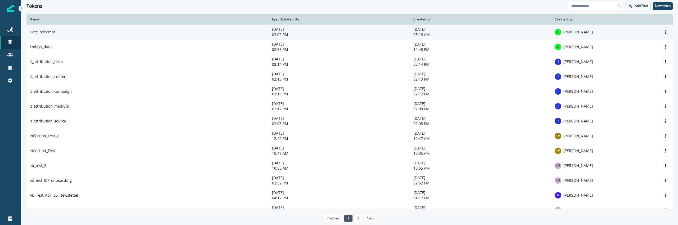
click at [128, 39] on td "Date_reformat" at bounding box center [147, 32] width 242 height 15
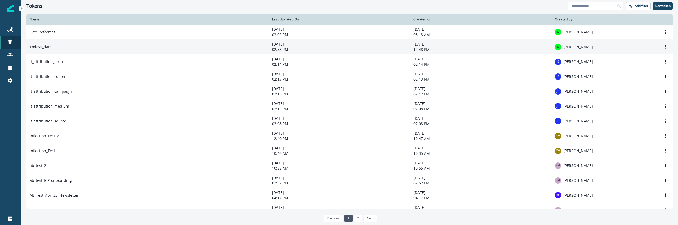
click at [145, 45] on td "Todays_date" at bounding box center [147, 46] width 242 height 15
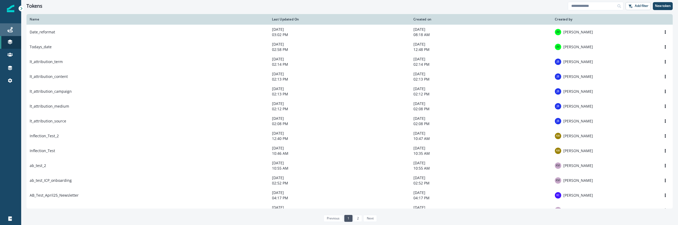
click at [14, 28] on div "Journeys" at bounding box center [10, 29] width 17 height 6
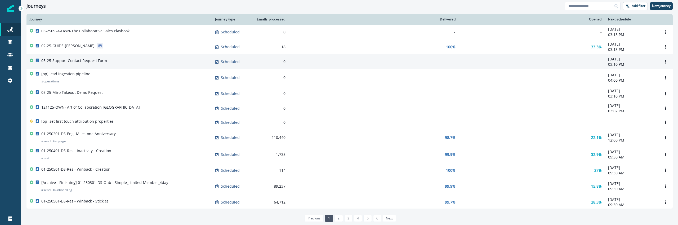
click at [124, 68] on td "05-25-Support Contact Request Form" at bounding box center [118, 61] width 185 height 15
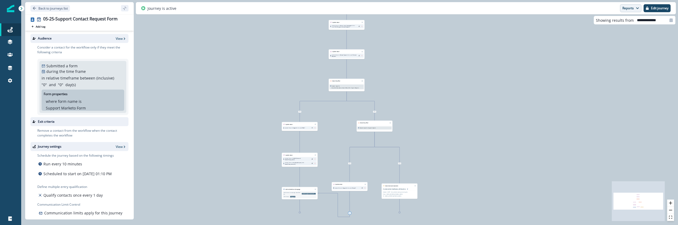
click at [632, 10] on button "Reports" at bounding box center [630, 8] width 21 height 8
click at [620, 28] on p "Journey Member Report" at bounding box center [613, 31] width 48 height 6
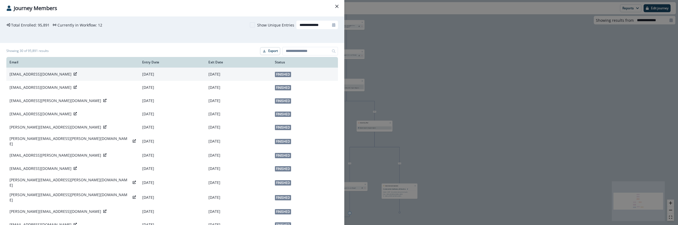
click at [74, 73] on icon at bounding box center [75, 73] width 3 height 3
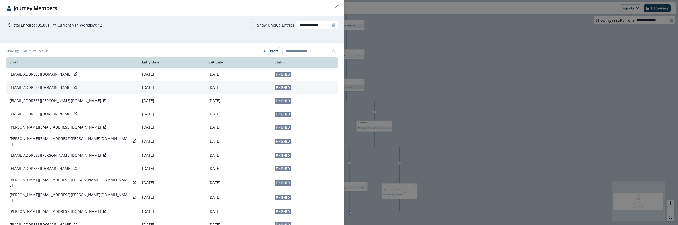
click at [74, 87] on icon at bounding box center [75, 87] width 3 height 3
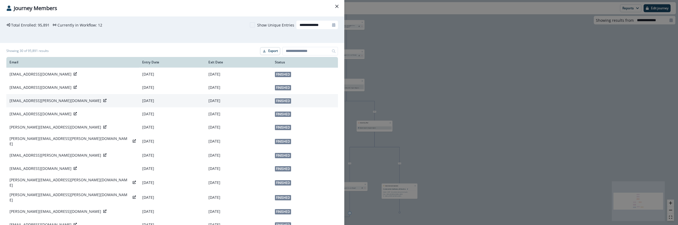
click at [60, 102] on div "tales.pielli@lspot.com.br" at bounding box center [73, 100] width 126 height 5
click at [58, 100] on div "tales.pielli@lspot.com.br" at bounding box center [73, 100] width 126 height 5
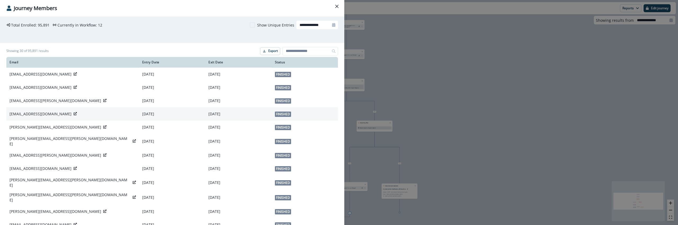
click at [74, 112] on icon at bounding box center [75, 113] width 3 height 3
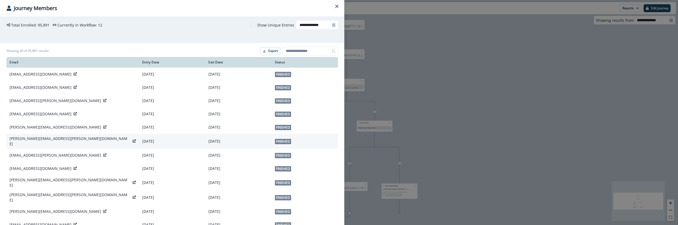
click at [133, 141] on icon at bounding box center [134, 140] width 3 height 3
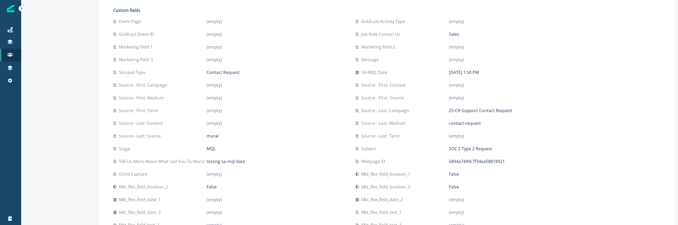
scroll to position [224, 0]
drag, startPoint x: 466, startPoint y: 72, endPoint x: 433, endPoint y: 72, distance: 32.8
click at [433, 72] on div "SA-MQL Date September 23, 2025 at 1:50 PM" at bounding box center [472, 72] width 234 height 6
click at [433, 72] on div "SA-MQL Date" at bounding box center [401, 72] width 93 height 6
drag, startPoint x: 433, startPoint y: 72, endPoint x: 545, endPoint y: 74, distance: 112.0
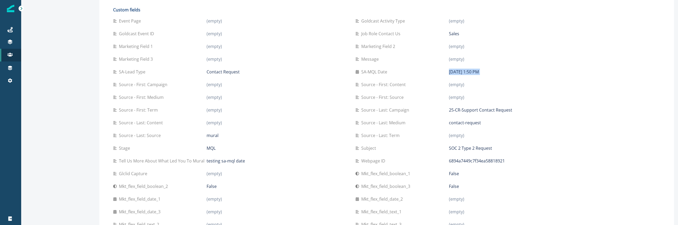
click at [545, 74] on div "SA-MQL Date September 23, 2025 at 1:50 PM" at bounding box center [472, 72] width 234 height 6
click at [545, 74] on div "September 23, 2025 at 1:50 PM" at bounding box center [519, 72] width 140 height 6
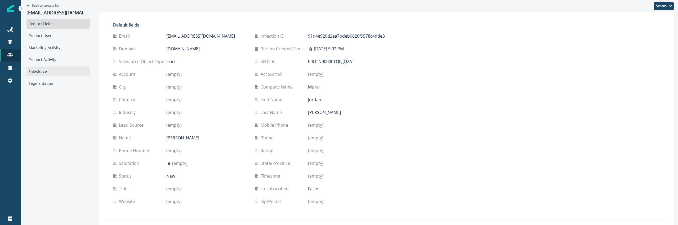
click at [58, 70] on div "Salesforce" at bounding box center [58, 71] width 64 height 10
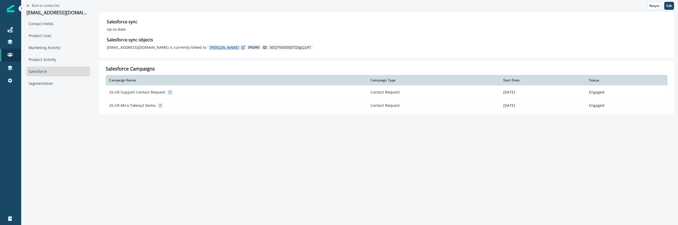
click at [211, 47] on button "Jordan mauldin" at bounding box center [226, 47] width 35 height 5
click at [201, 211] on div "Back to contact list xiyoka7797@bitfami.com Contact Fields Product User Marketi…" at bounding box center [349, 112] width 657 height 225
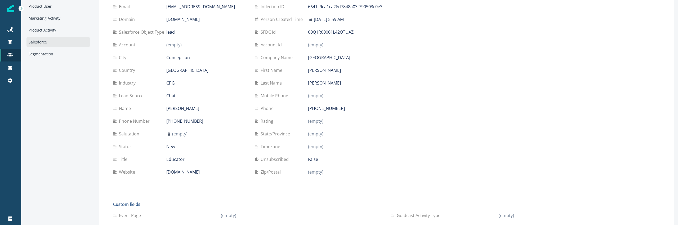
scroll to position [7, 0]
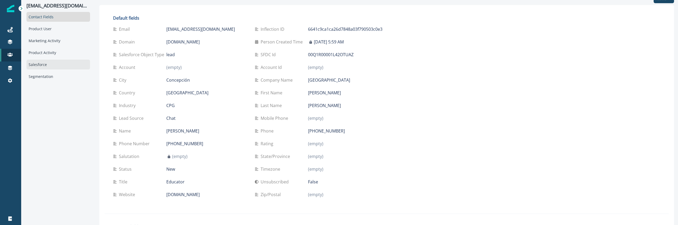
click at [49, 66] on div "Salesforce" at bounding box center [58, 65] width 64 height 10
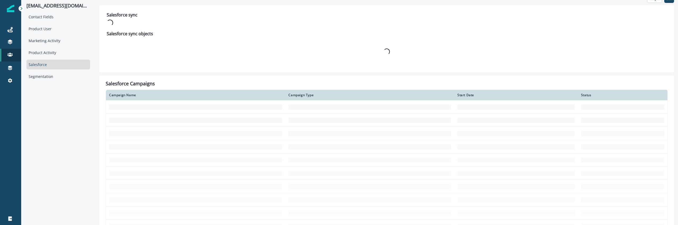
scroll to position [0, 0]
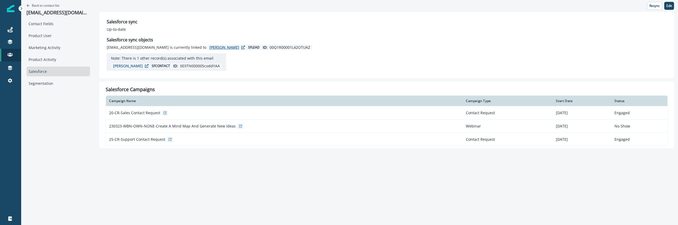
click at [209, 48] on p "[PERSON_NAME]" at bounding box center [224, 47] width 30 height 5
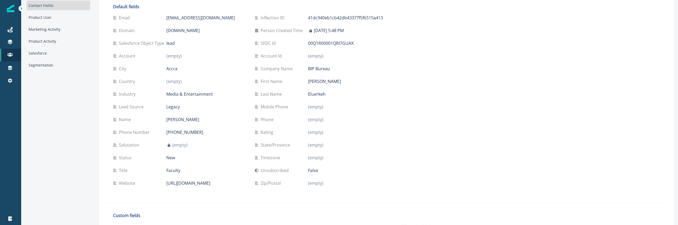
scroll to position [11, 0]
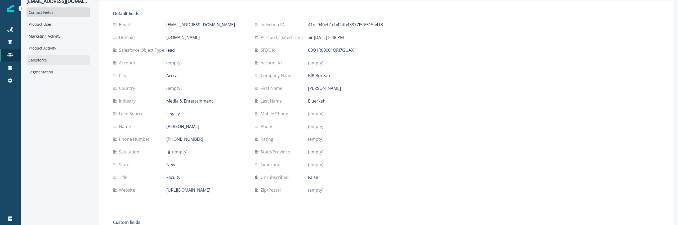
click at [56, 60] on div "Salesforce" at bounding box center [58, 60] width 64 height 10
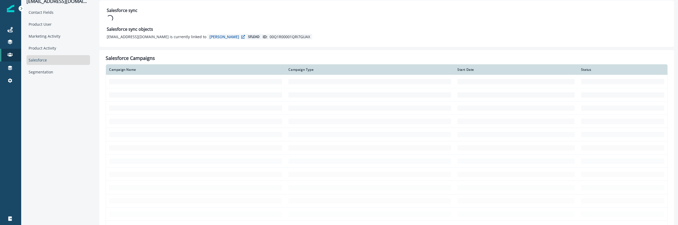
scroll to position [0, 0]
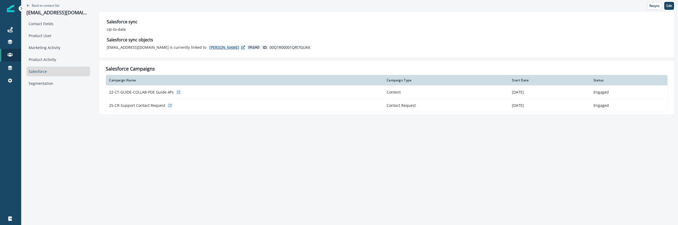
click at [209, 50] on p "[PERSON_NAME]" at bounding box center [224, 47] width 30 height 5
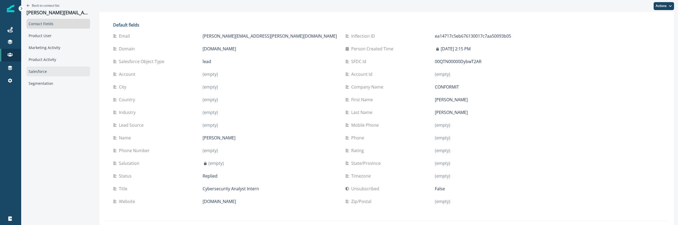
click at [45, 71] on div "Salesforce" at bounding box center [58, 71] width 64 height 10
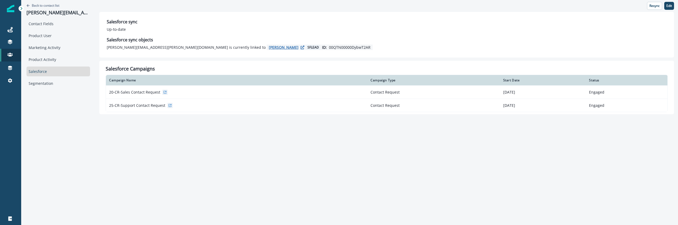
click at [269, 48] on p "[PERSON_NAME]" at bounding box center [284, 47] width 30 height 5
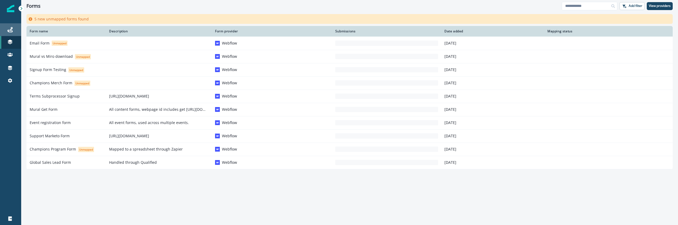
click at [12, 26] on div "Journeys" at bounding box center [10, 29] width 17 height 6
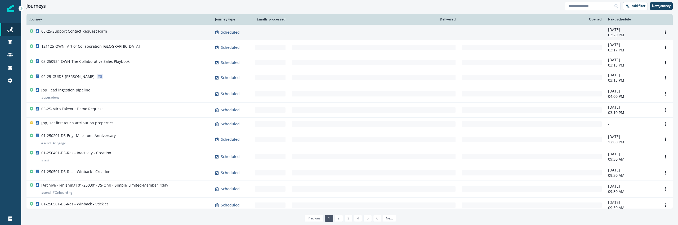
click at [99, 32] on p "05-25-Support Contact Request Form" at bounding box center [74, 31] width 66 height 5
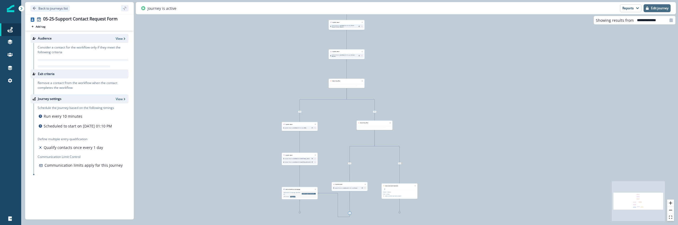
click at [660, 8] on p "Edit journey" at bounding box center [659, 8] width 17 height 4
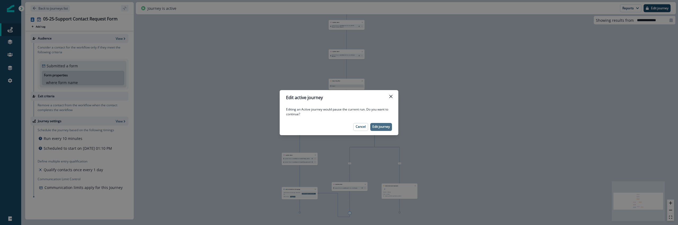
click at [372, 129] on button "Edit journey" at bounding box center [381, 127] width 22 height 8
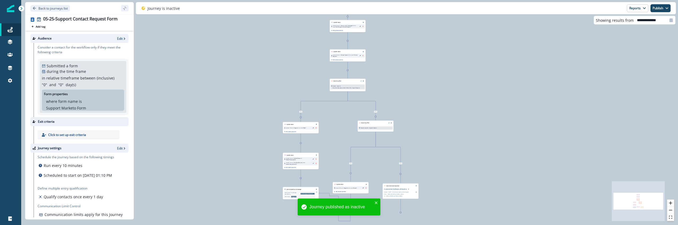
click at [293, 161] on div "Update Person's mkt_flex_field_text_1 with token("Date_reformat")" at bounding box center [301, 163] width 34 height 4
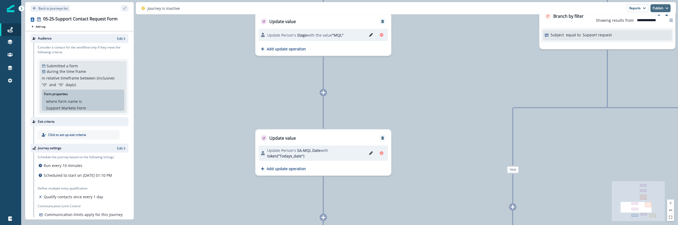
click at [659, 9] on button "Publish" at bounding box center [660, 8] width 20 height 8
click at [638, 20] on button "as active journey" at bounding box center [640, 22] width 59 height 10
